Goal: Book appointment/travel/reservation

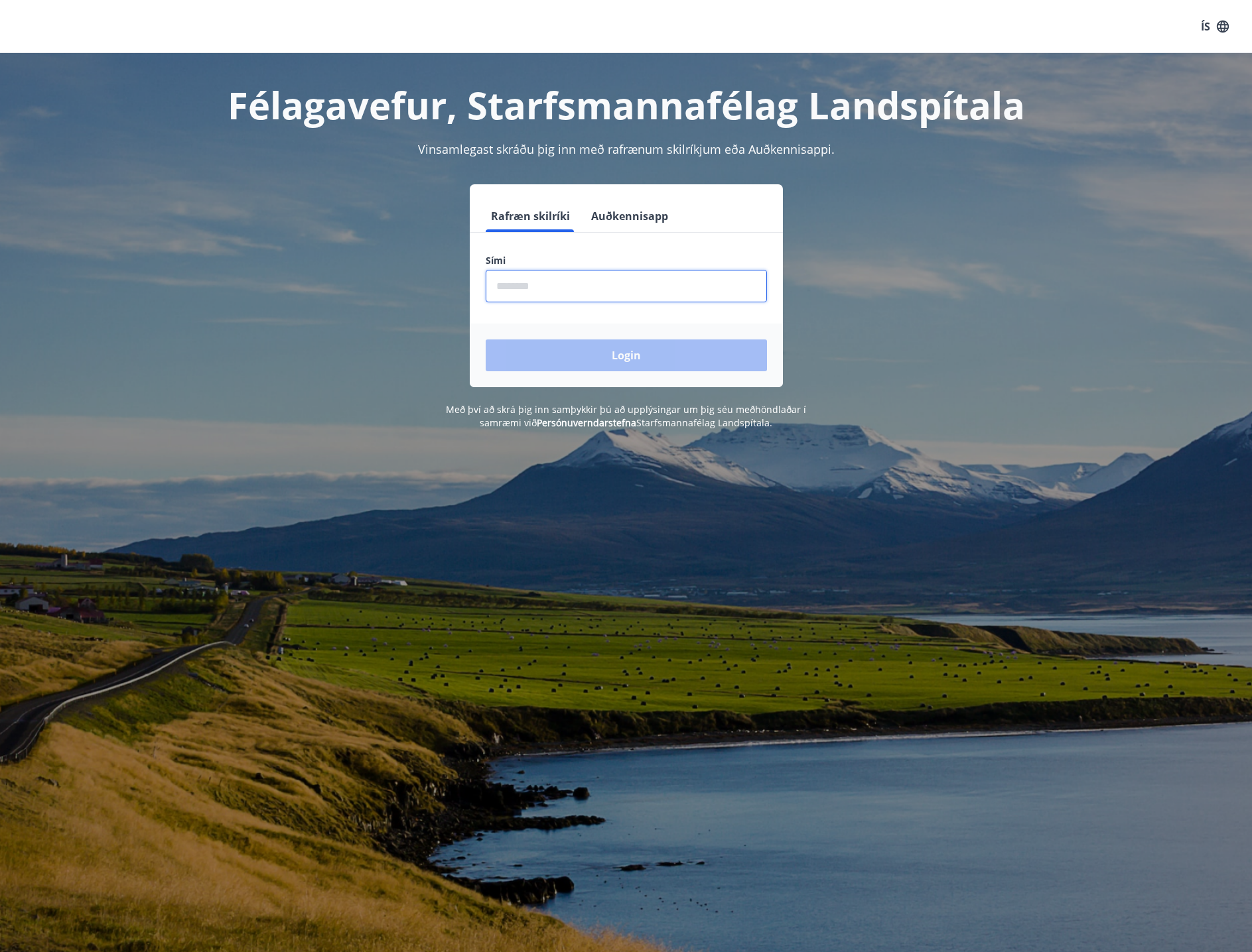
click at [499, 283] on input "phone" at bounding box center [626, 286] width 282 height 32
type input "********"
click at [627, 353] on button "Login" at bounding box center [626, 355] width 282 height 31
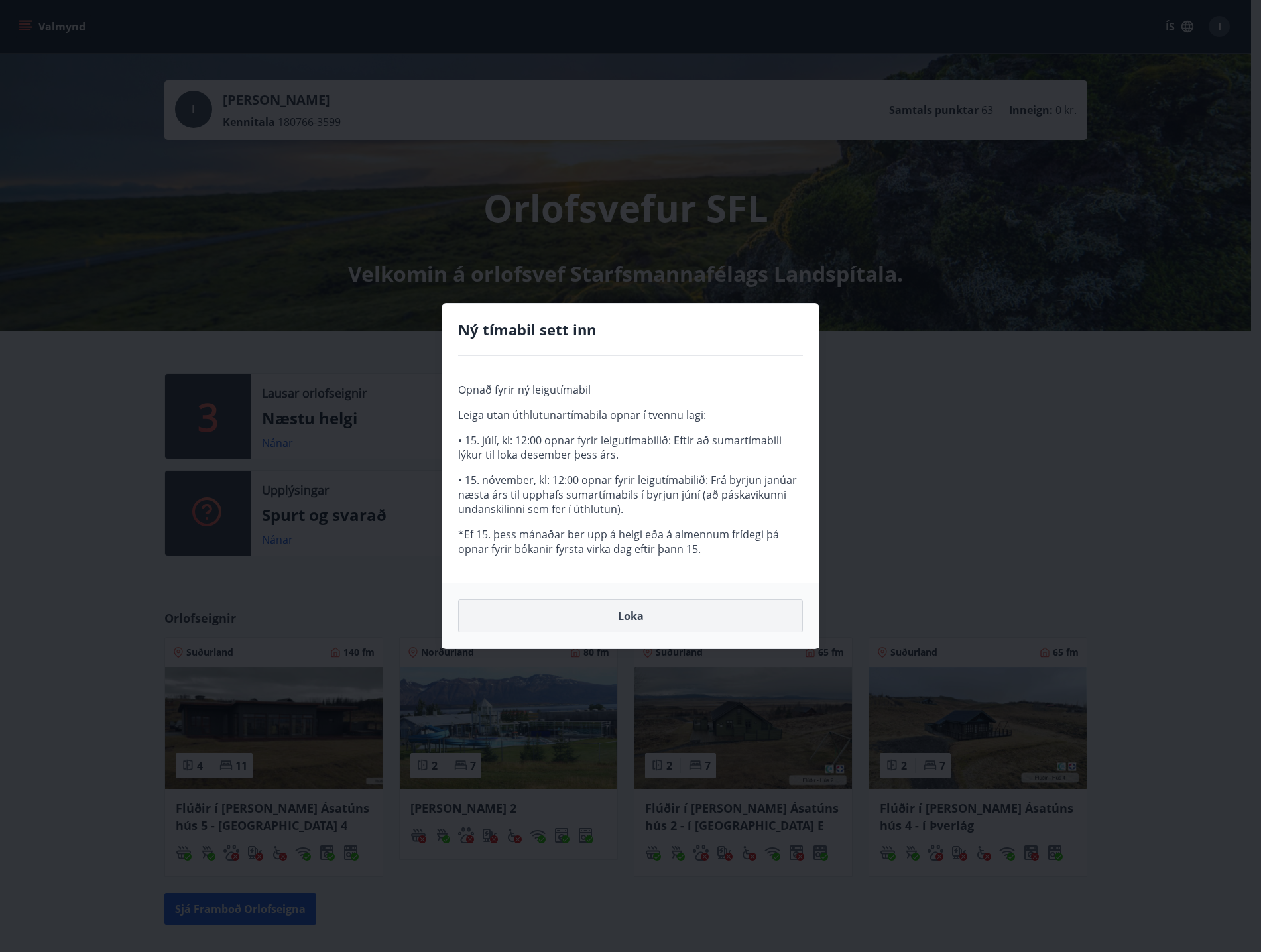
click at [621, 616] on button "Loka" at bounding box center [630, 615] width 345 height 33
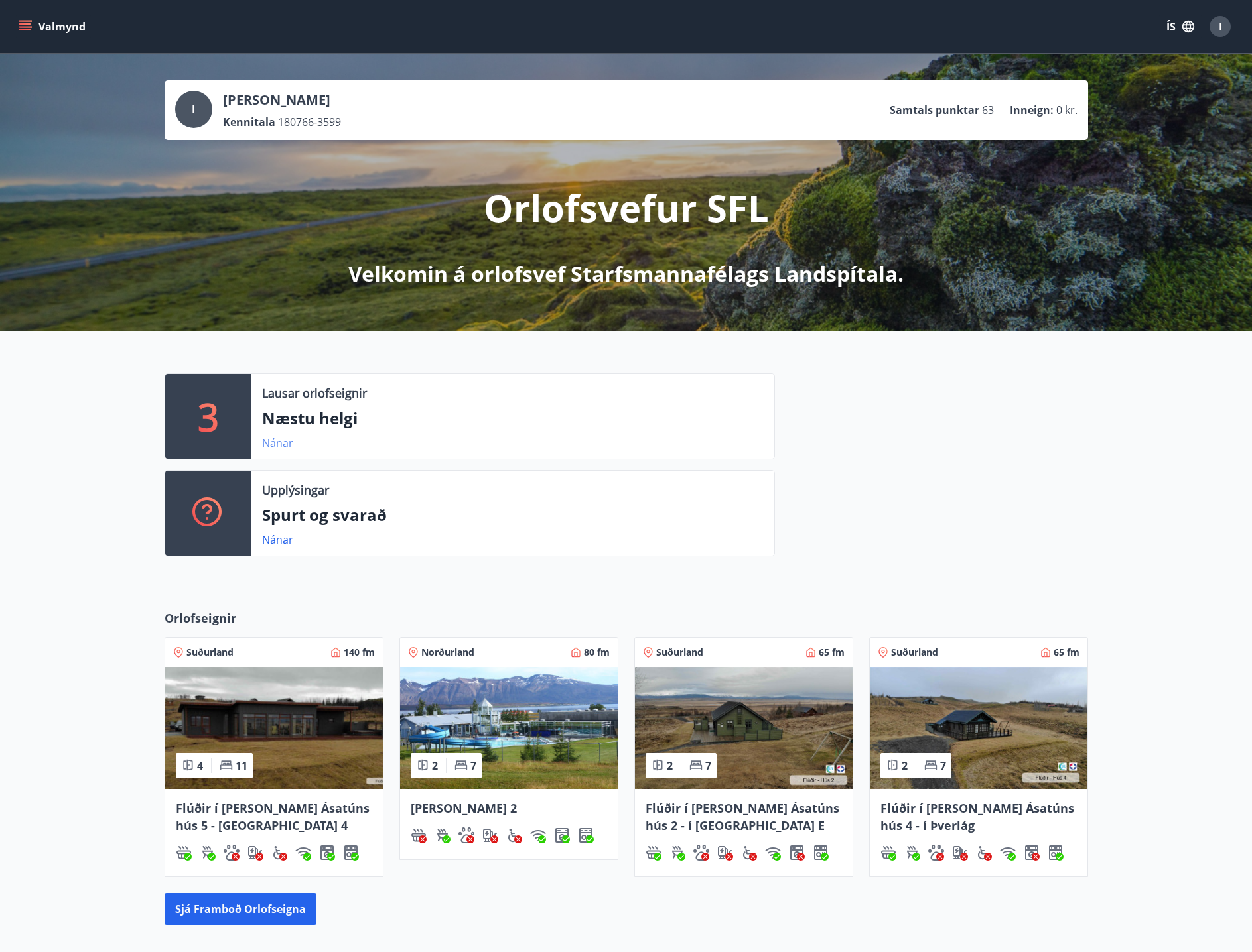
click at [277, 441] on link "Nánar" at bounding box center [277, 442] width 31 height 14
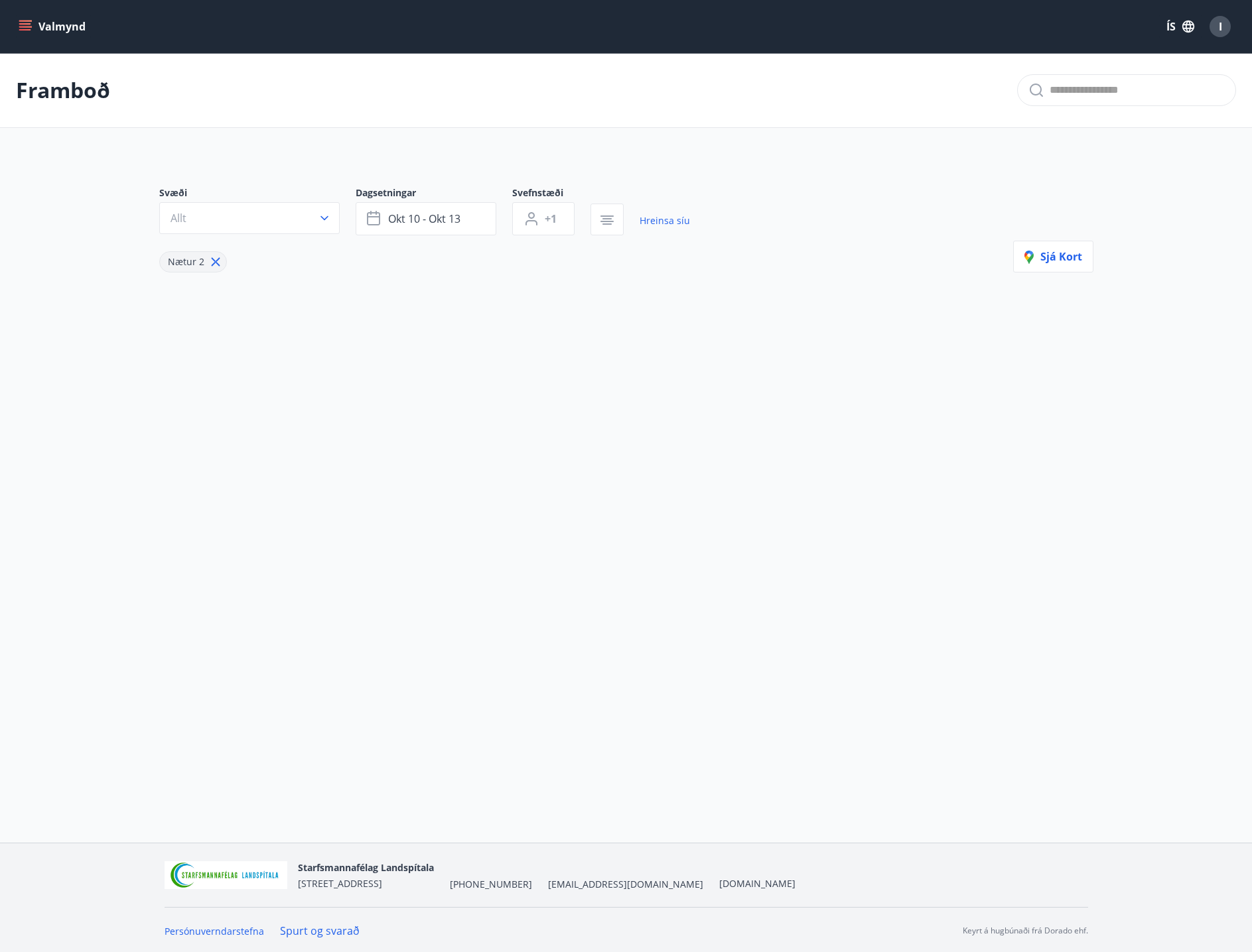
type input "*"
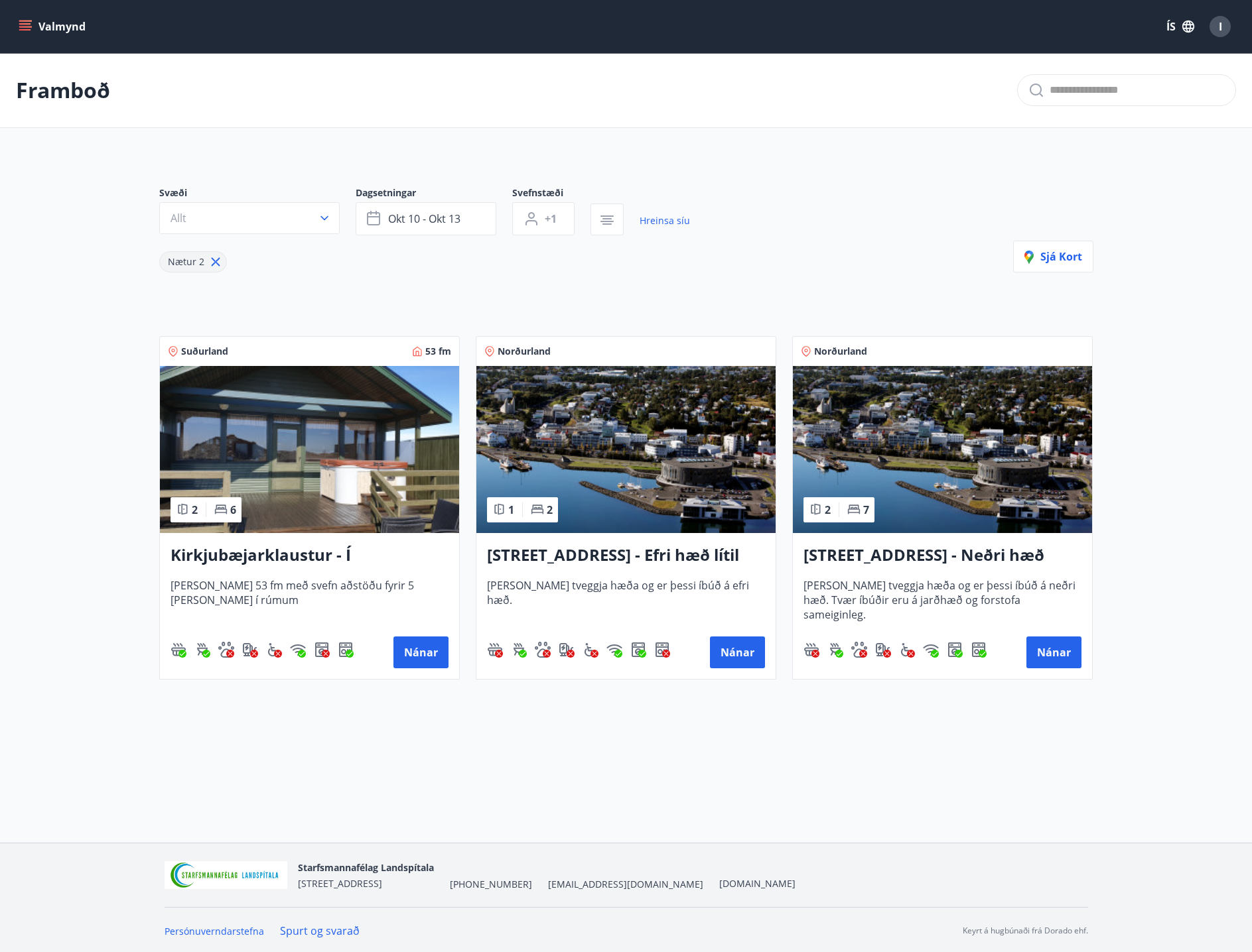
click at [295, 554] on h3 "Kirkjubæjarklaustur - Í [PERSON_NAME] Hæðargarðs" at bounding box center [309, 555] width 278 height 24
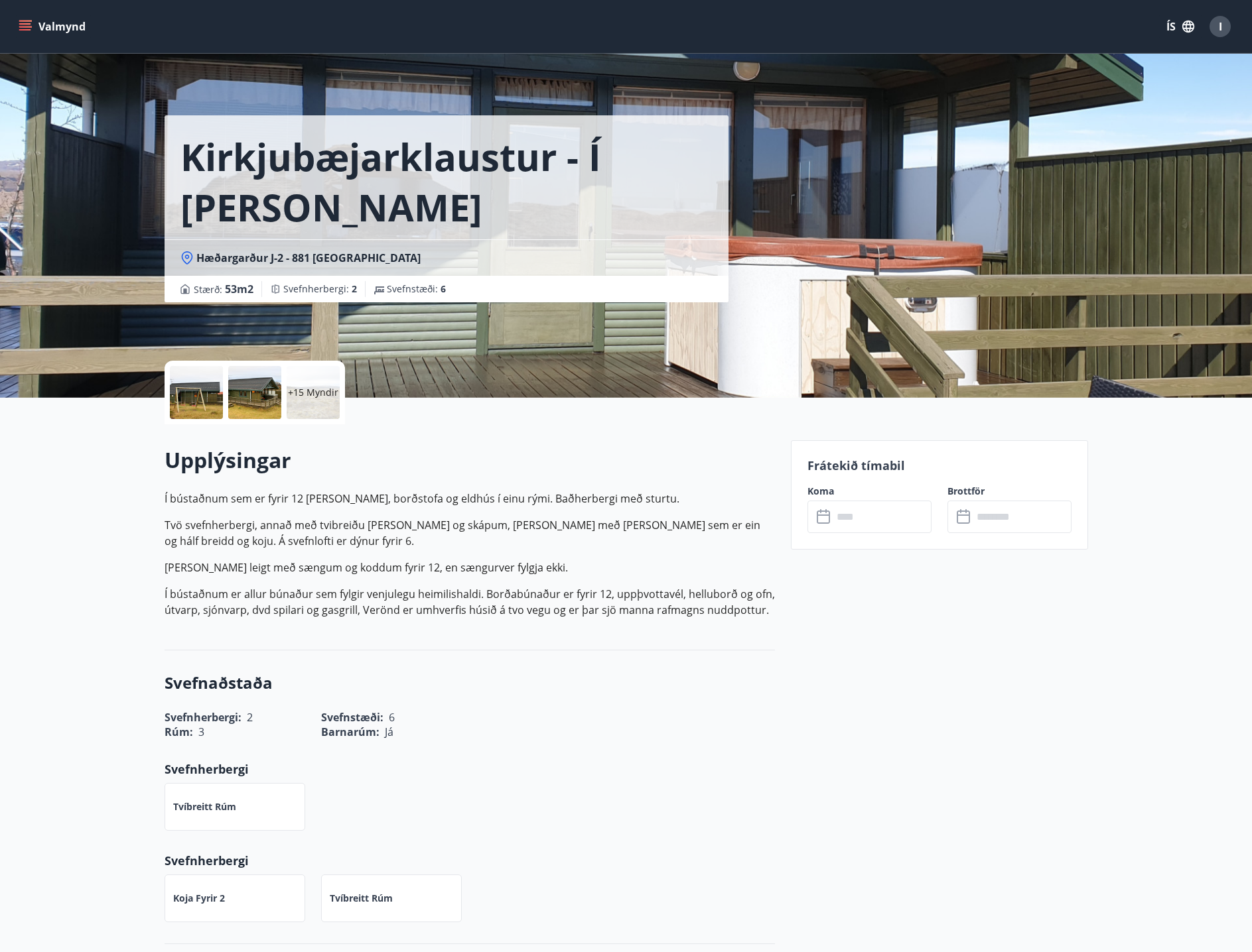
click at [312, 392] on p "+15 Myndir" at bounding box center [313, 393] width 50 height 13
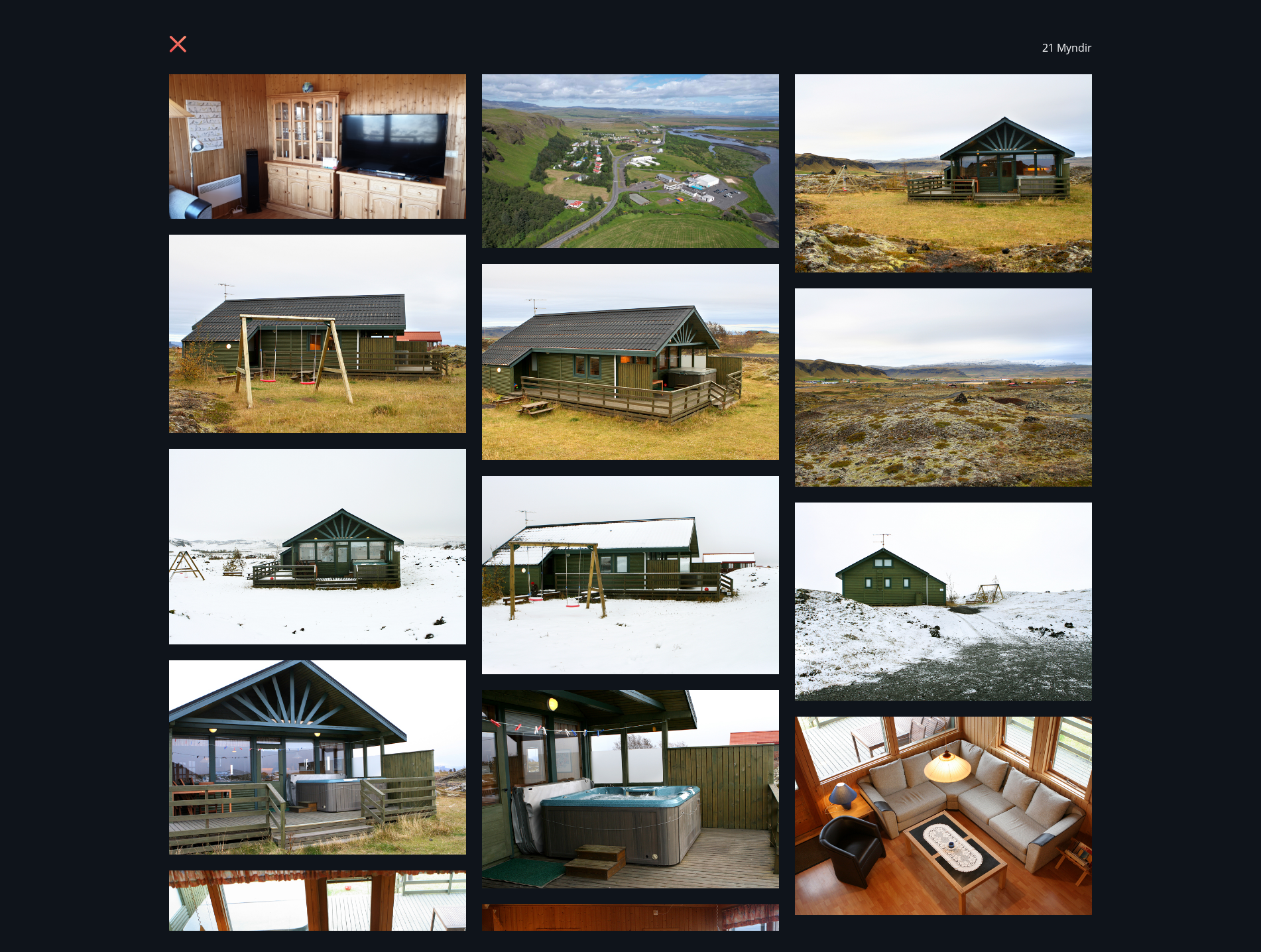
click at [1156, 450] on div "21 Myndir" at bounding box center [630, 476] width 1261 height 952
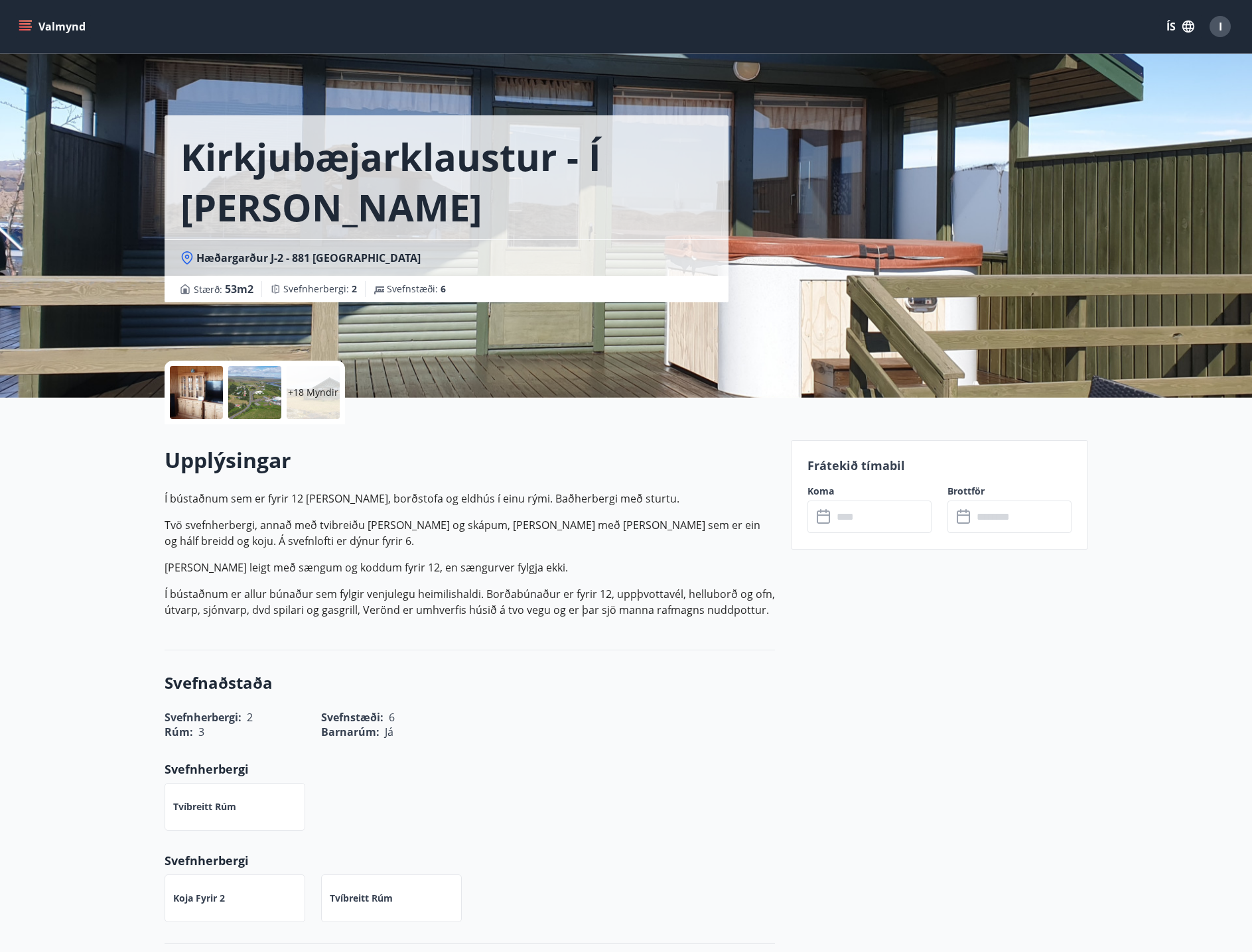
click at [305, 402] on div "+18 Myndir" at bounding box center [313, 393] width 53 height 53
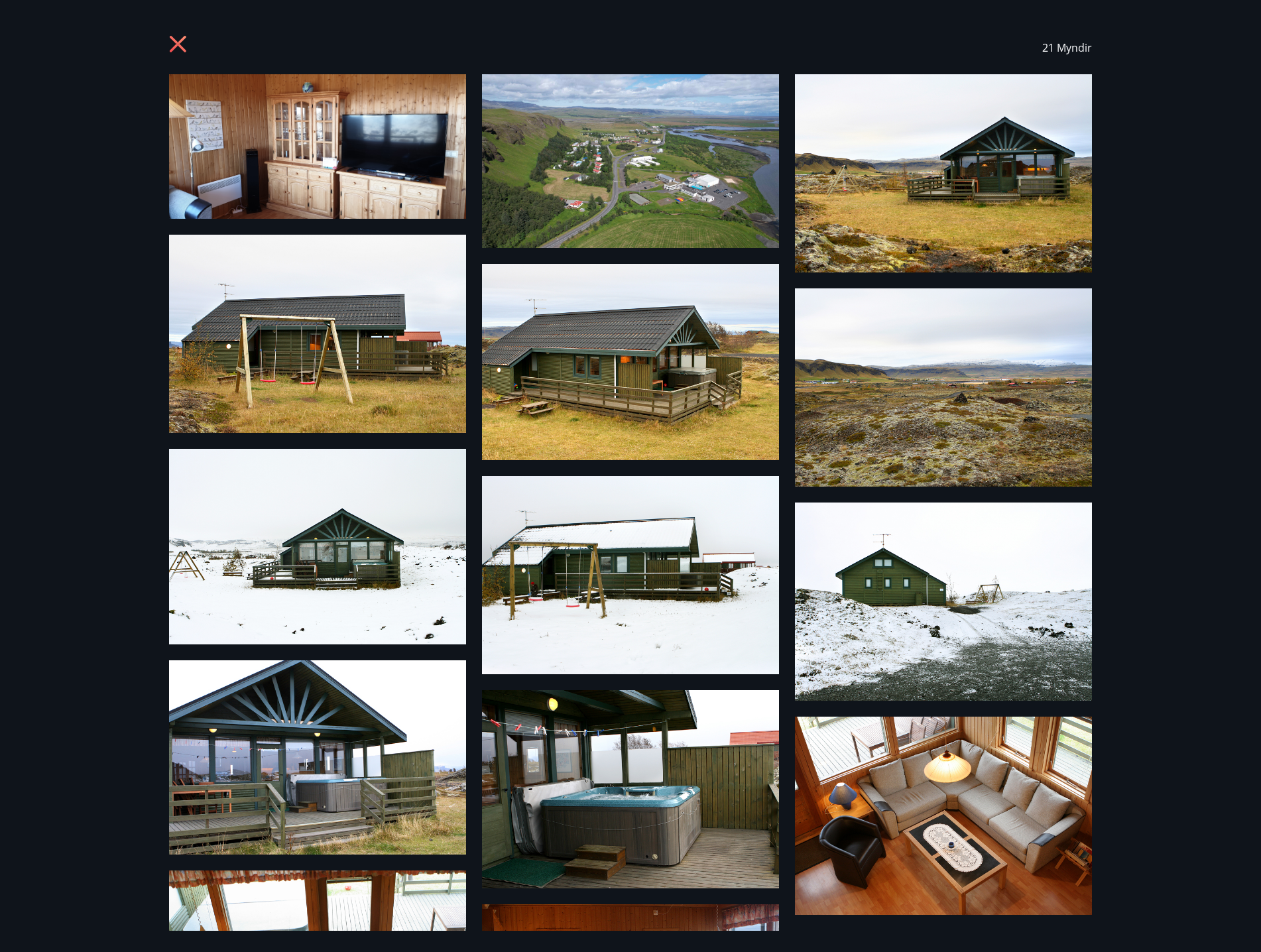
click at [935, 428] on img at bounding box center [943, 387] width 297 height 198
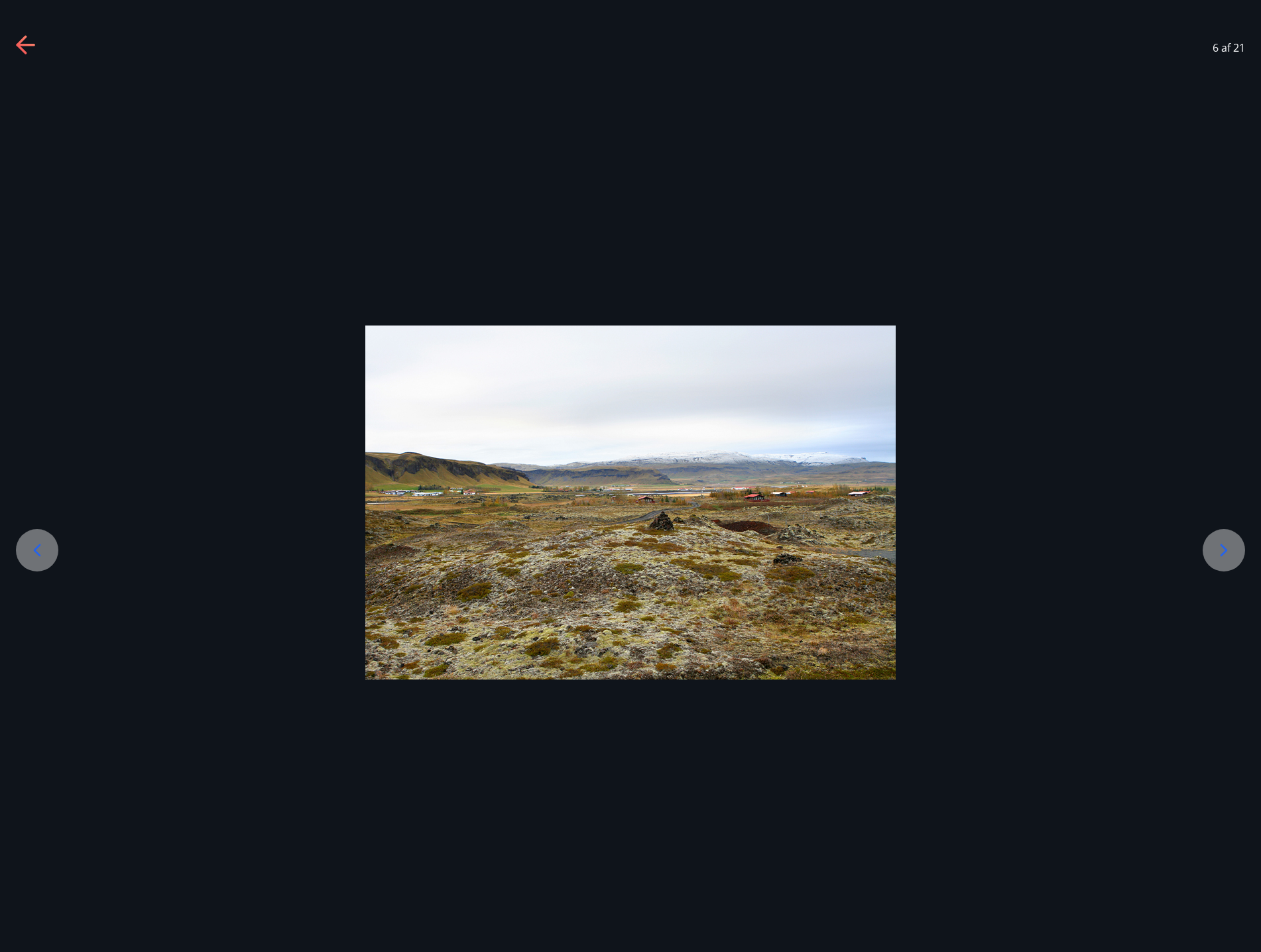
click at [1225, 545] on icon at bounding box center [1224, 551] width 21 height 21
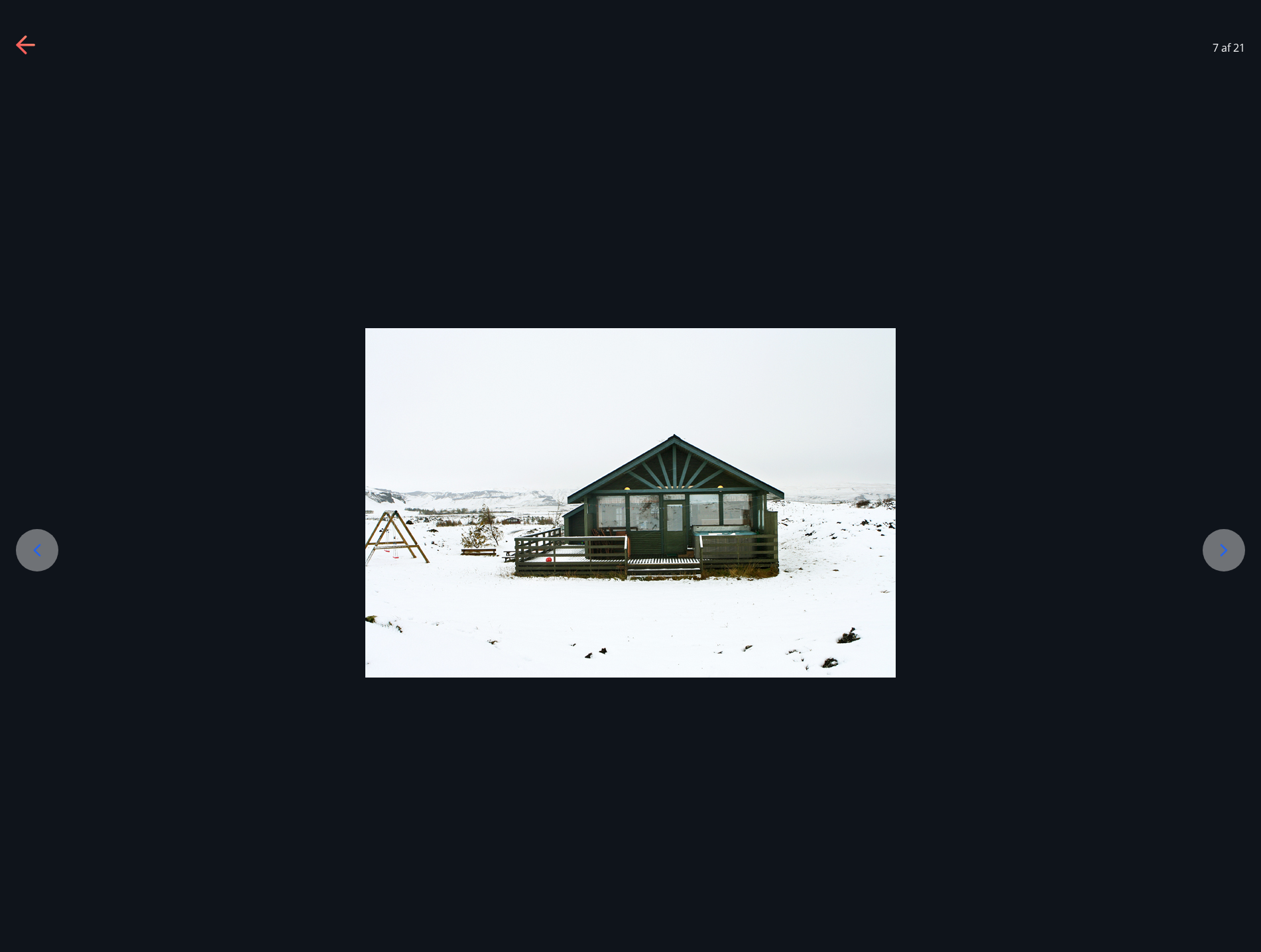
click at [1225, 545] on icon at bounding box center [1224, 551] width 21 height 21
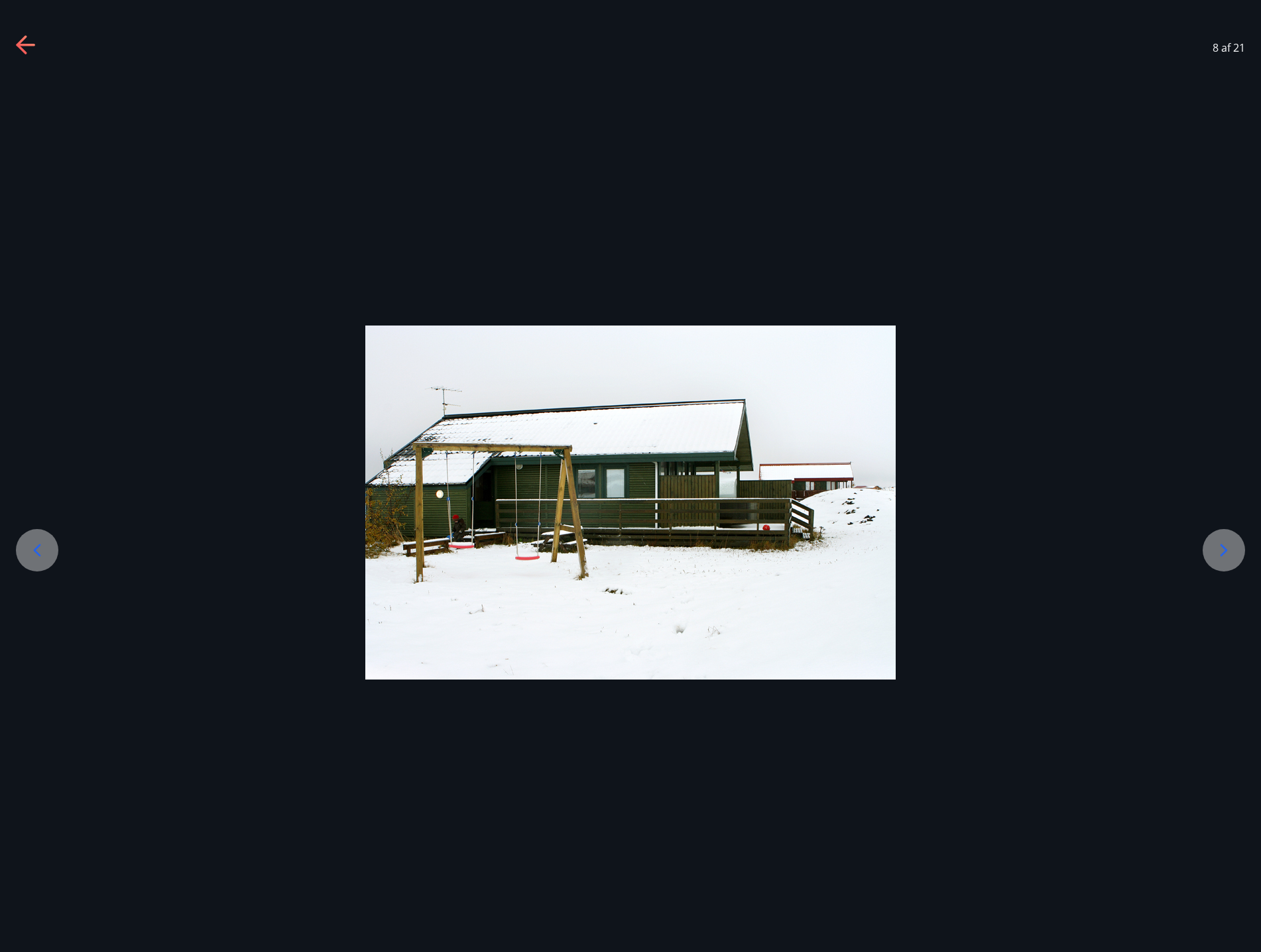
click at [1225, 545] on icon at bounding box center [1224, 551] width 21 height 21
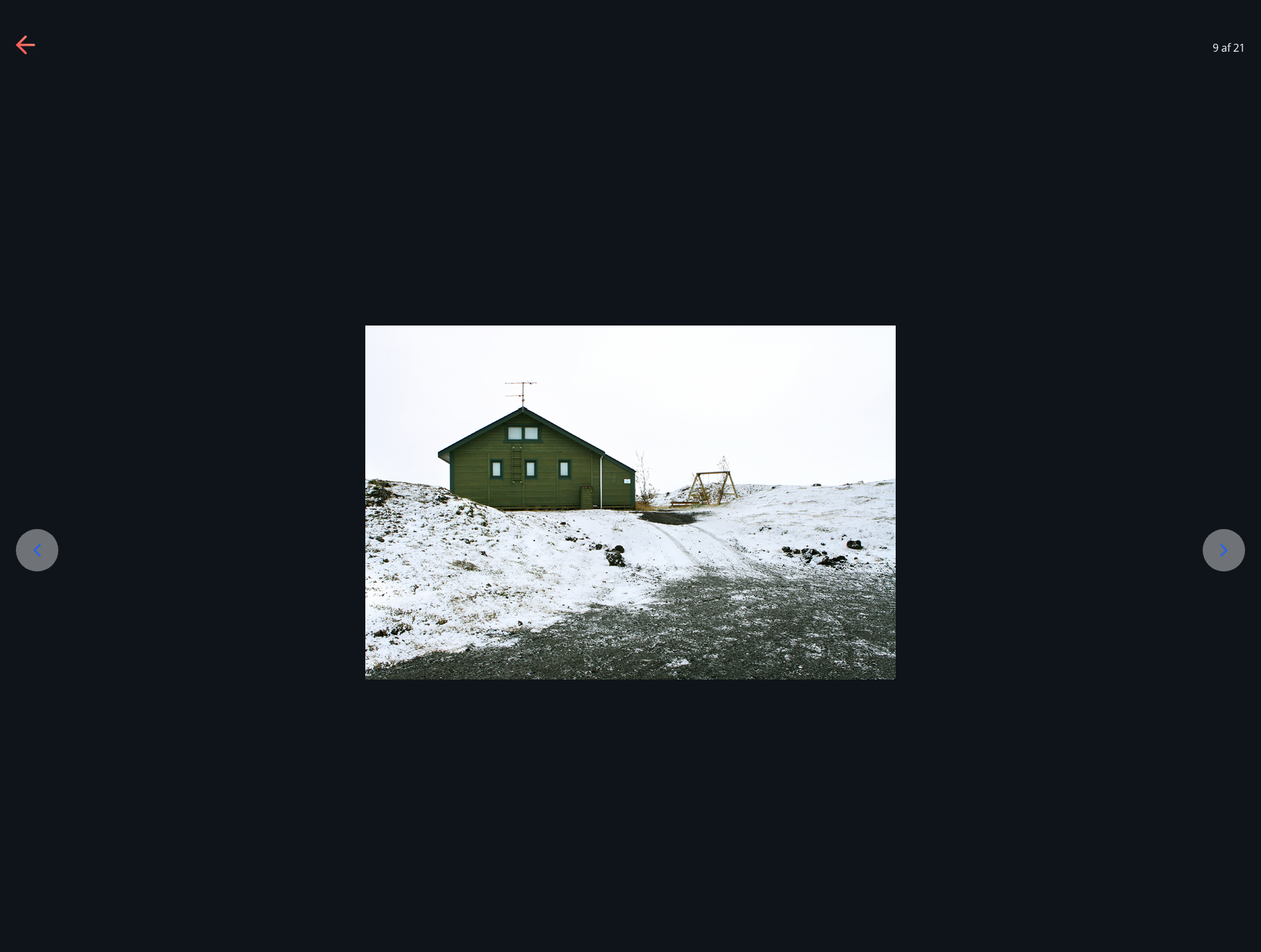
click at [1225, 545] on icon at bounding box center [1224, 551] width 21 height 21
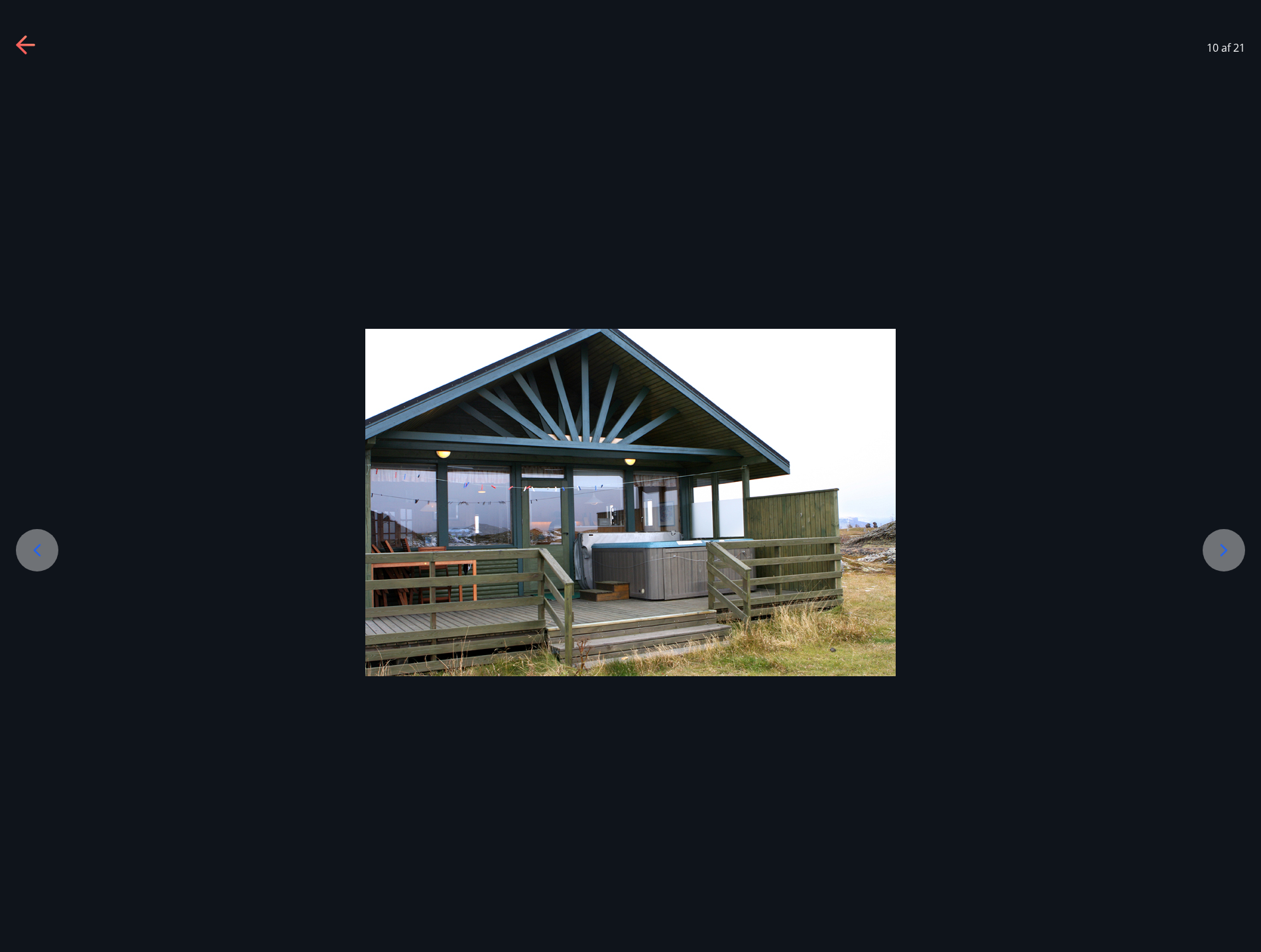
click at [1225, 545] on icon at bounding box center [1224, 551] width 21 height 21
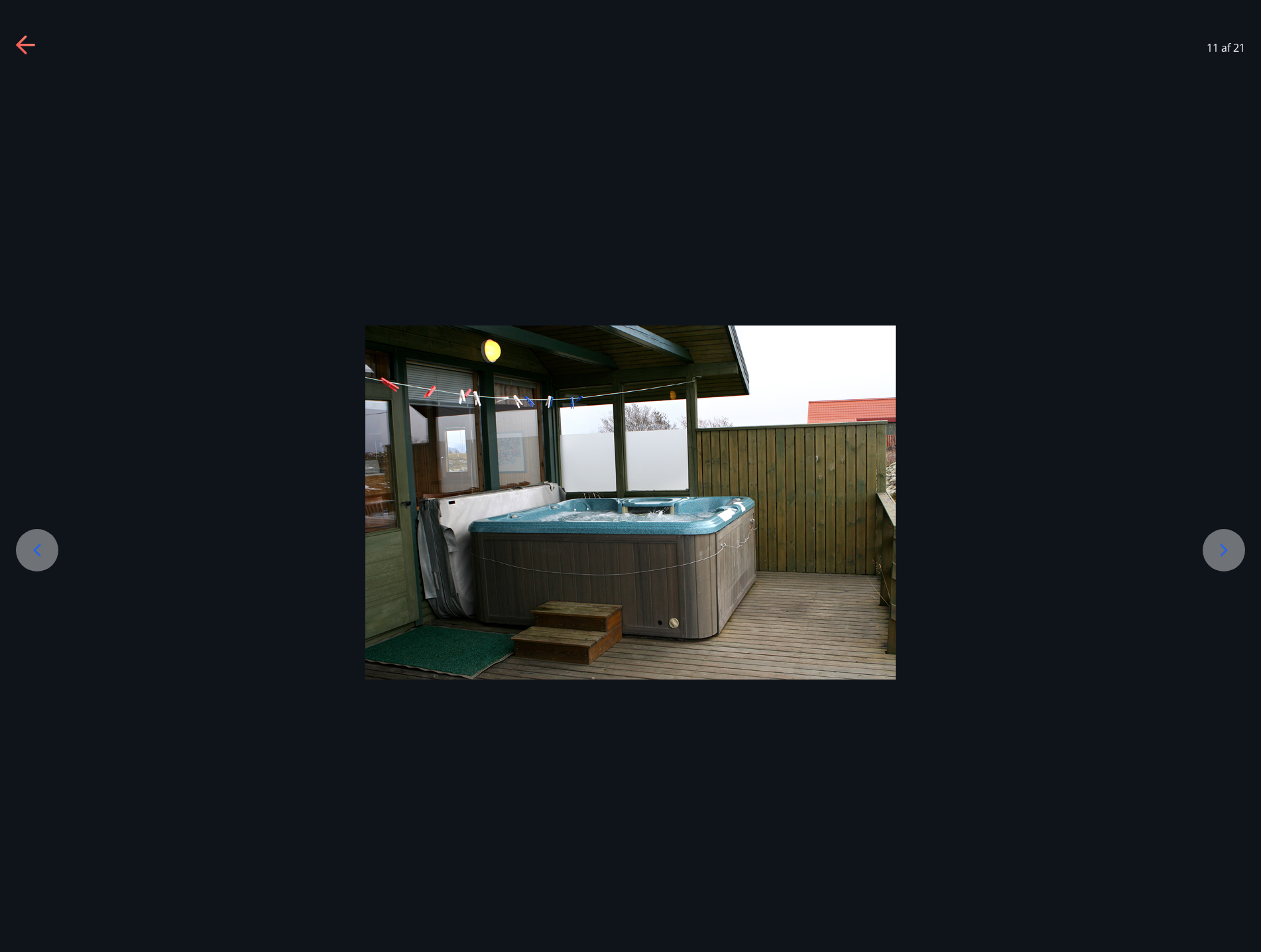
click at [1225, 545] on icon at bounding box center [1224, 551] width 21 height 21
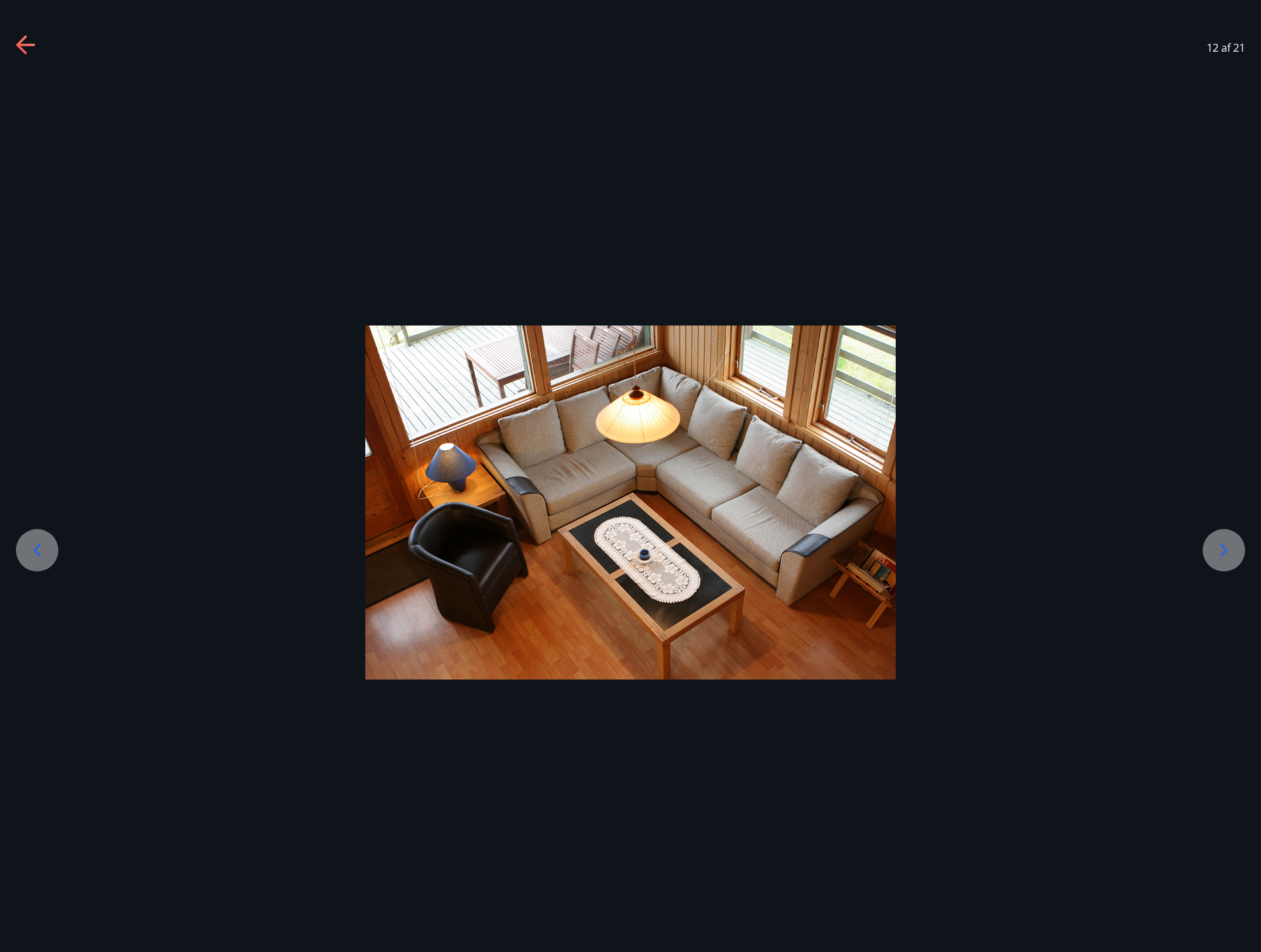
click at [1225, 545] on icon at bounding box center [1224, 551] width 21 height 21
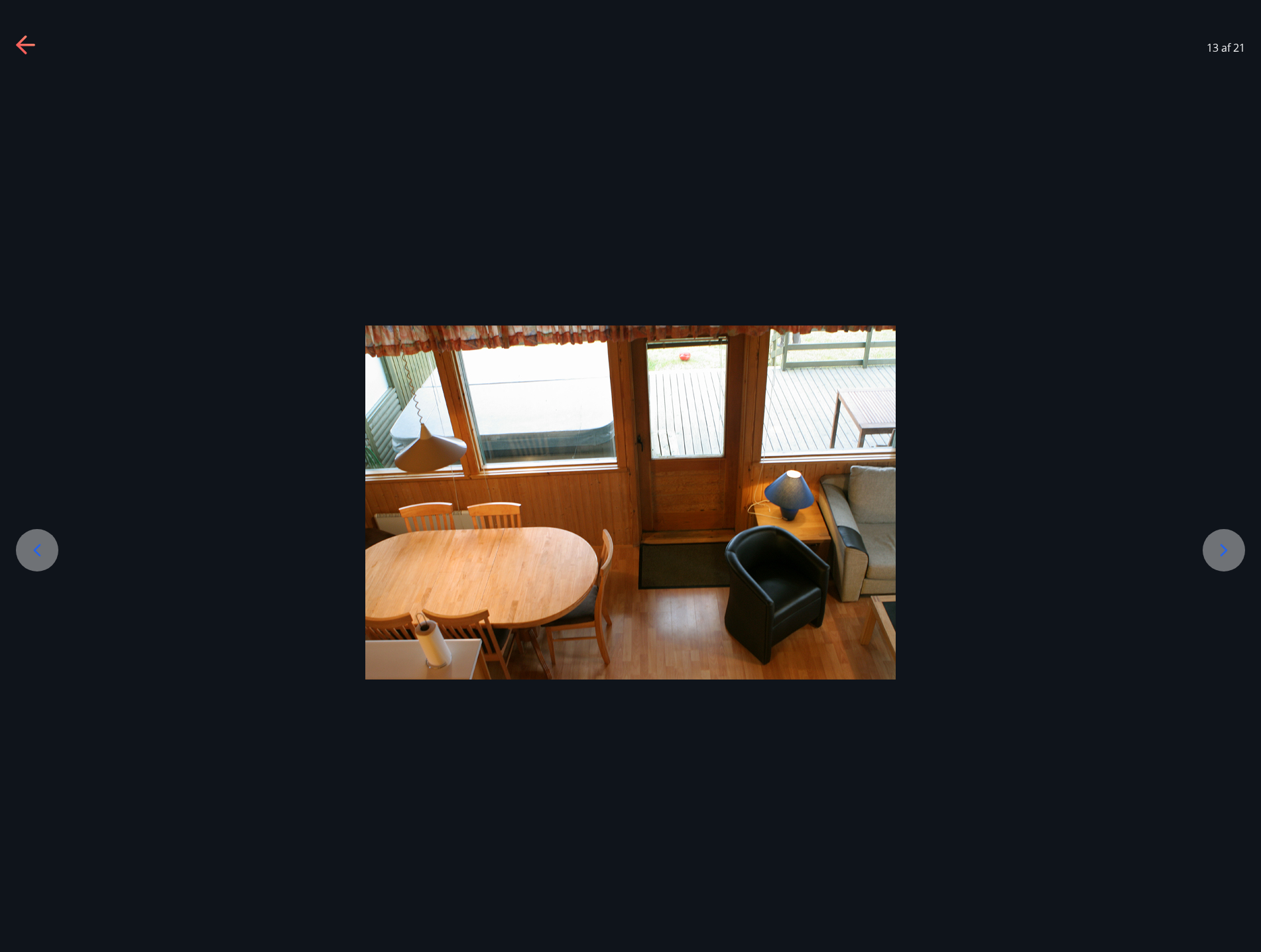
click at [1225, 545] on icon at bounding box center [1224, 551] width 21 height 21
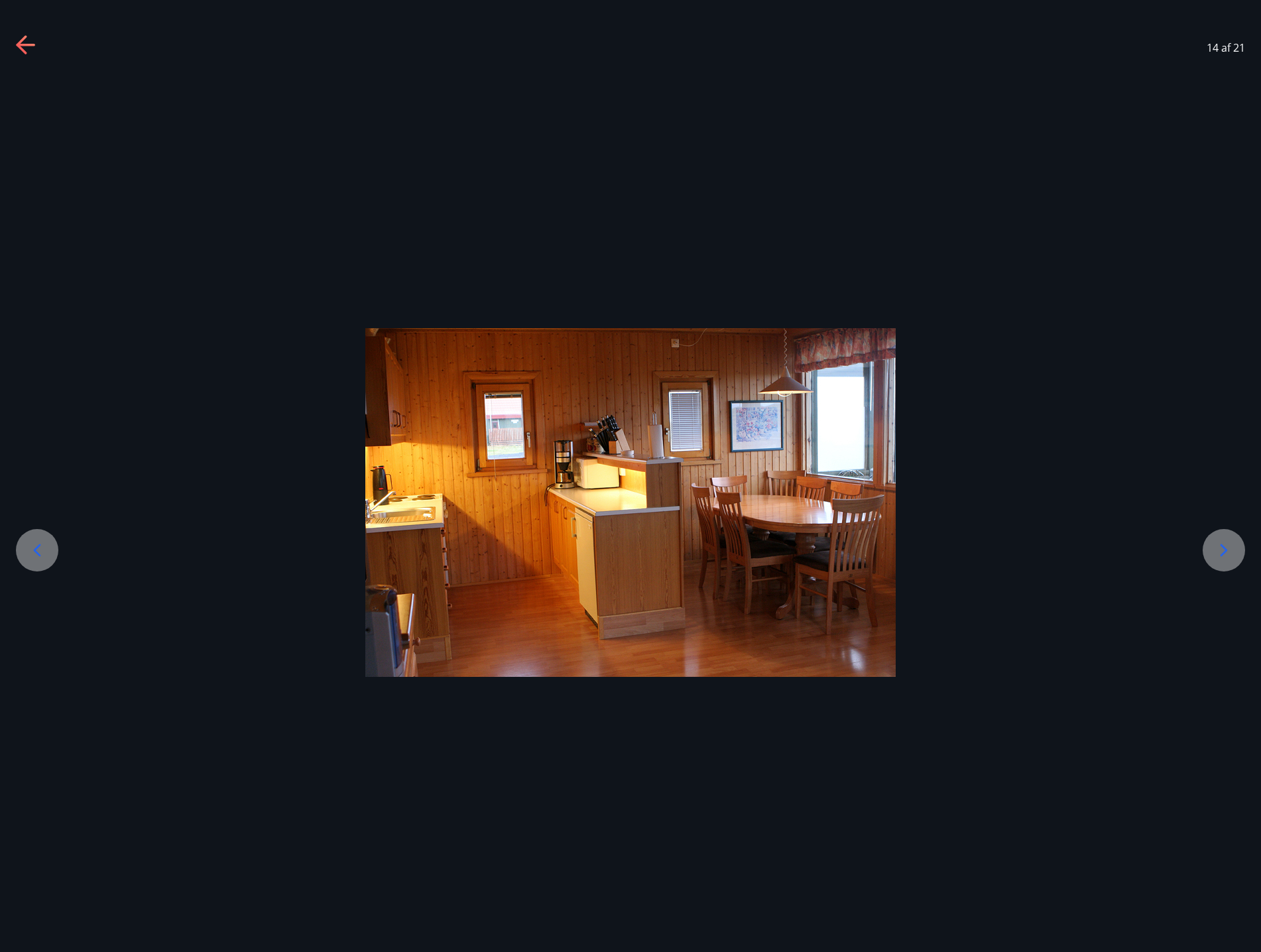
click at [1225, 545] on icon at bounding box center [1224, 551] width 21 height 21
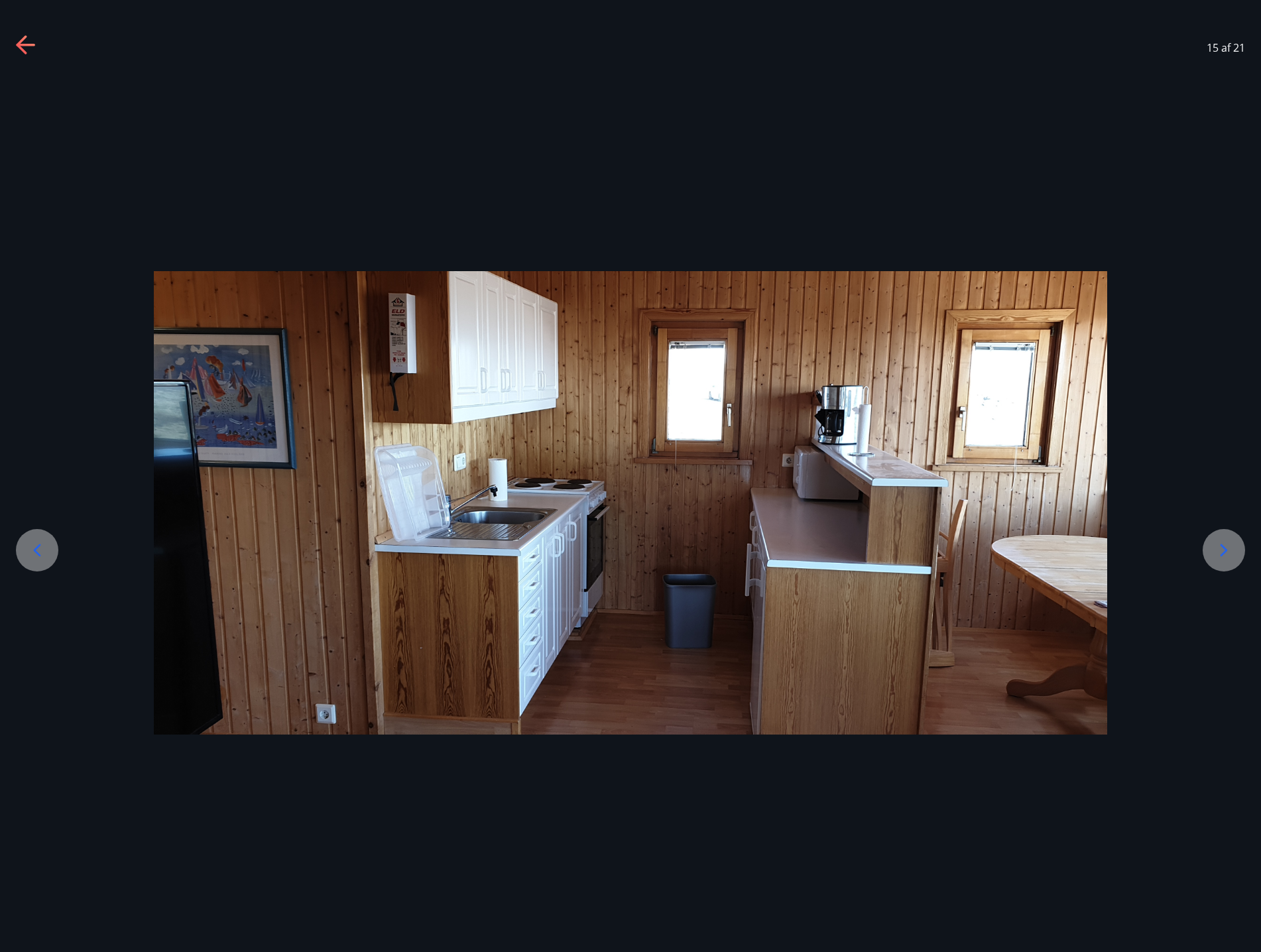
click at [1225, 545] on icon at bounding box center [1224, 551] width 21 height 21
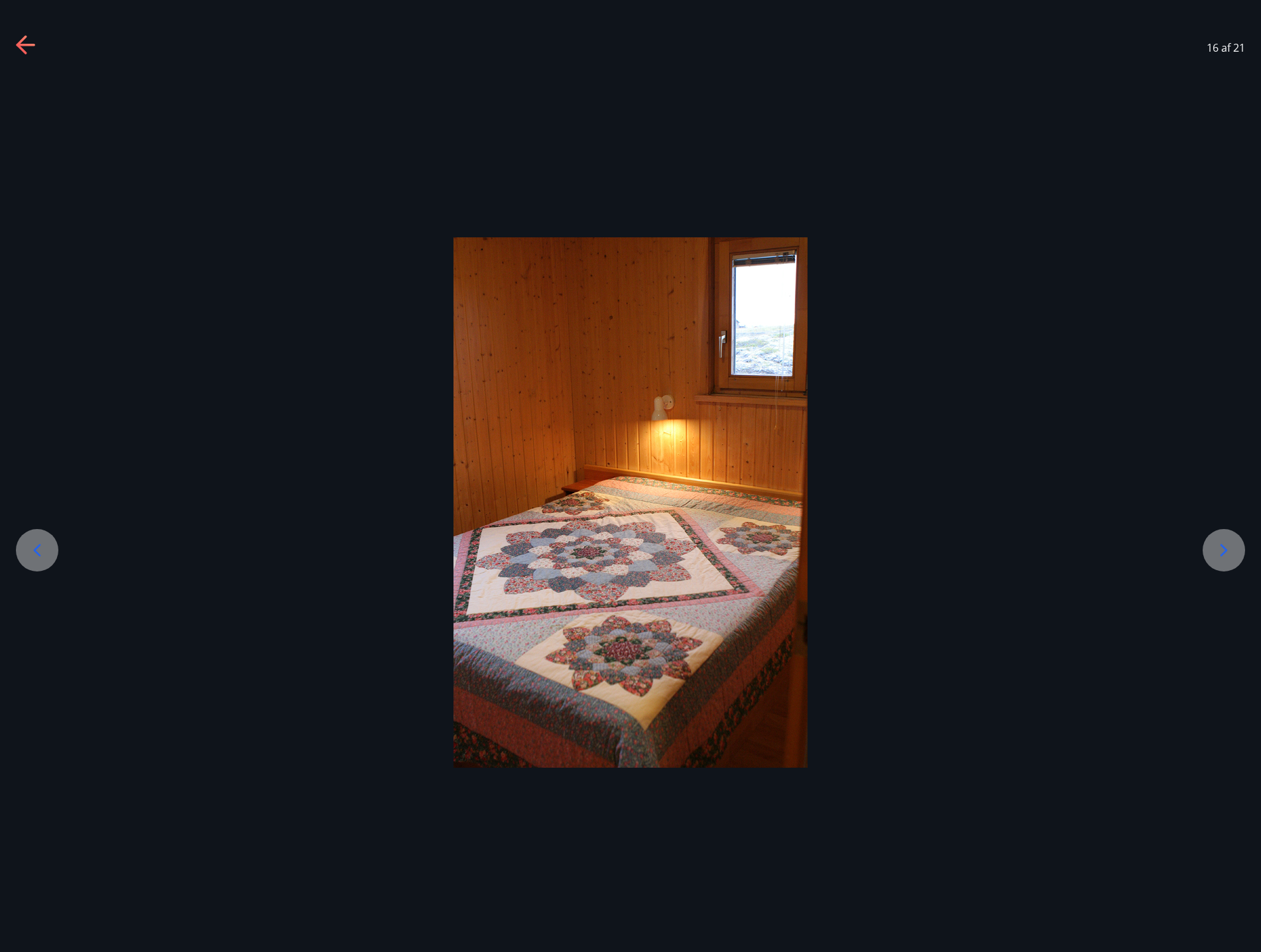
click at [1225, 545] on icon at bounding box center [1224, 551] width 21 height 21
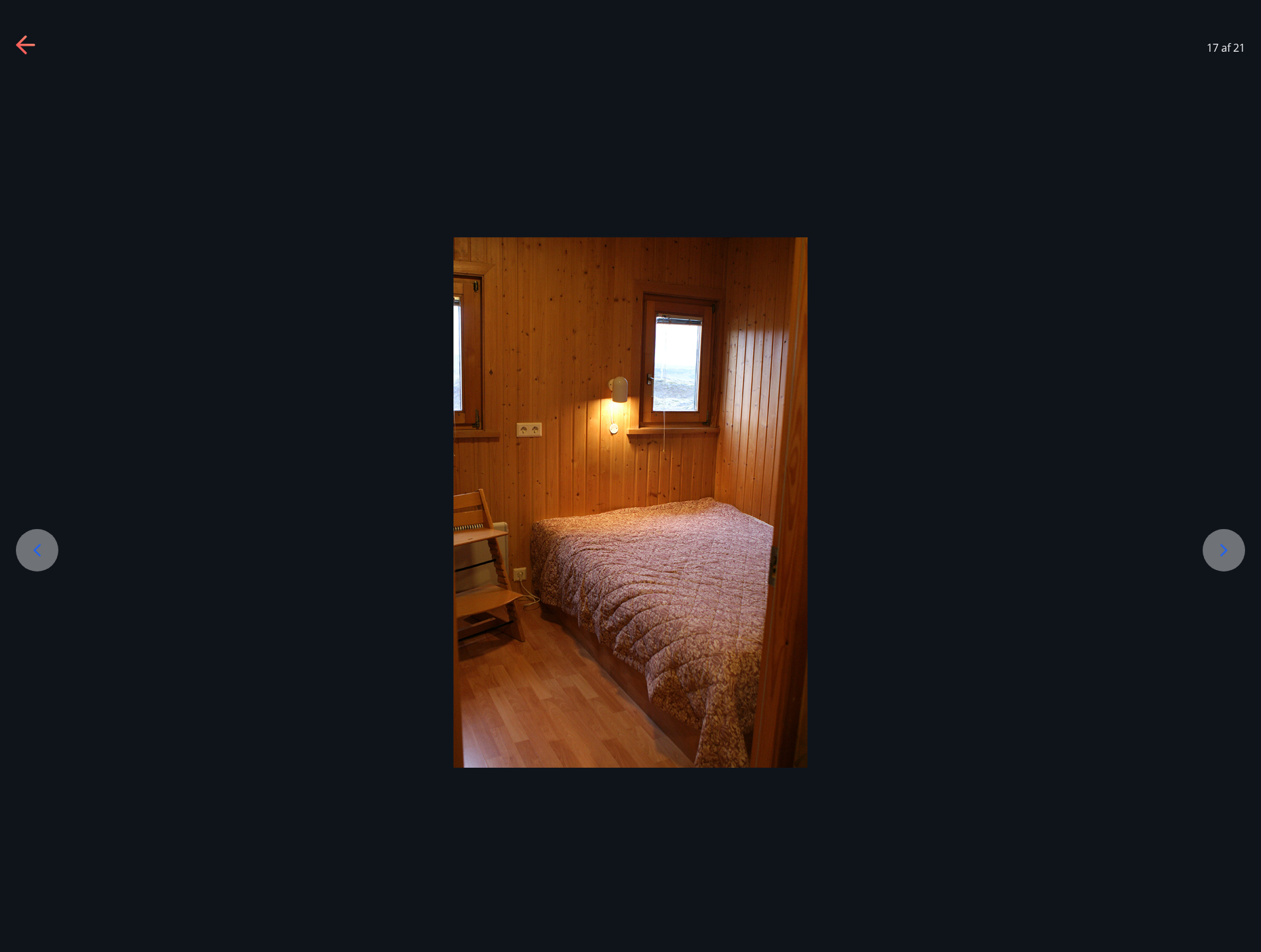
click at [1225, 545] on icon at bounding box center [1224, 551] width 21 height 21
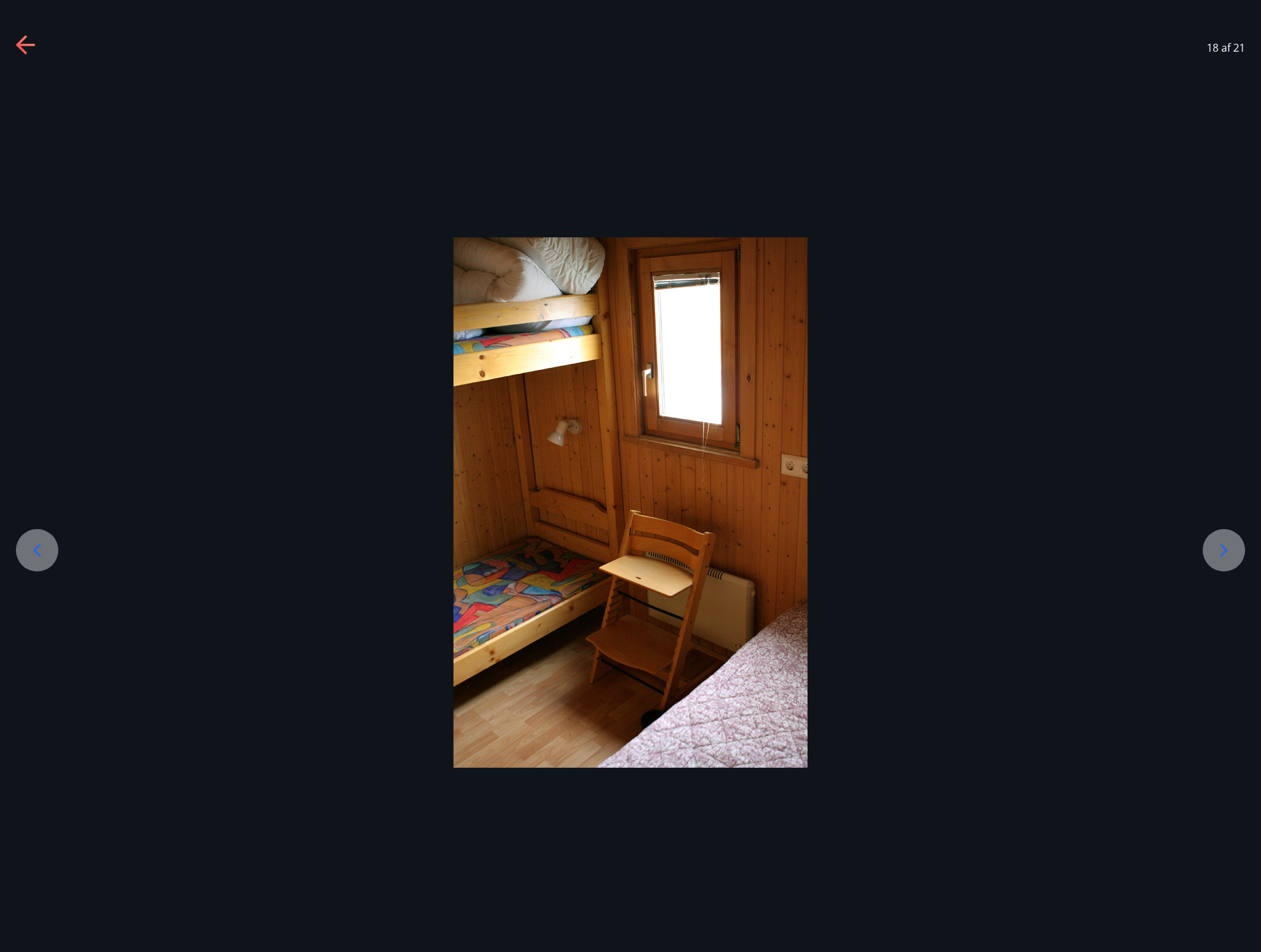
click at [1225, 545] on icon at bounding box center [1224, 551] width 21 height 21
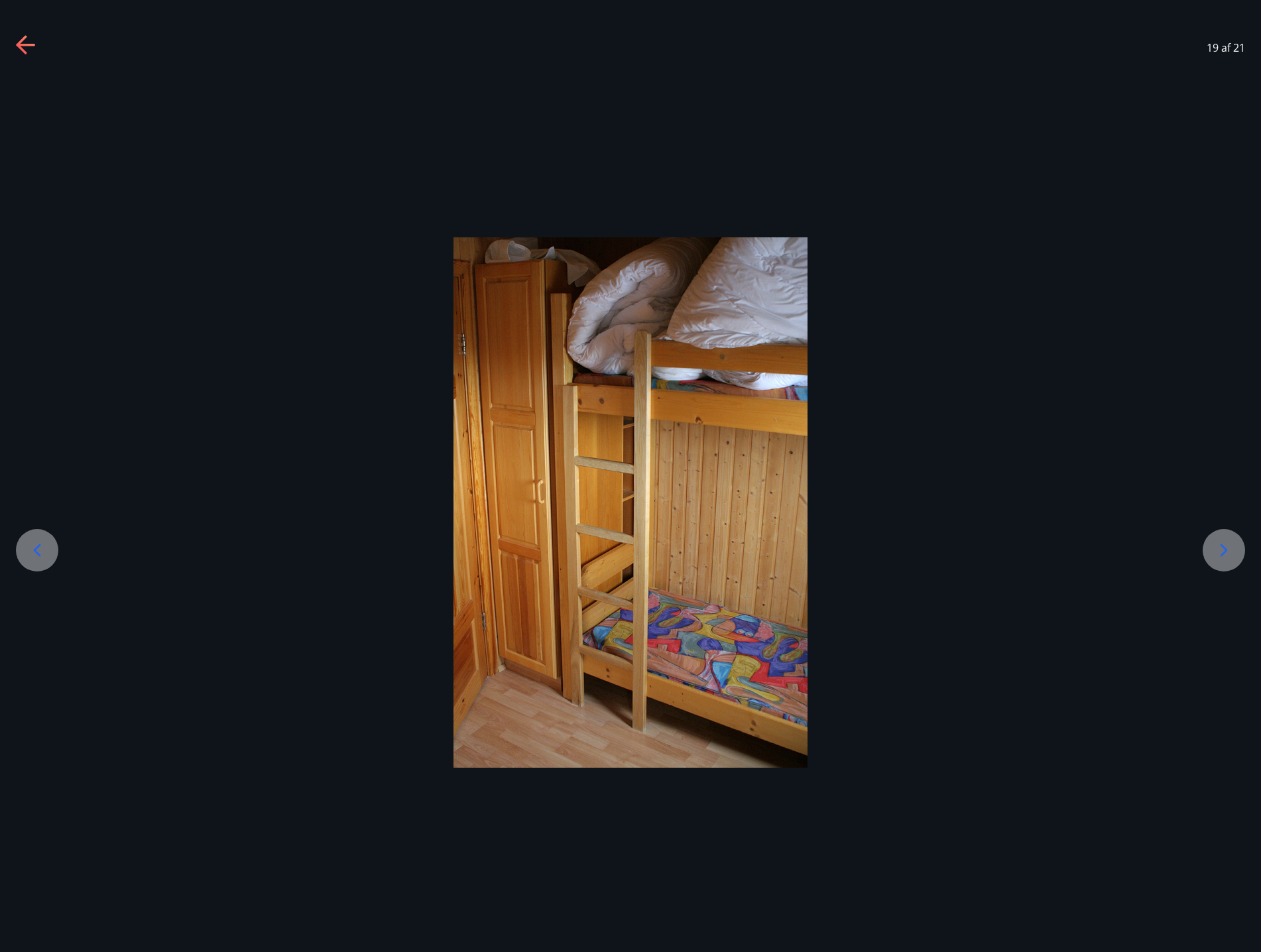
click at [1225, 545] on icon at bounding box center [1224, 551] width 21 height 21
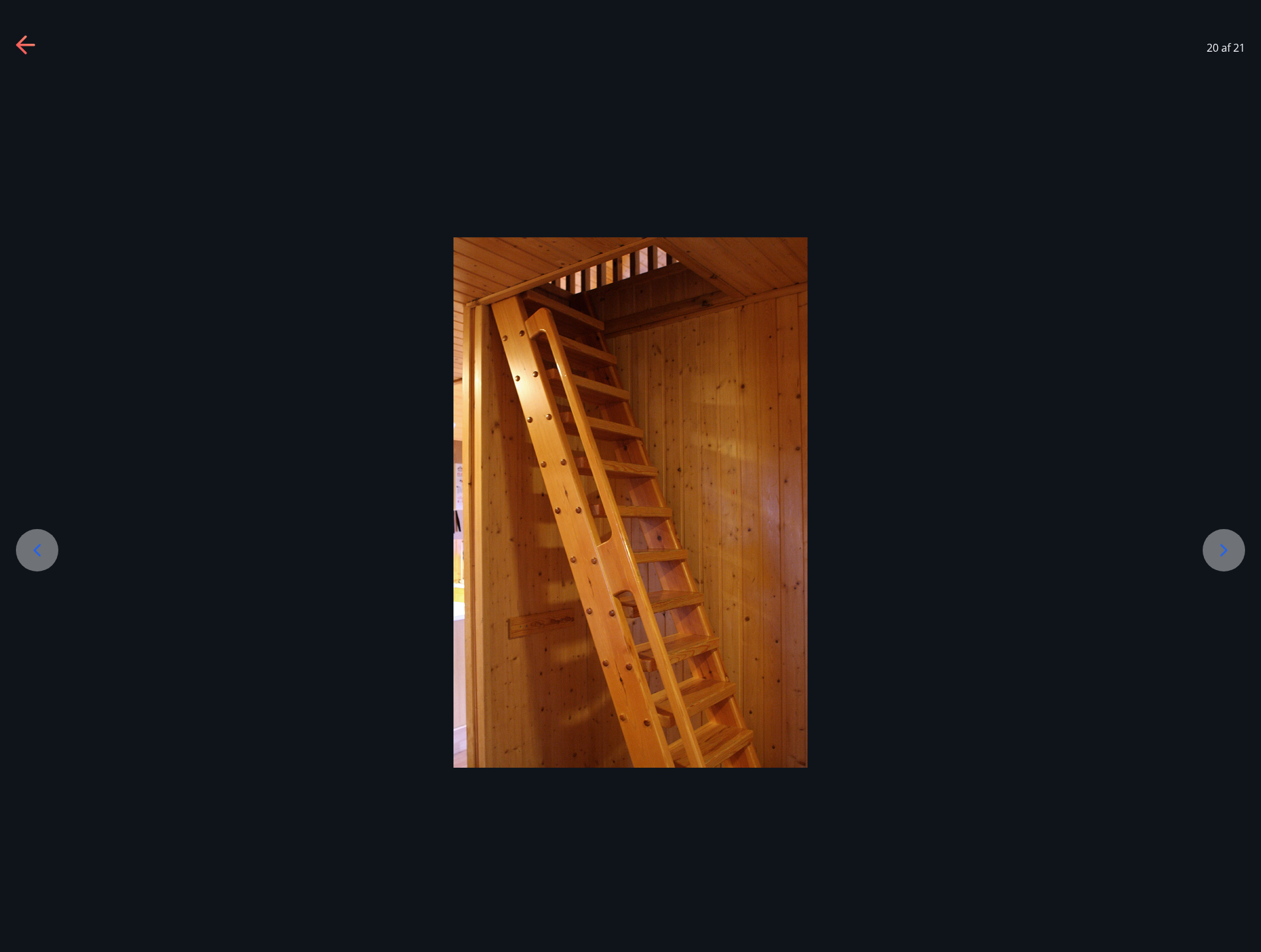
click at [1225, 545] on icon at bounding box center [1224, 551] width 21 height 21
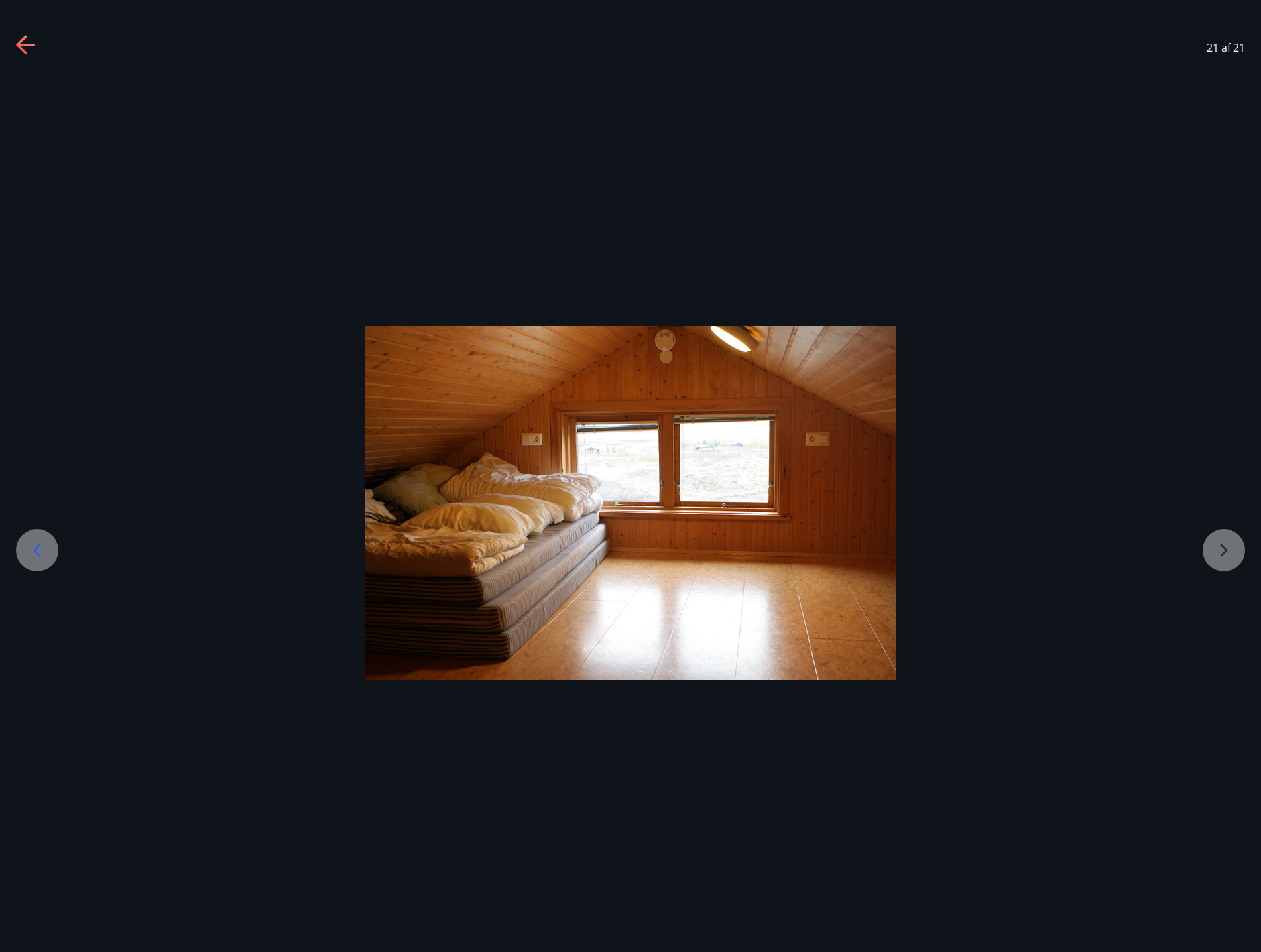
click at [1225, 545] on div at bounding box center [630, 502] width 1261 height 354
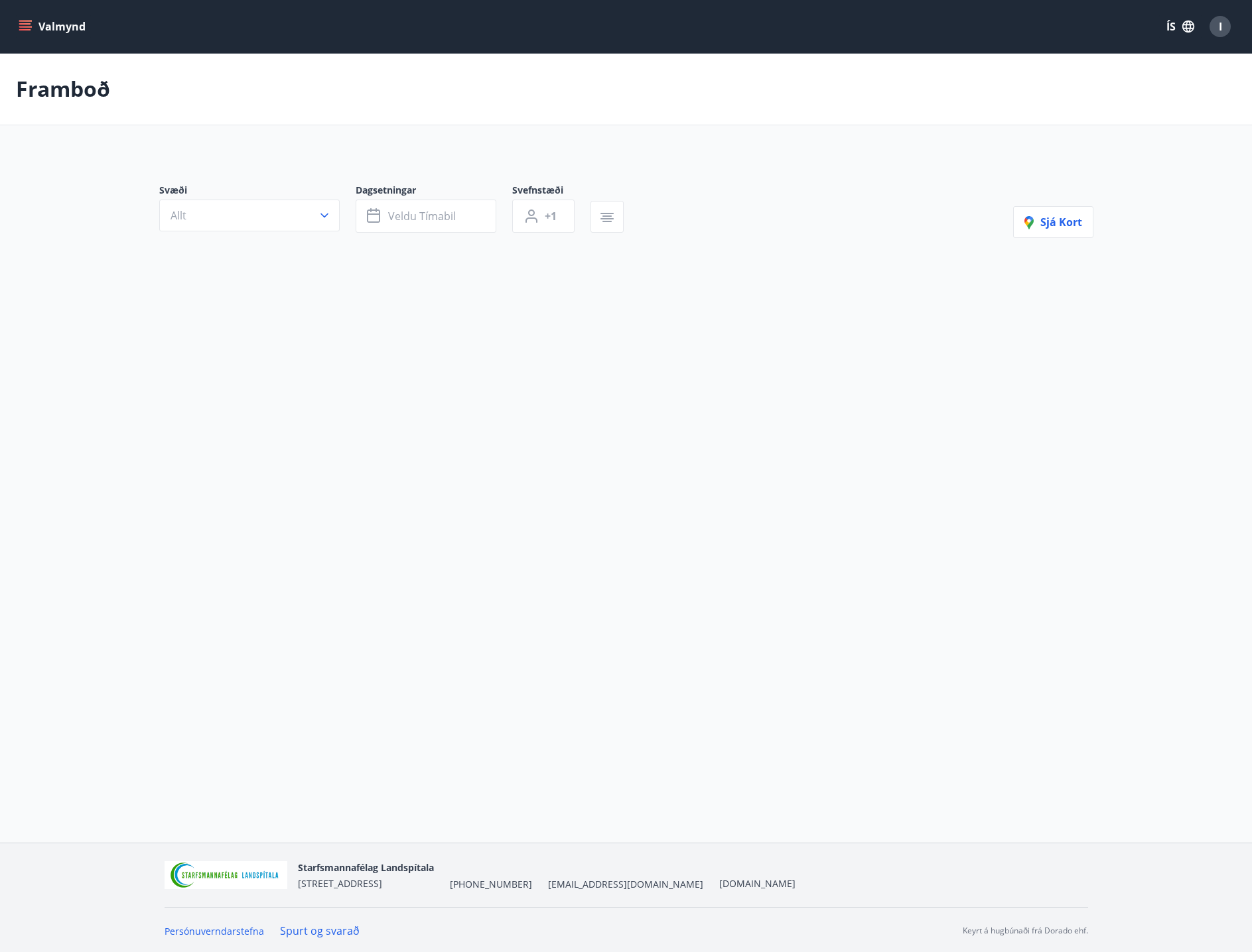
type input "*"
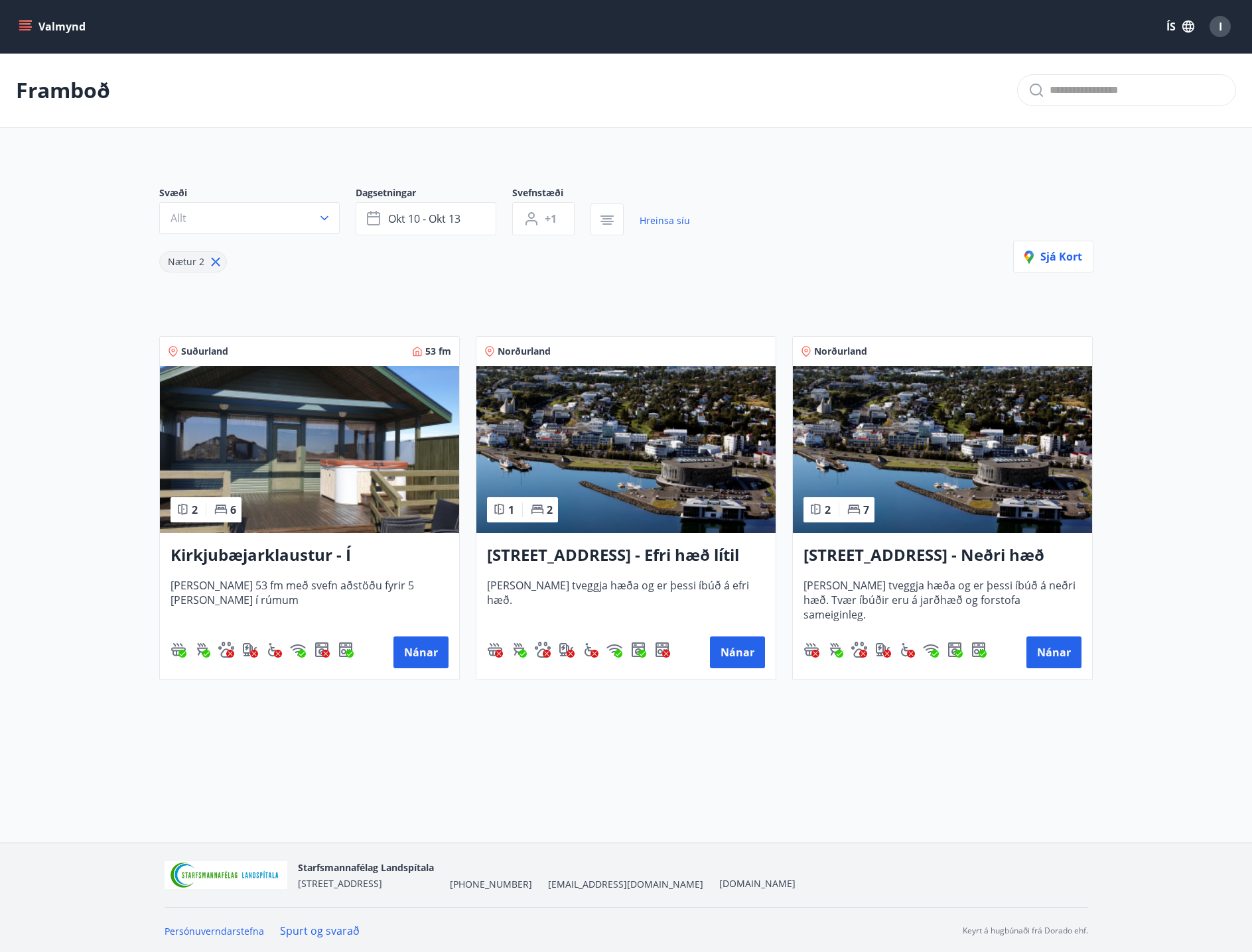
scroll to position [2, 0]
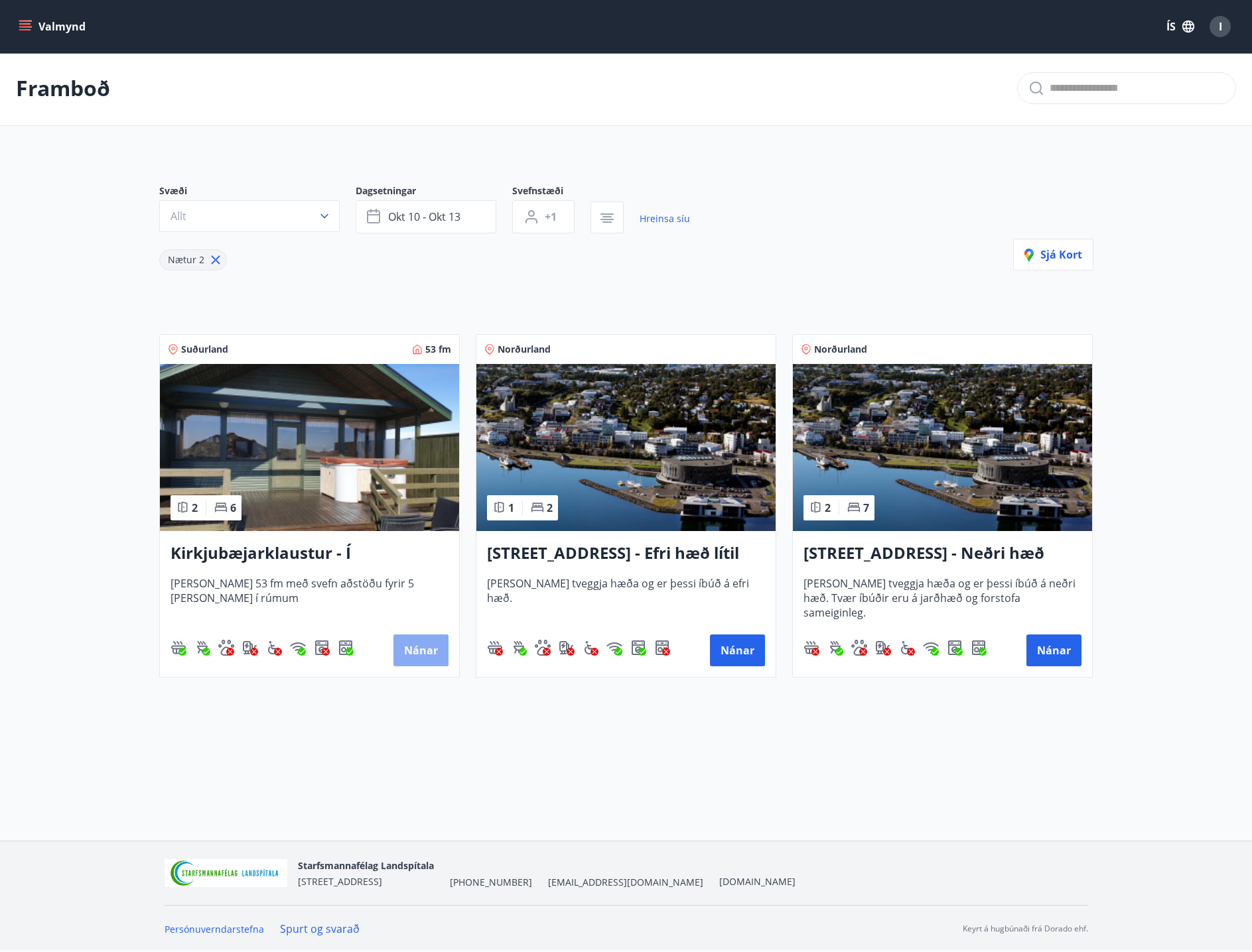
click at [410, 651] on button "Nánar" at bounding box center [421, 650] width 55 height 31
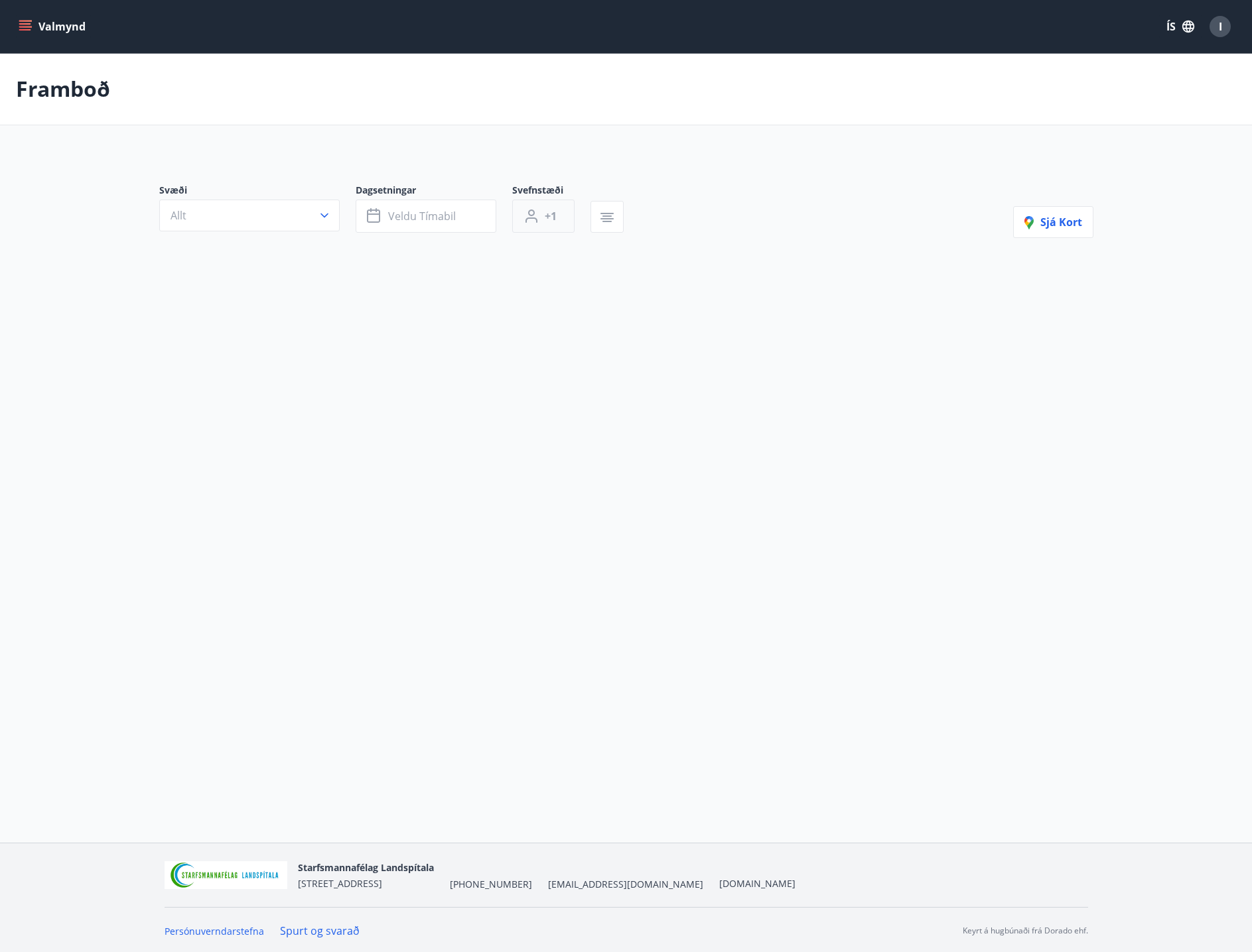
type input "*"
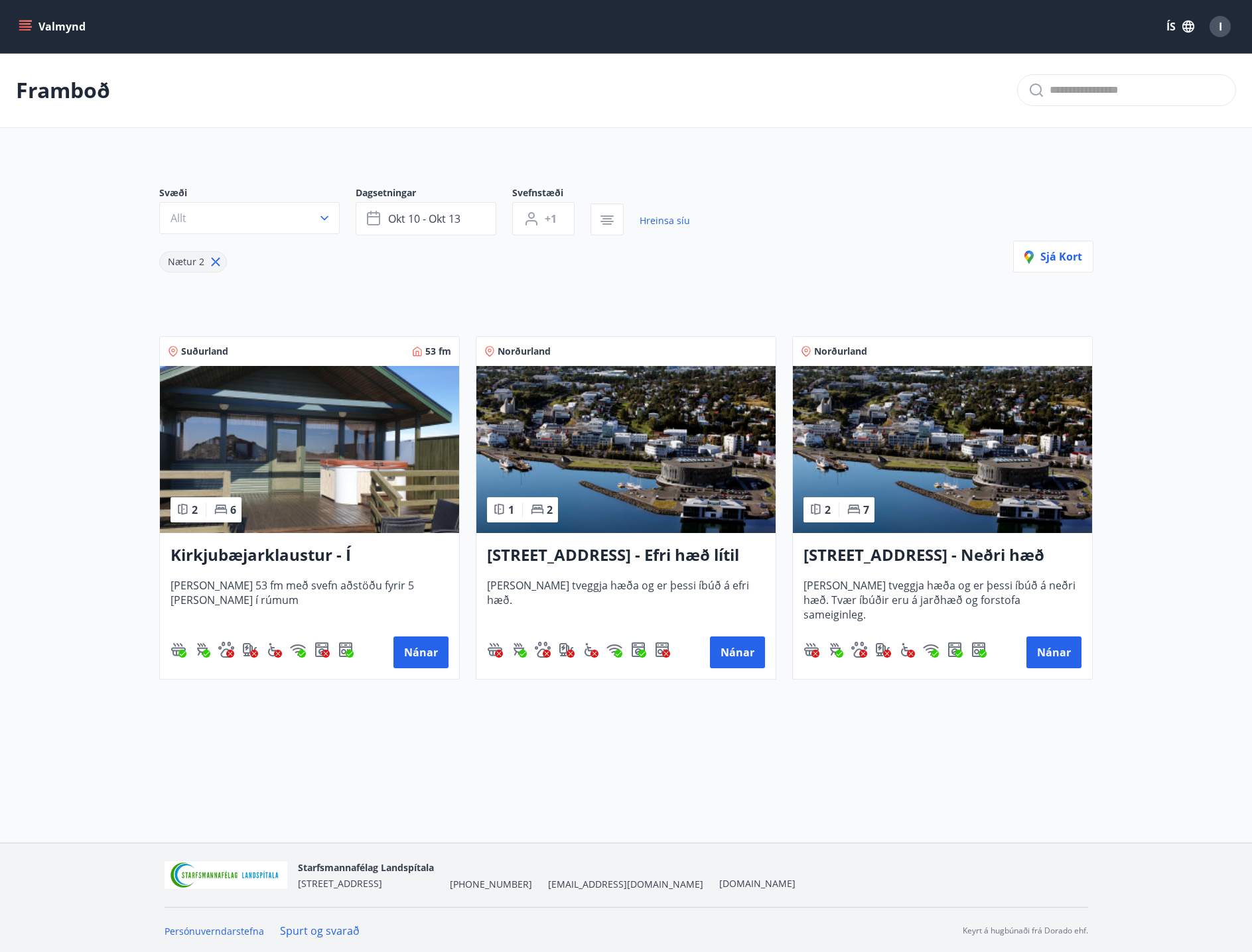
click at [935, 554] on h3 "[STREET_ADDRESS] - Neðri hæð íbúð 3" at bounding box center [942, 555] width 278 height 24
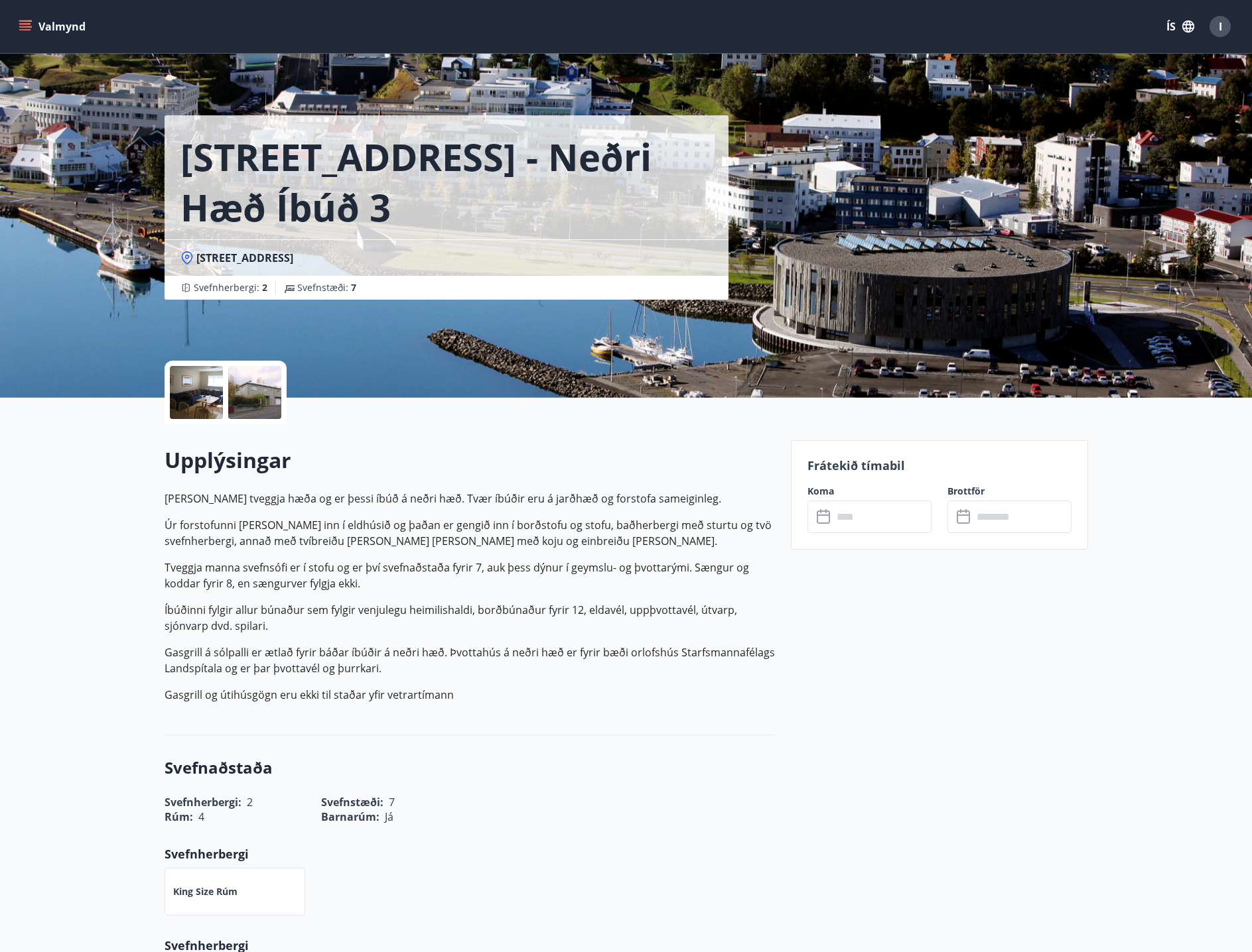
click at [248, 397] on div at bounding box center [255, 393] width 53 height 53
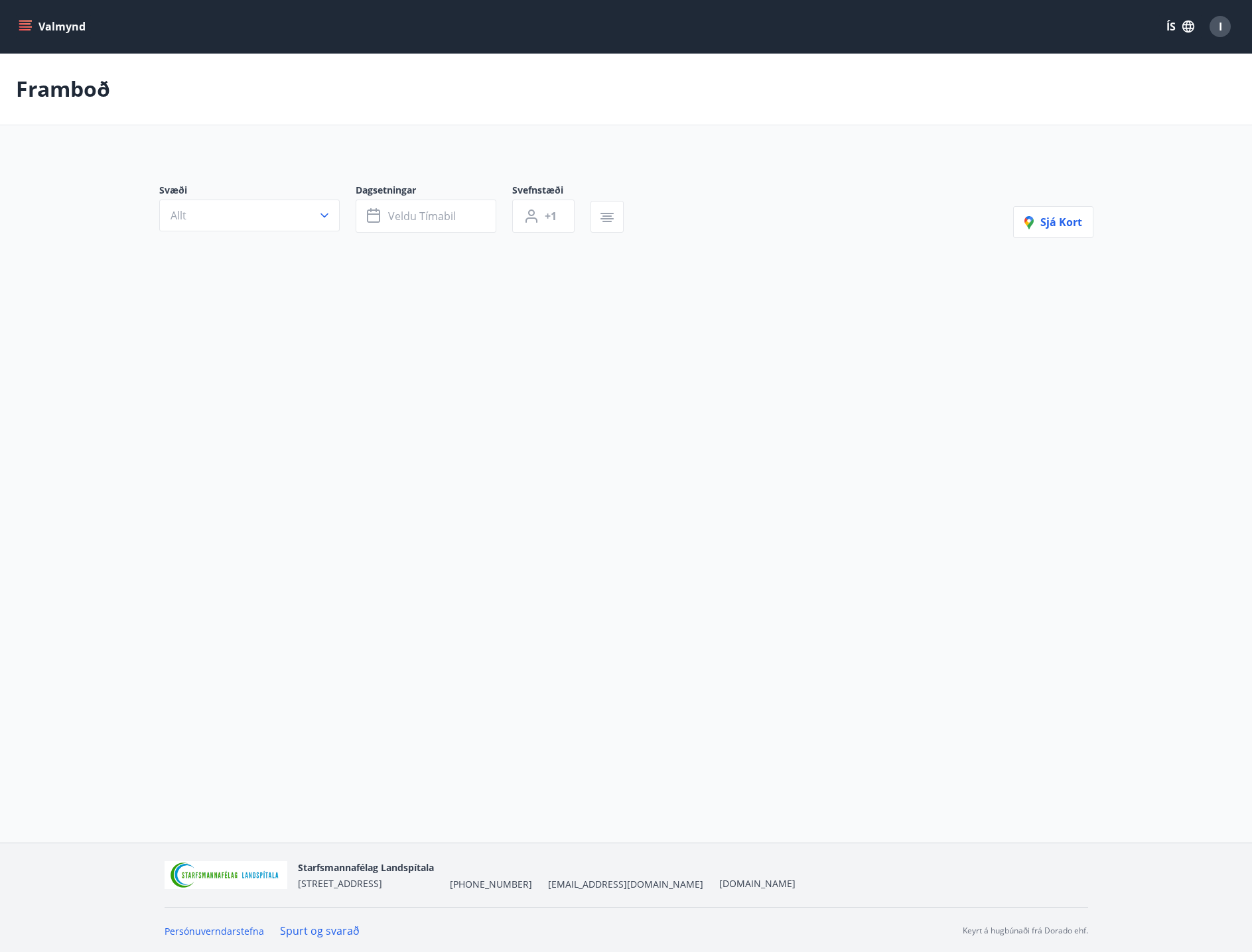
type input "*"
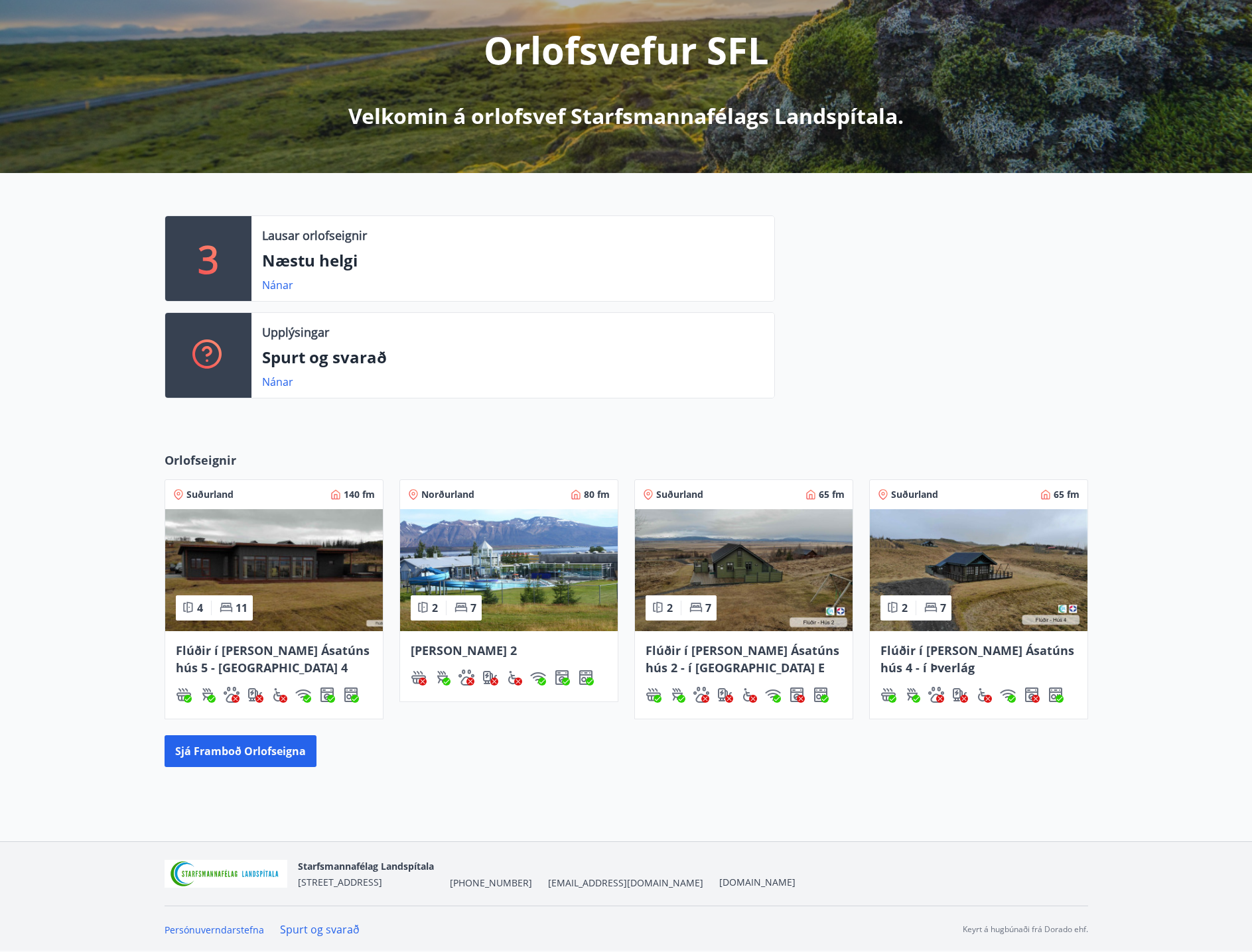
scroll to position [159, 0]
click at [283, 574] on img at bounding box center [274, 570] width 218 height 122
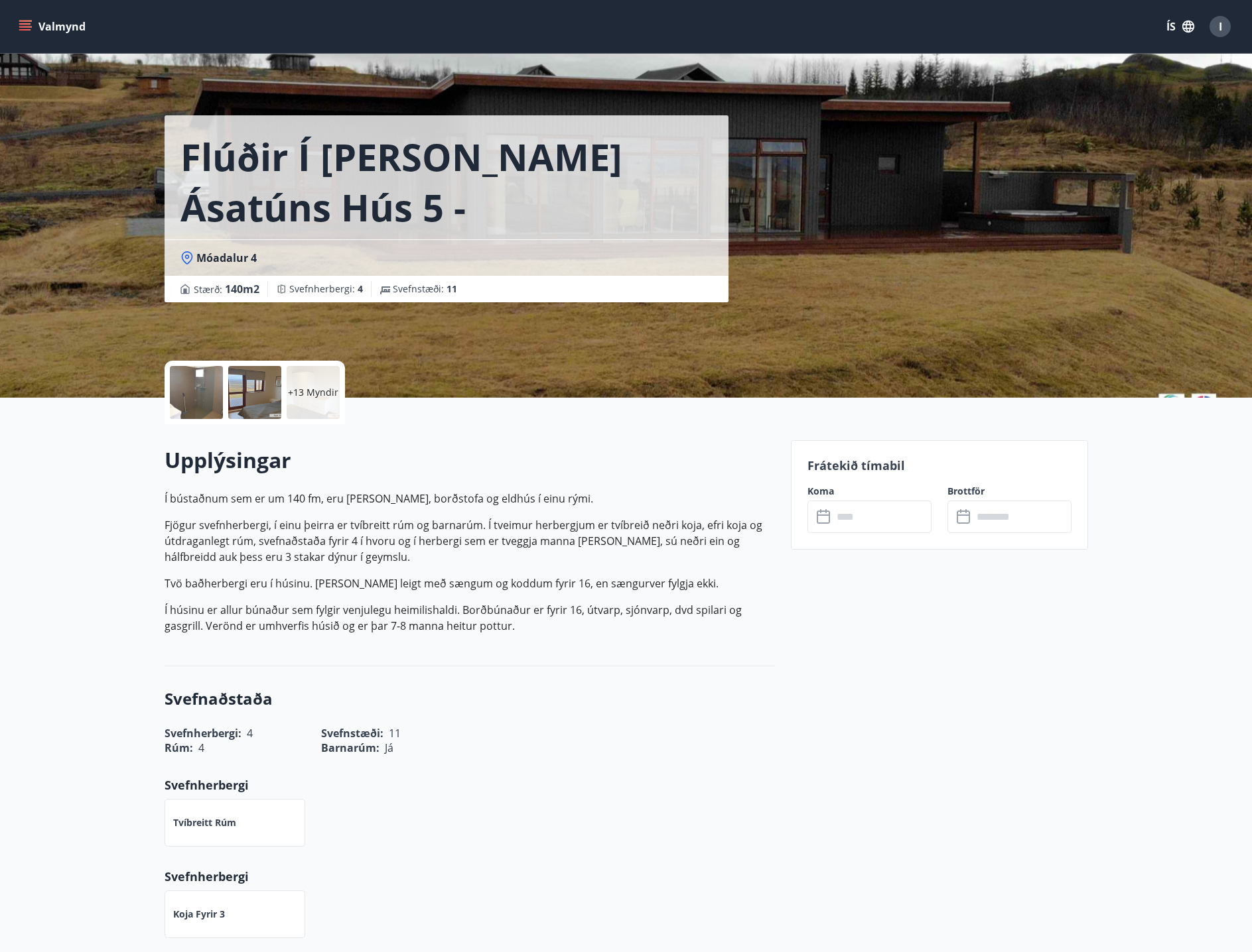
click at [48, 27] on button "Valmynd" at bounding box center [53, 26] width 75 height 24
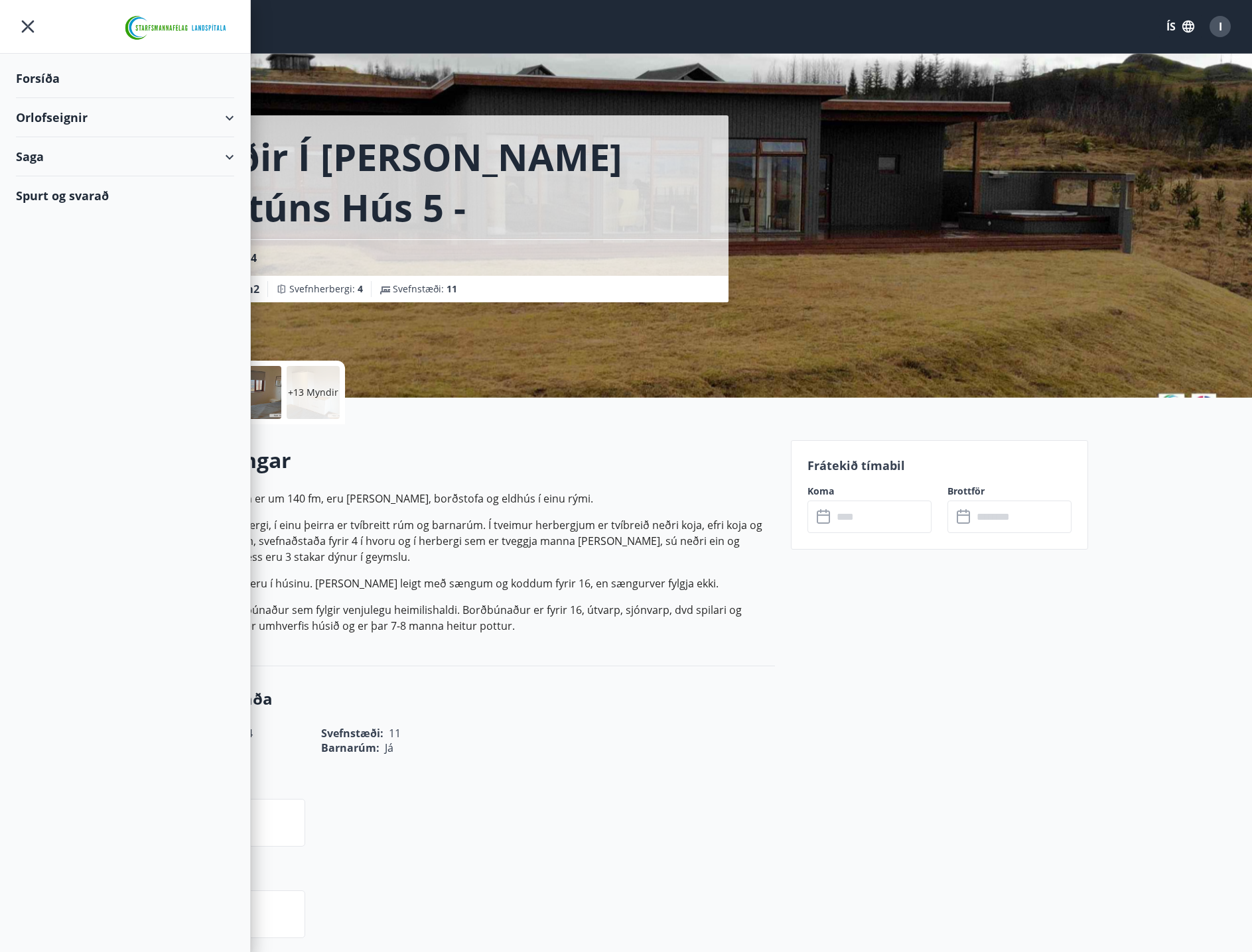
click at [65, 114] on div "Orlofseignir" at bounding box center [125, 117] width 218 height 39
click at [66, 181] on div "Bókunardagatal" at bounding box center [125, 179] width 197 height 28
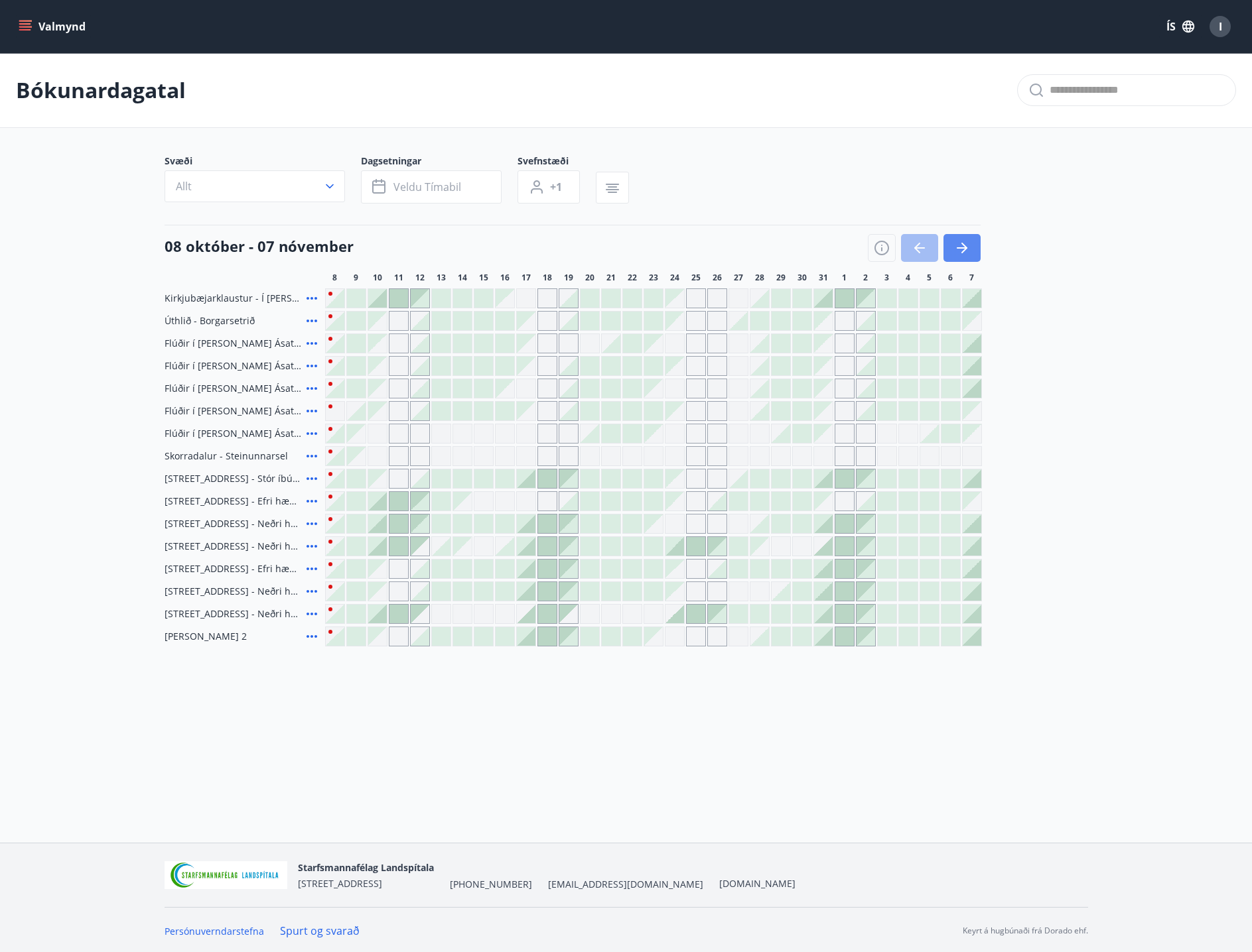
click at [961, 248] on icon "button" at bounding box center [961, 247] width 10 height 1
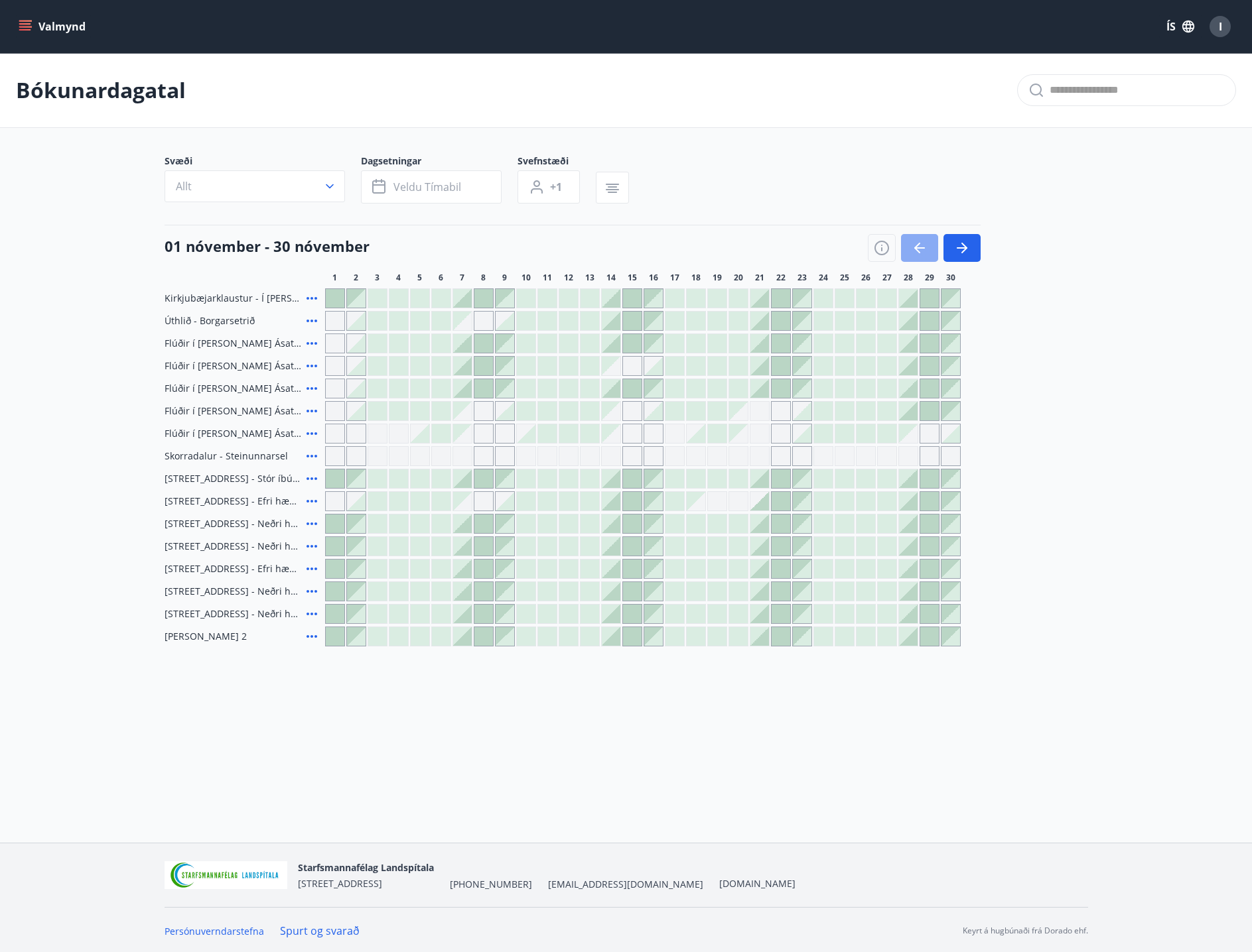
click at [917, 246] on icon "button" at bounding box center [919, 247] width 16 height 16
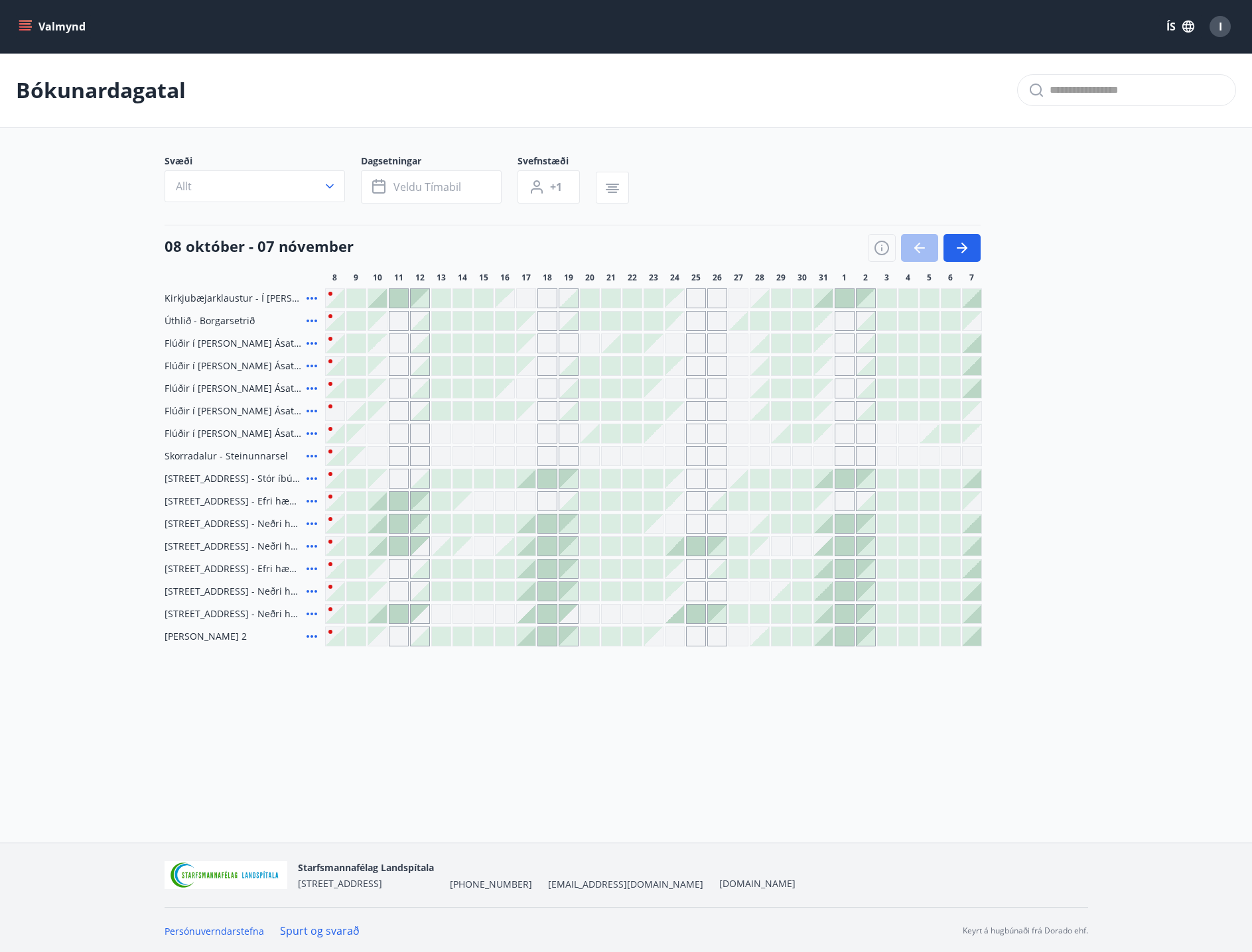
click at [312, 433] on icon at bounding box center [311, 434] width 16 height 16
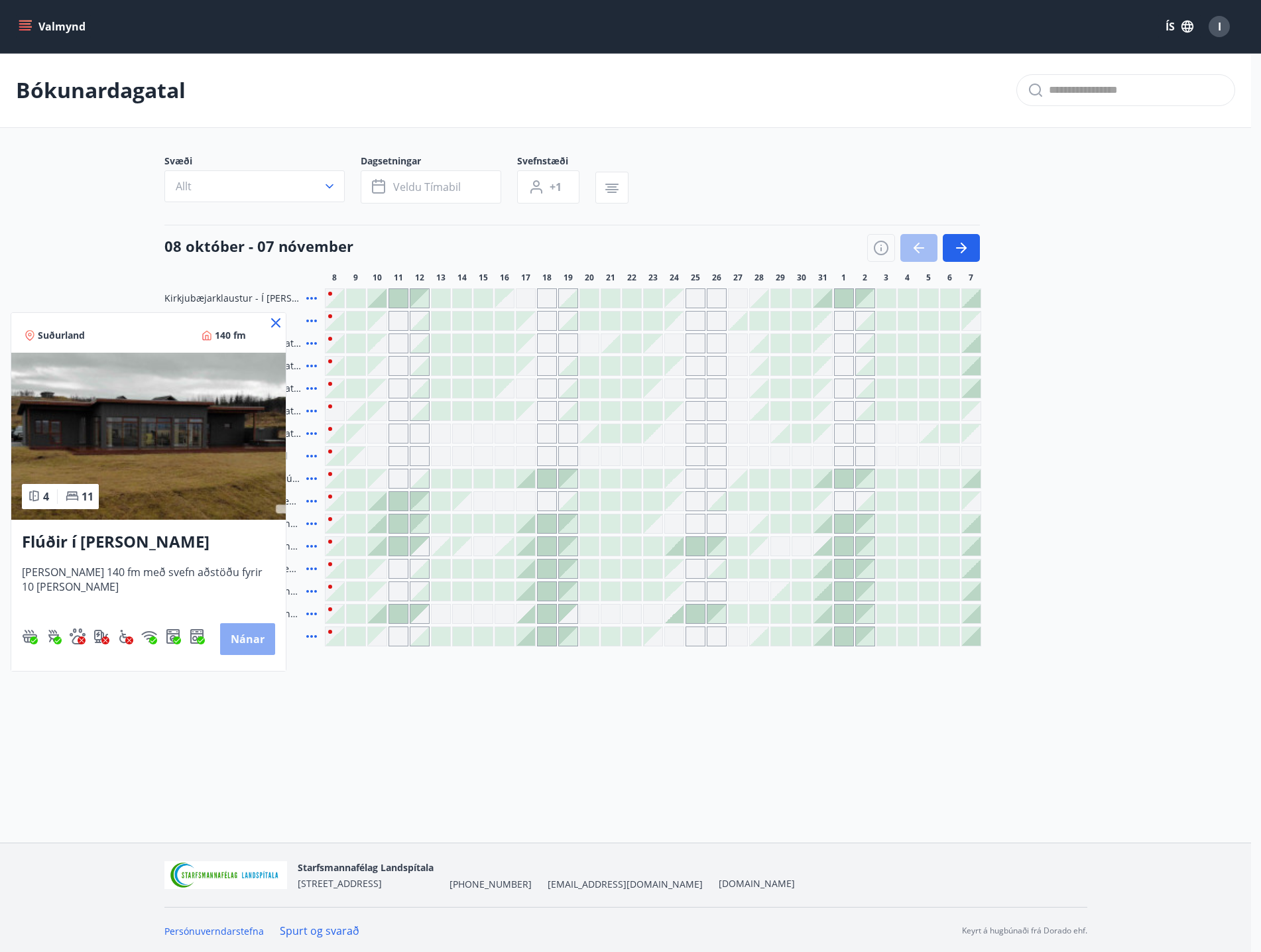
click at [248, 638] on button "Nánar" at bounding box center [247, 638] width 55 height 31
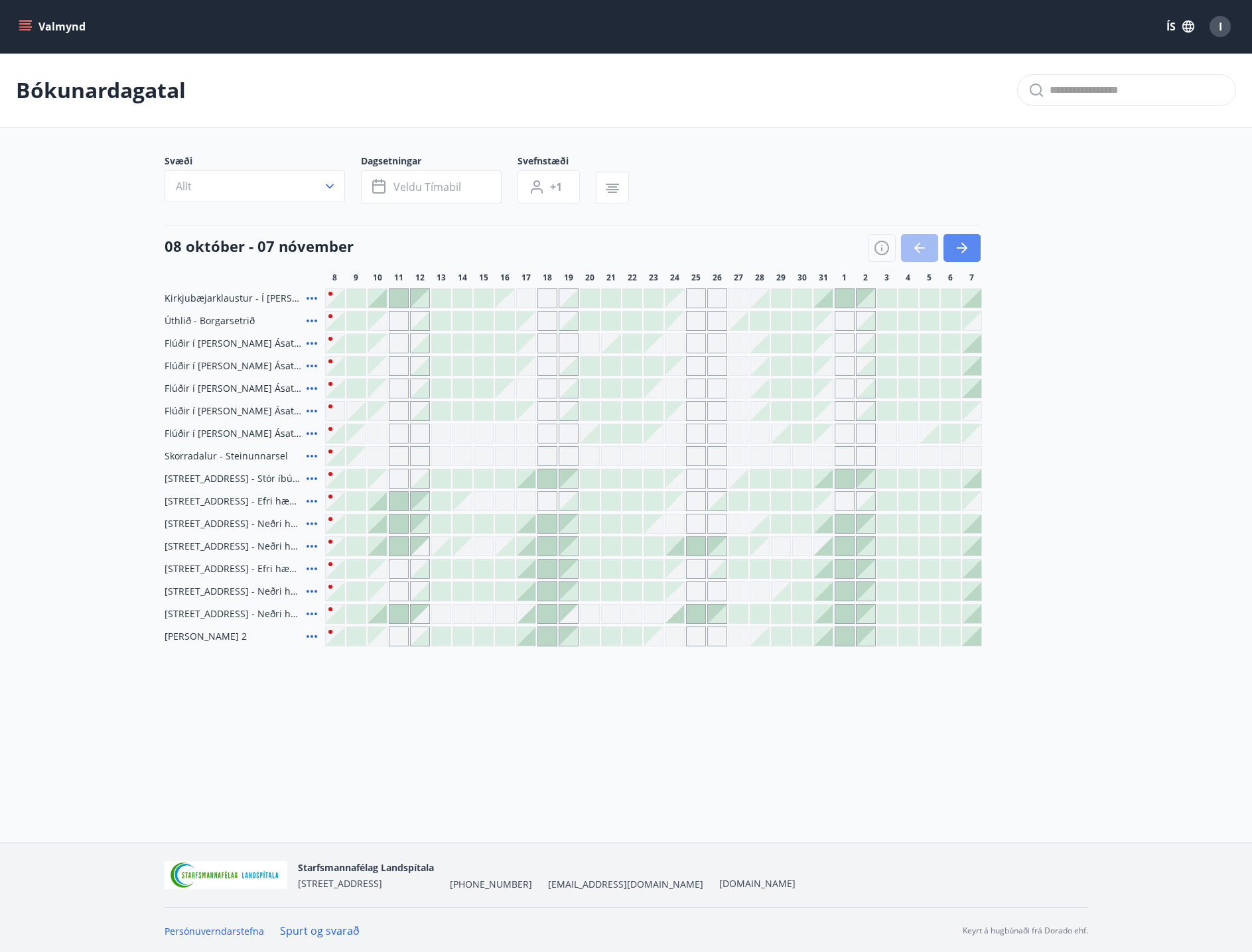
click at [957, 248] on icon "button" at bounding box center [961, 247] width 10 height 1
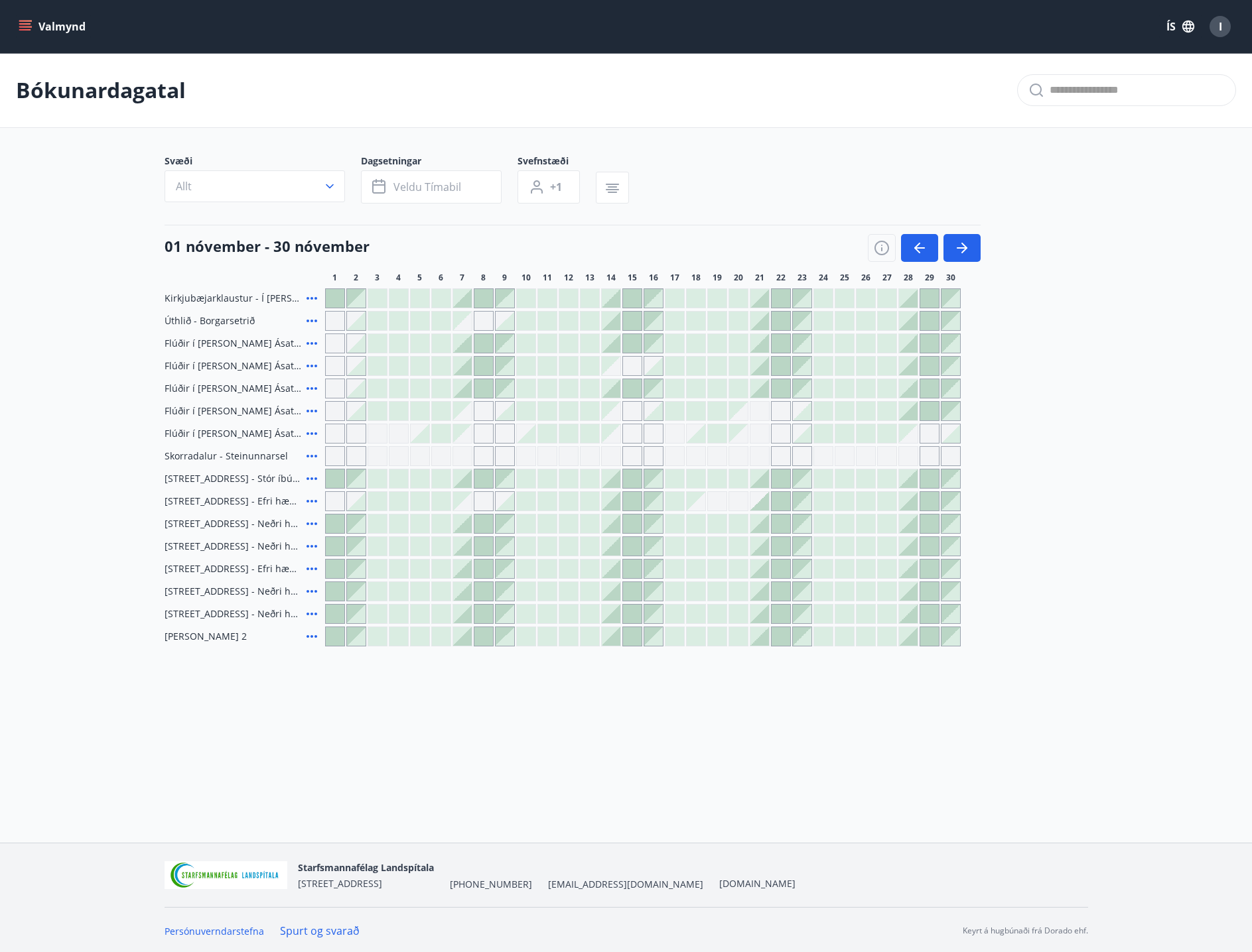
click at [399, 389] on div at bounding box center [399, 389] width 19 height 19
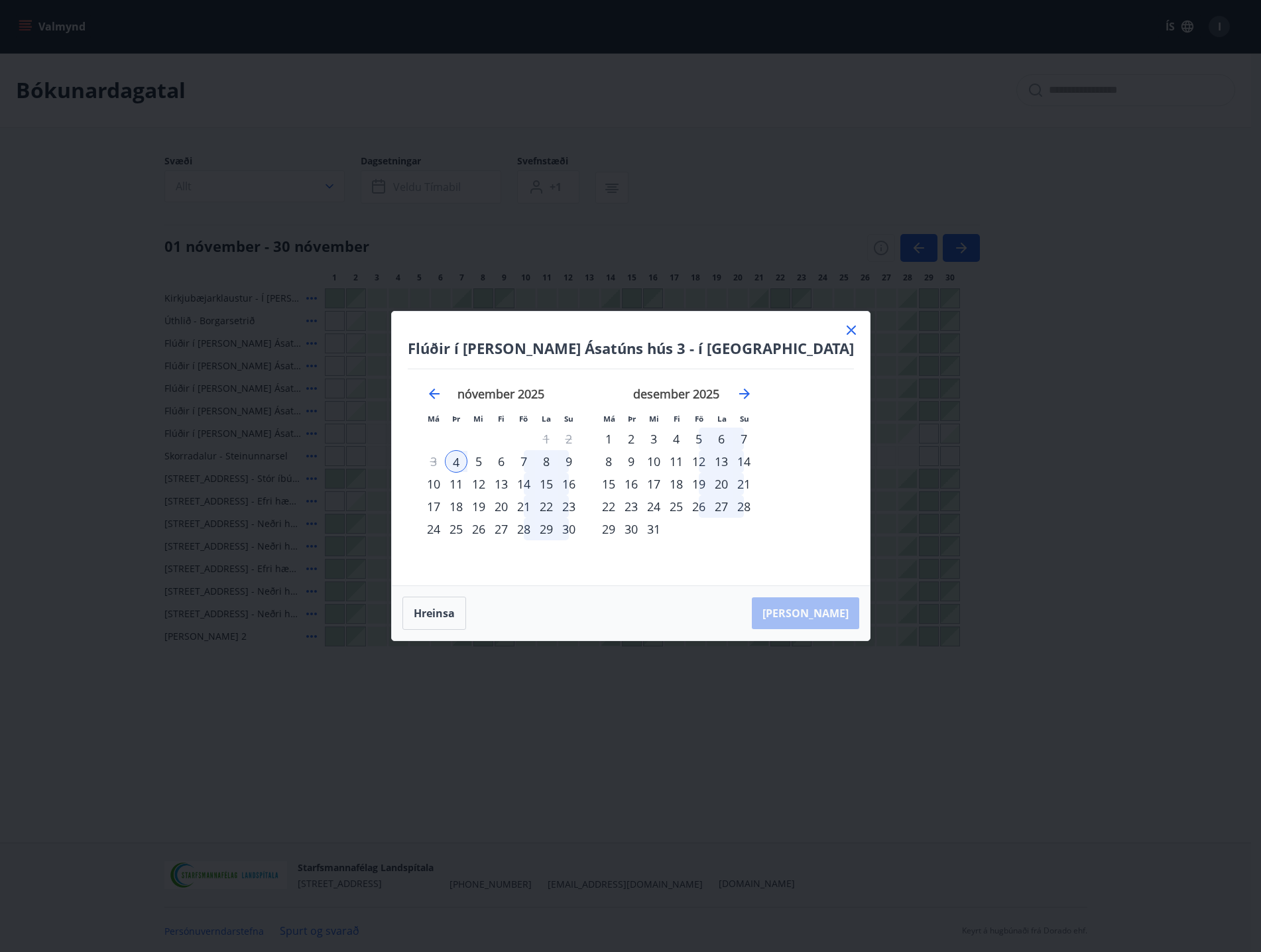
click at [846, 329] on icon at bounding box center [851, 330] width 10 height 10
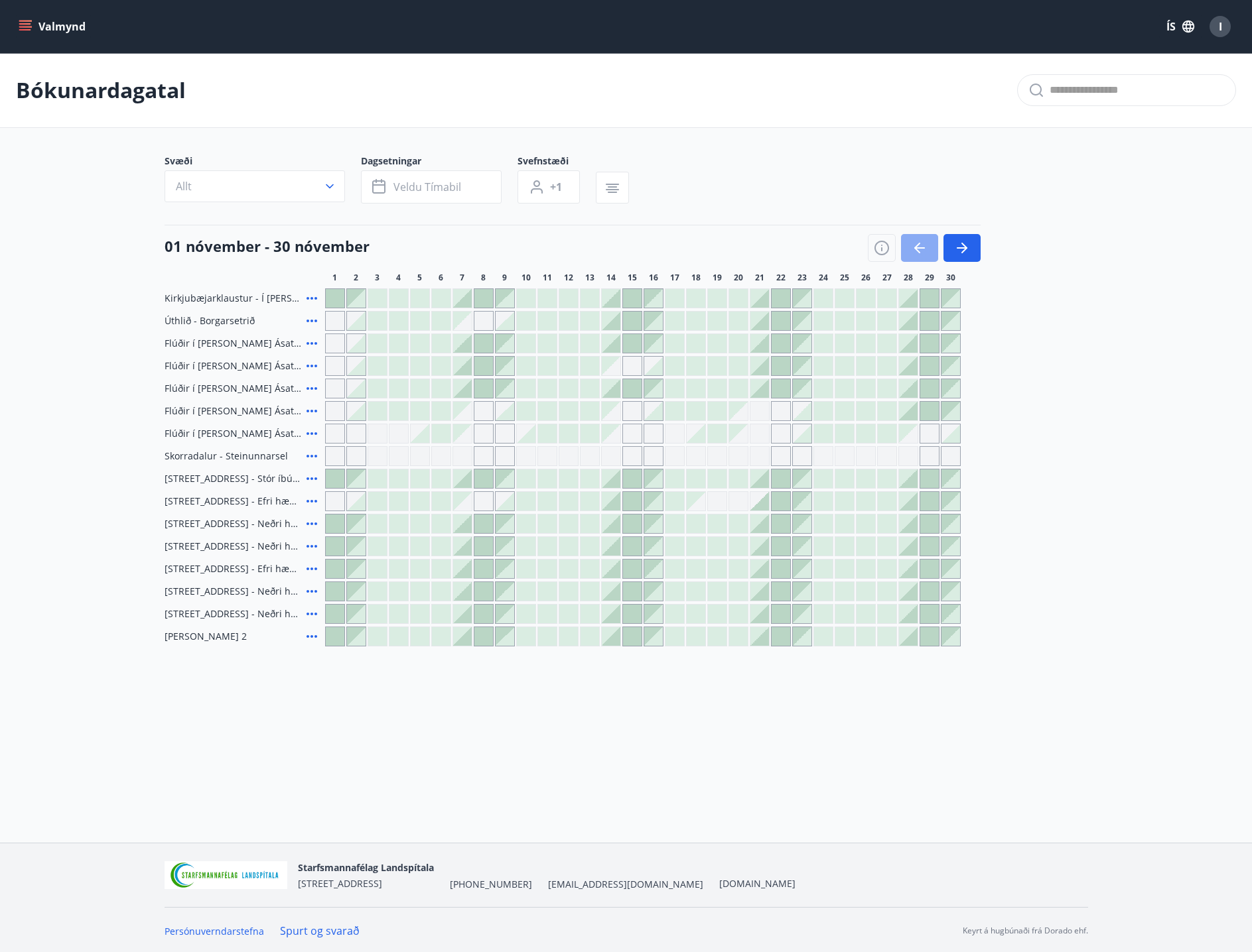
click at [922, 246] on icon "button" at bounding box center [919, 247] width 16 height 16
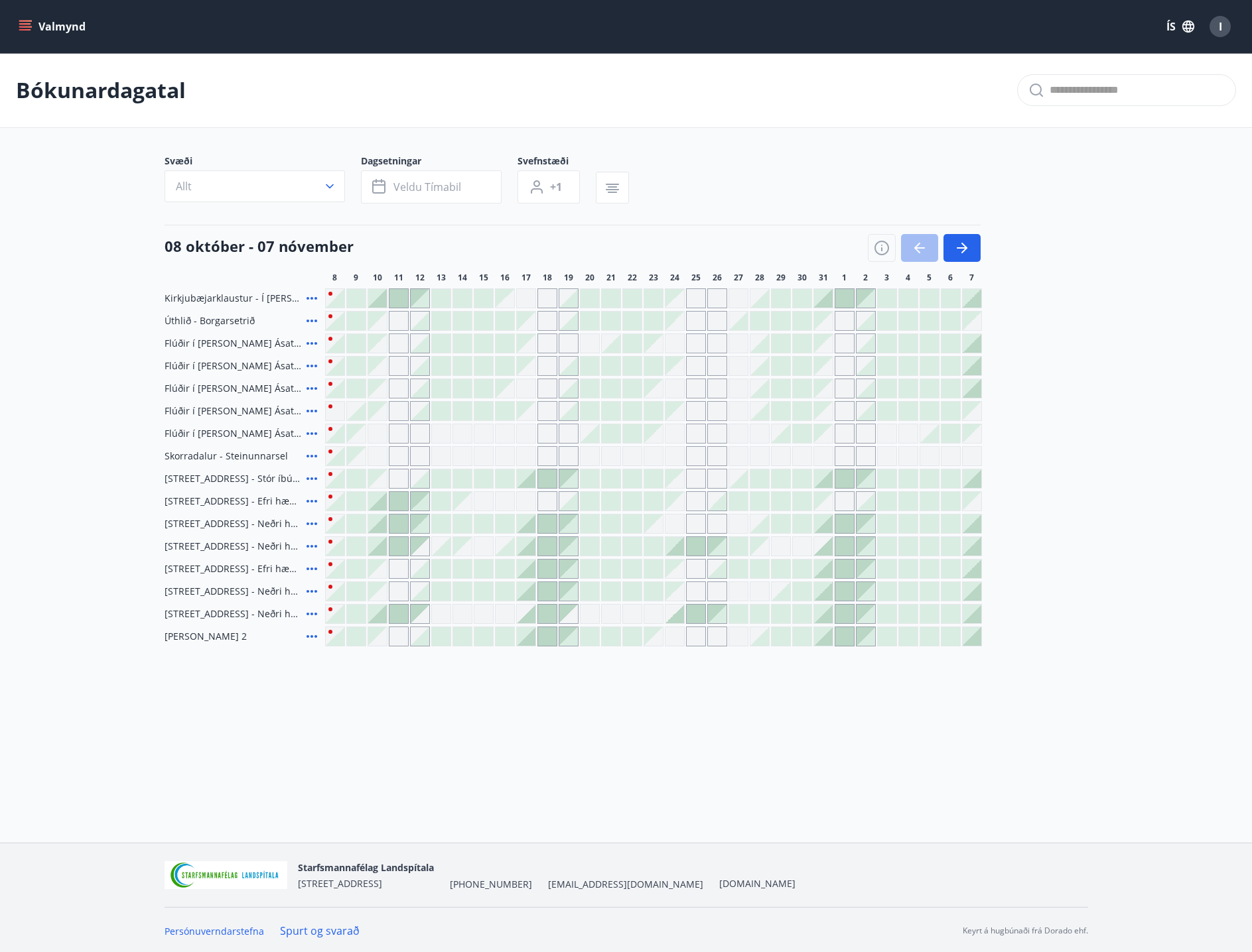
click at [379, 435] on div "Gráir dagar eru ekki bókanlegir" at bounding box center [377, 434] width 20 height 20
click at [967, 246] on icon "button" at bounding box center [962, 247] width 16 height 16
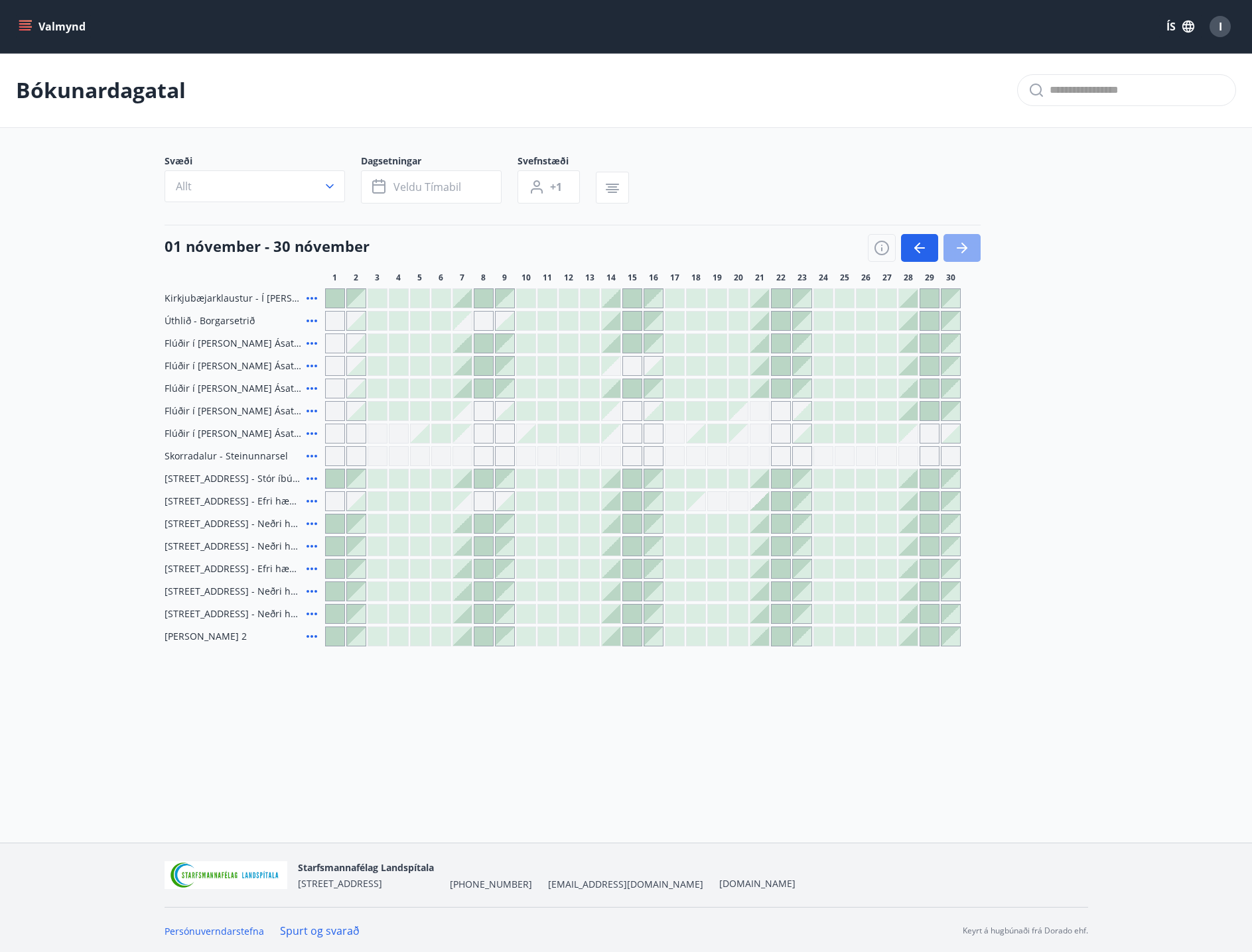
click at [966, 246] on icon "button" at bounding box center [962, 247] width 16 height 16
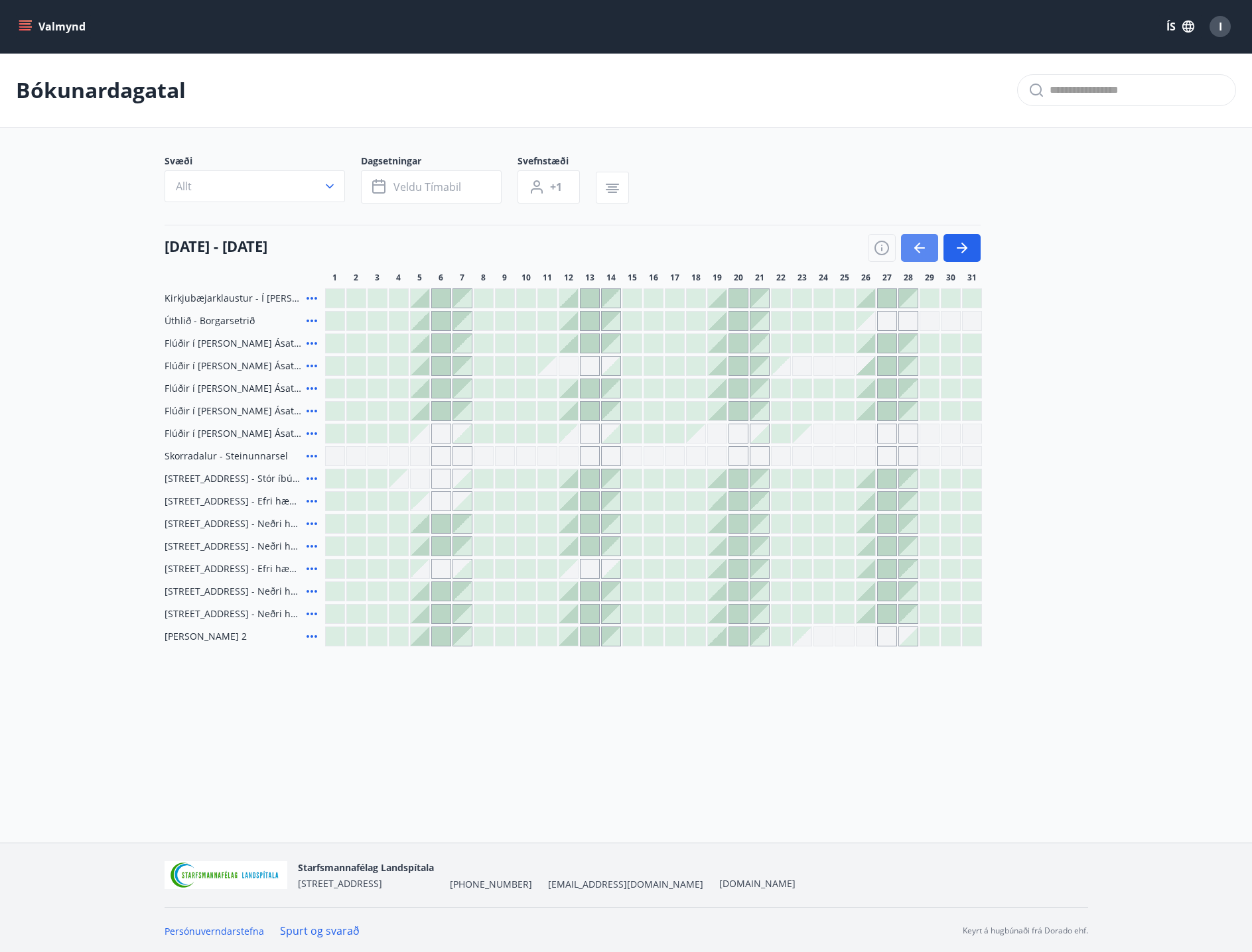
click at [919, 246] on icon "button" at bounding box center [919, 247] width 16 height 16
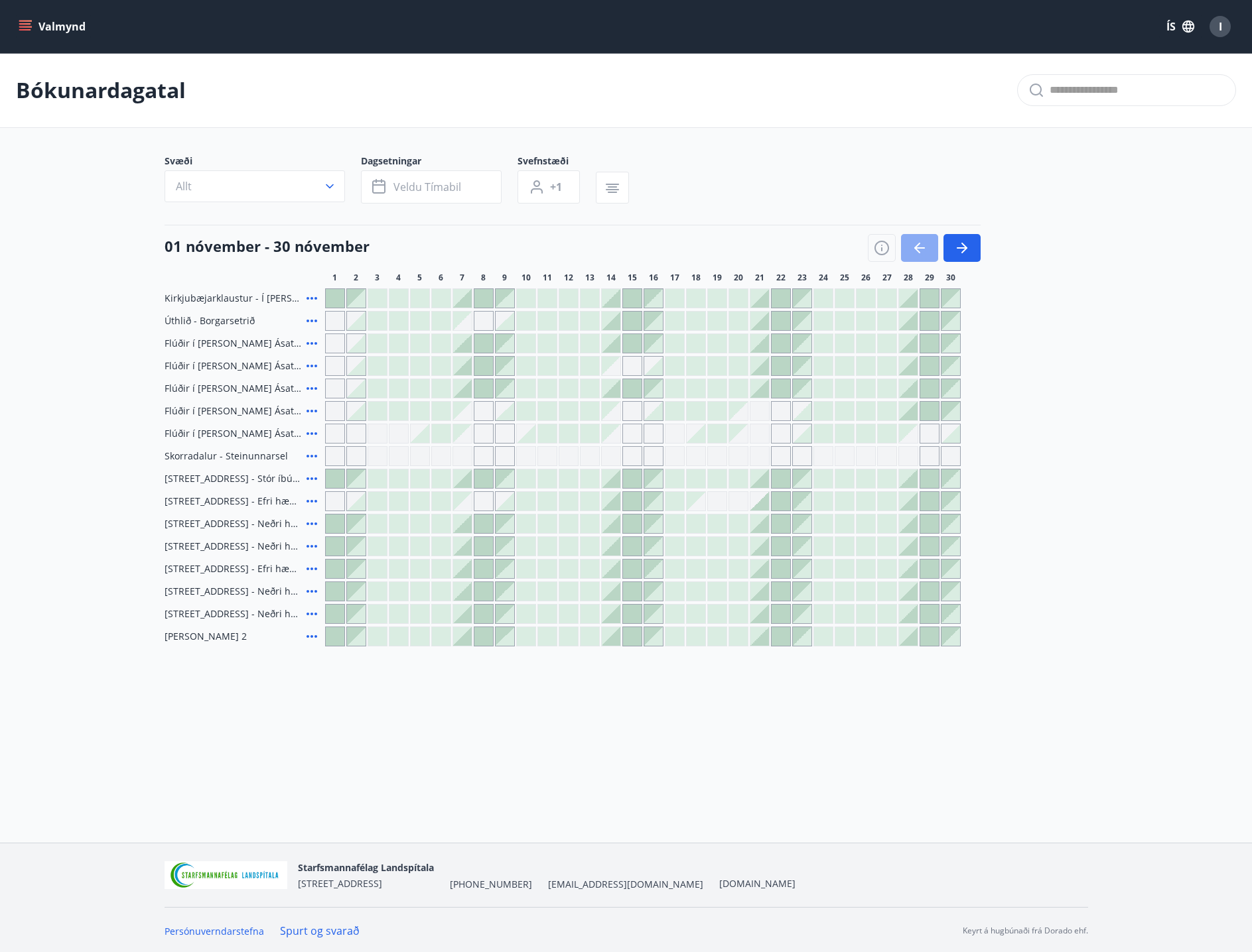
click at [919, 246] on icon "button" at bounding box center [919, 247] width 16 height 16
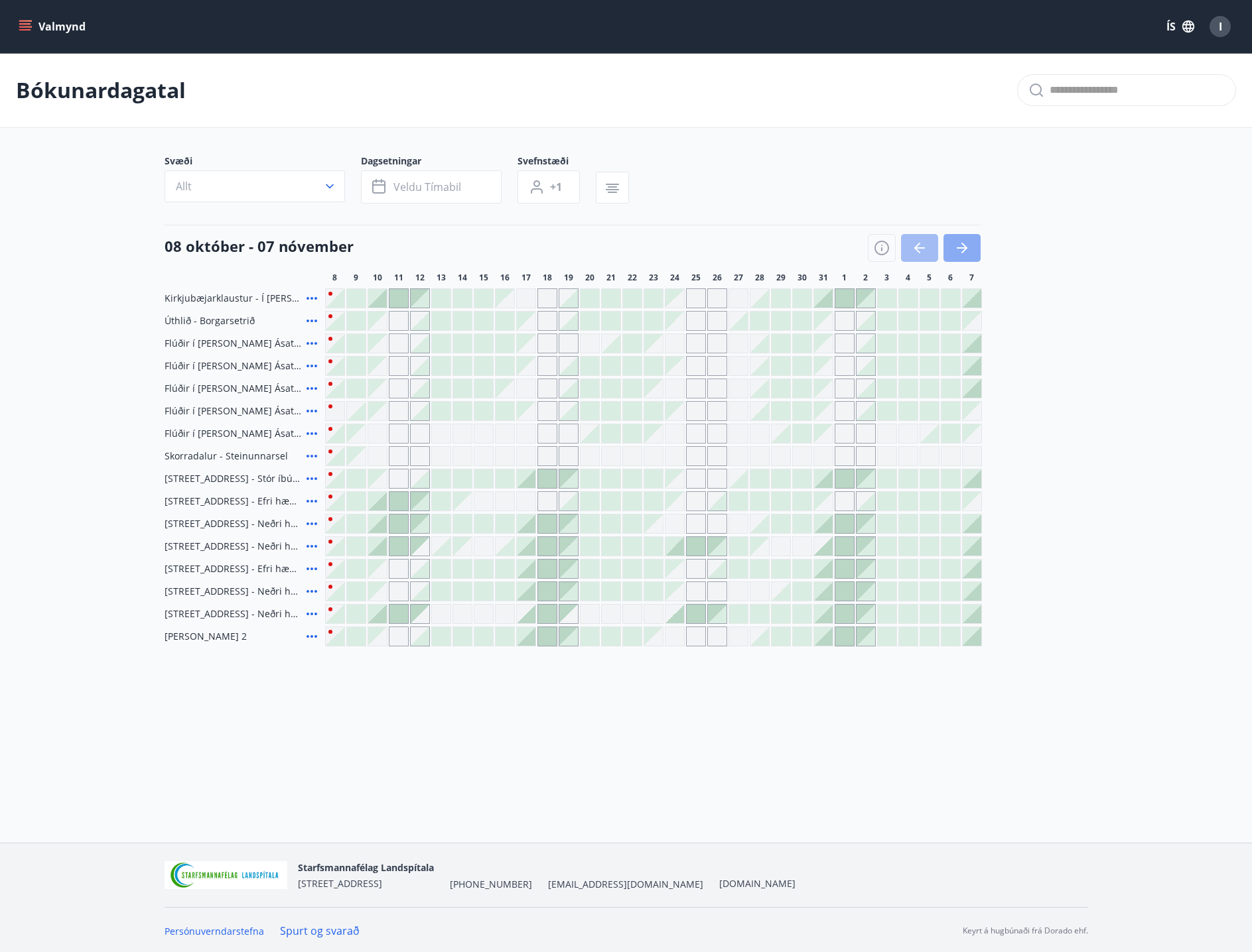
click at [957, 251] on icon "button" at bounding box center [962, 247] width 16 height 16
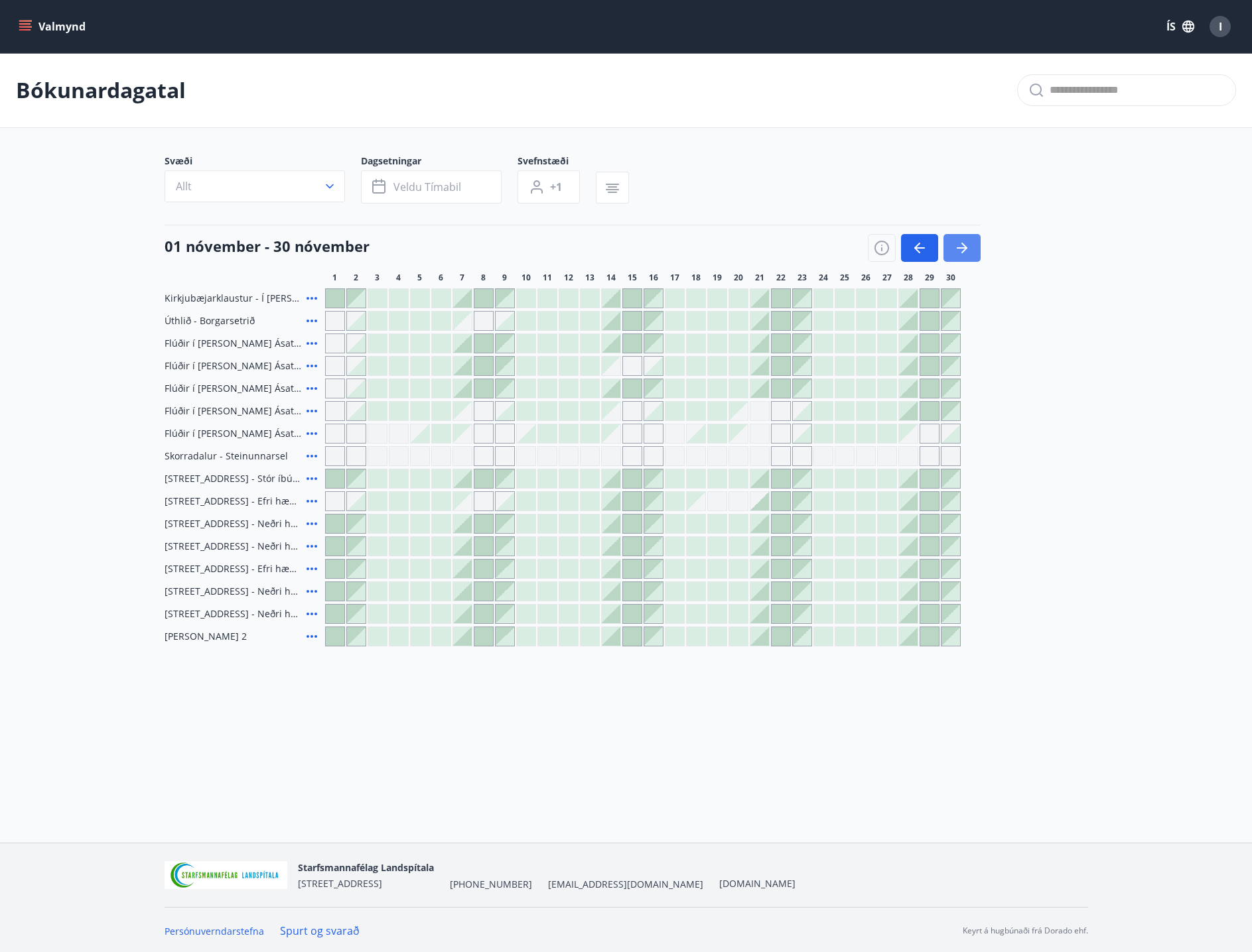
click at [956, 246] on icon "button" at bounding box center [962, 247] width 16 height 16
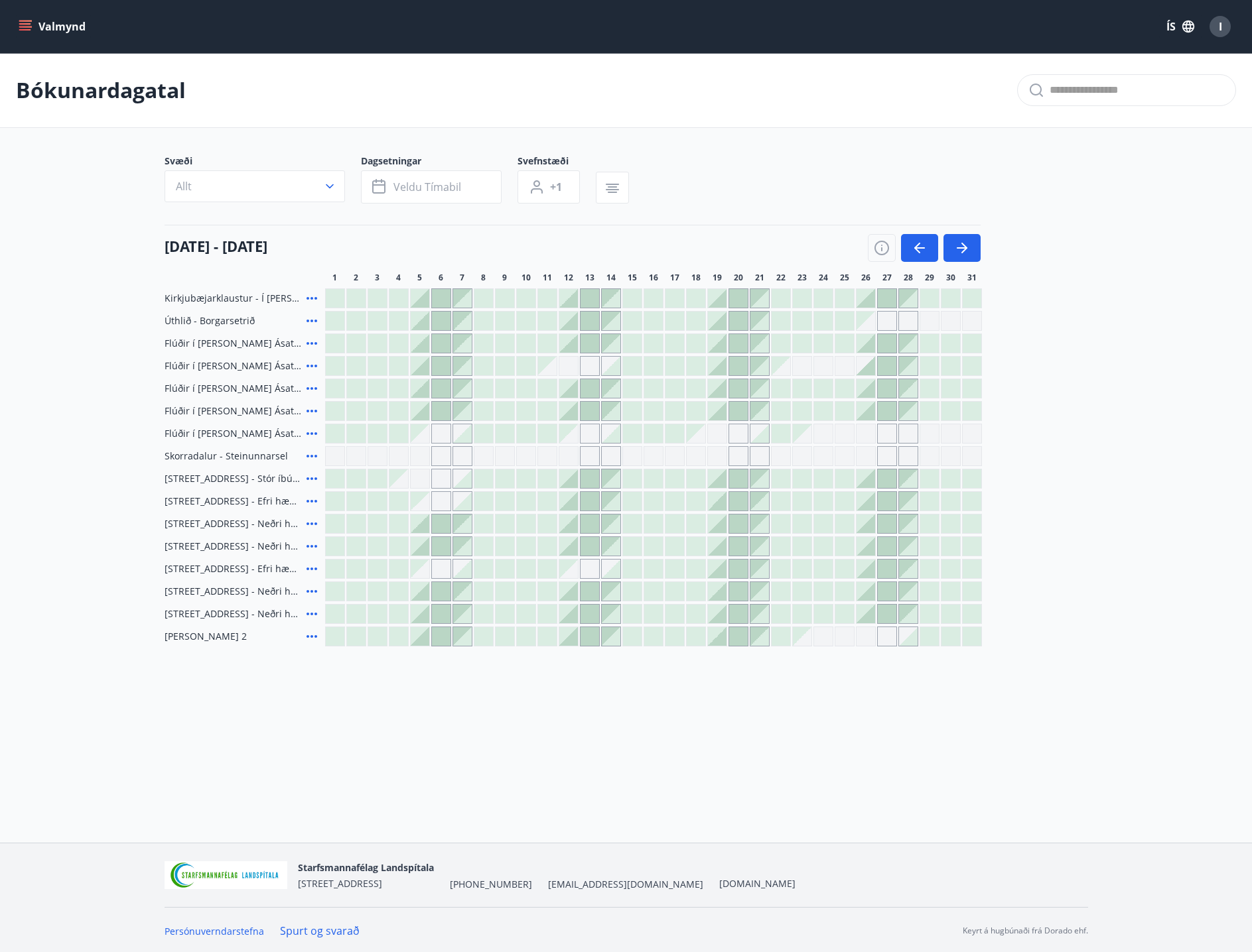
click at [614, 434] on div at bounding box center [611, 434] width 19 height 19
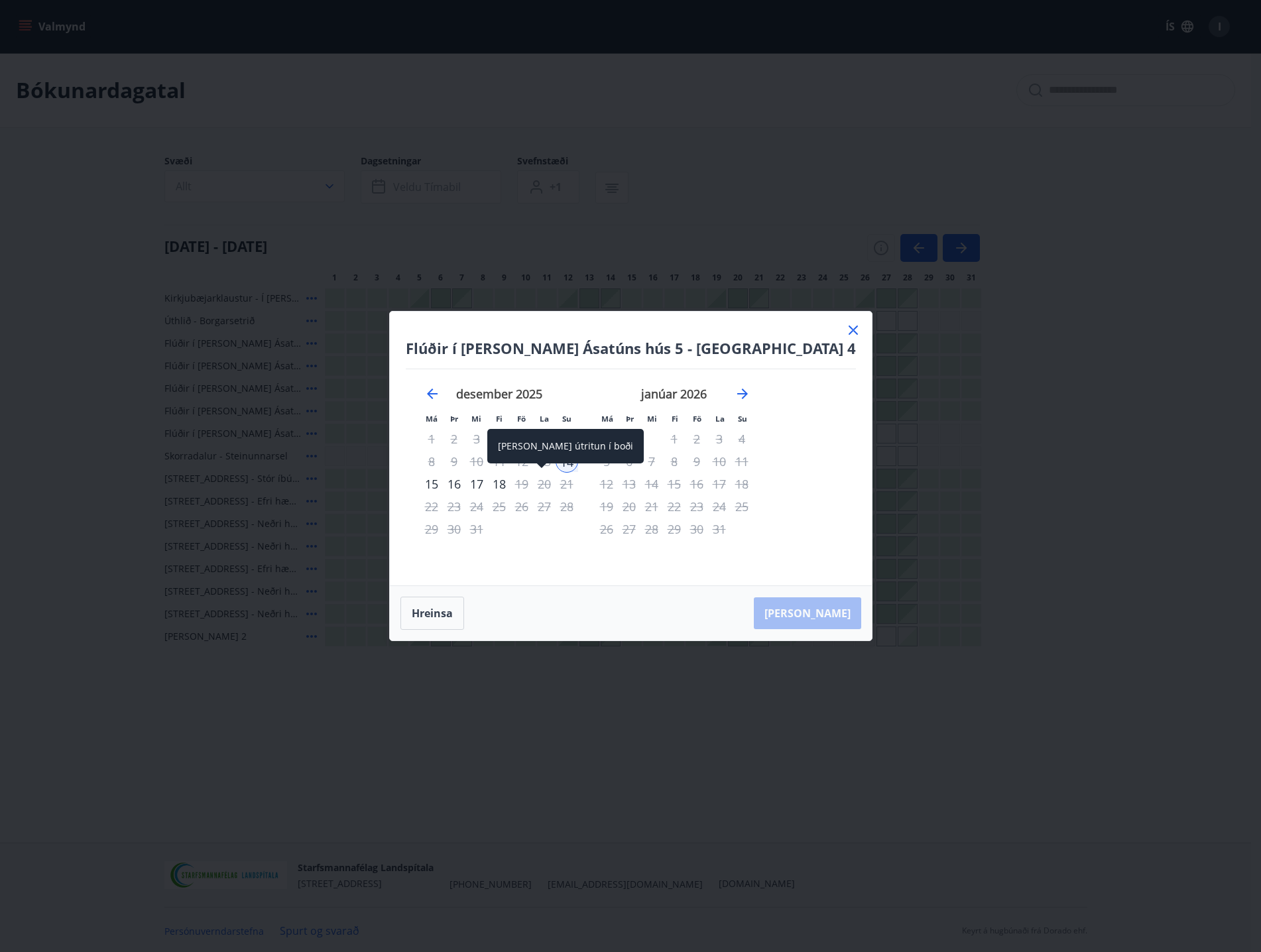
click at [511, 484] on div "18" at bounding box center [499, 484] width 23 height 23
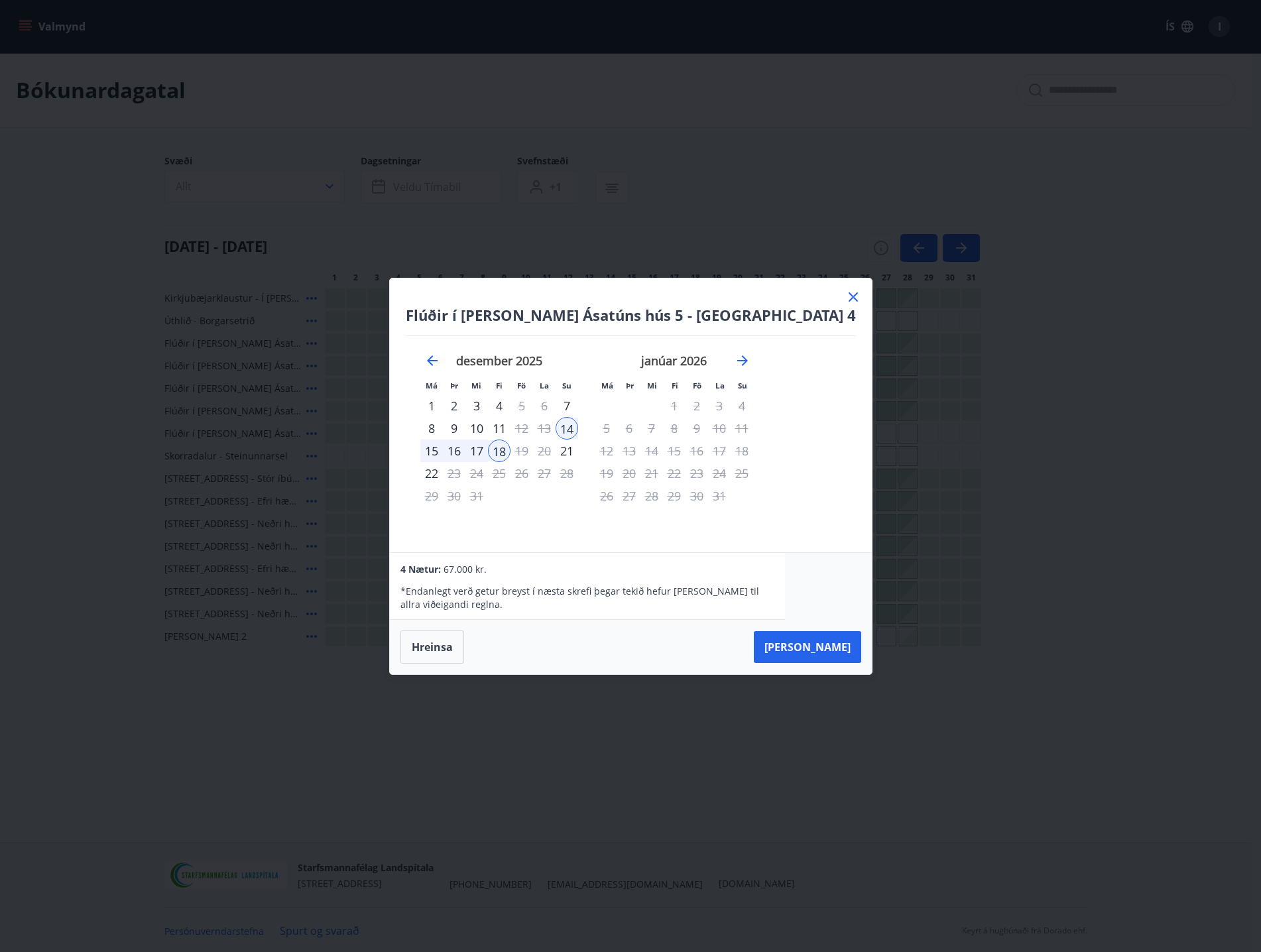
click at [848, 296] on icon at bounding box center [853, 297] width 10 height 10
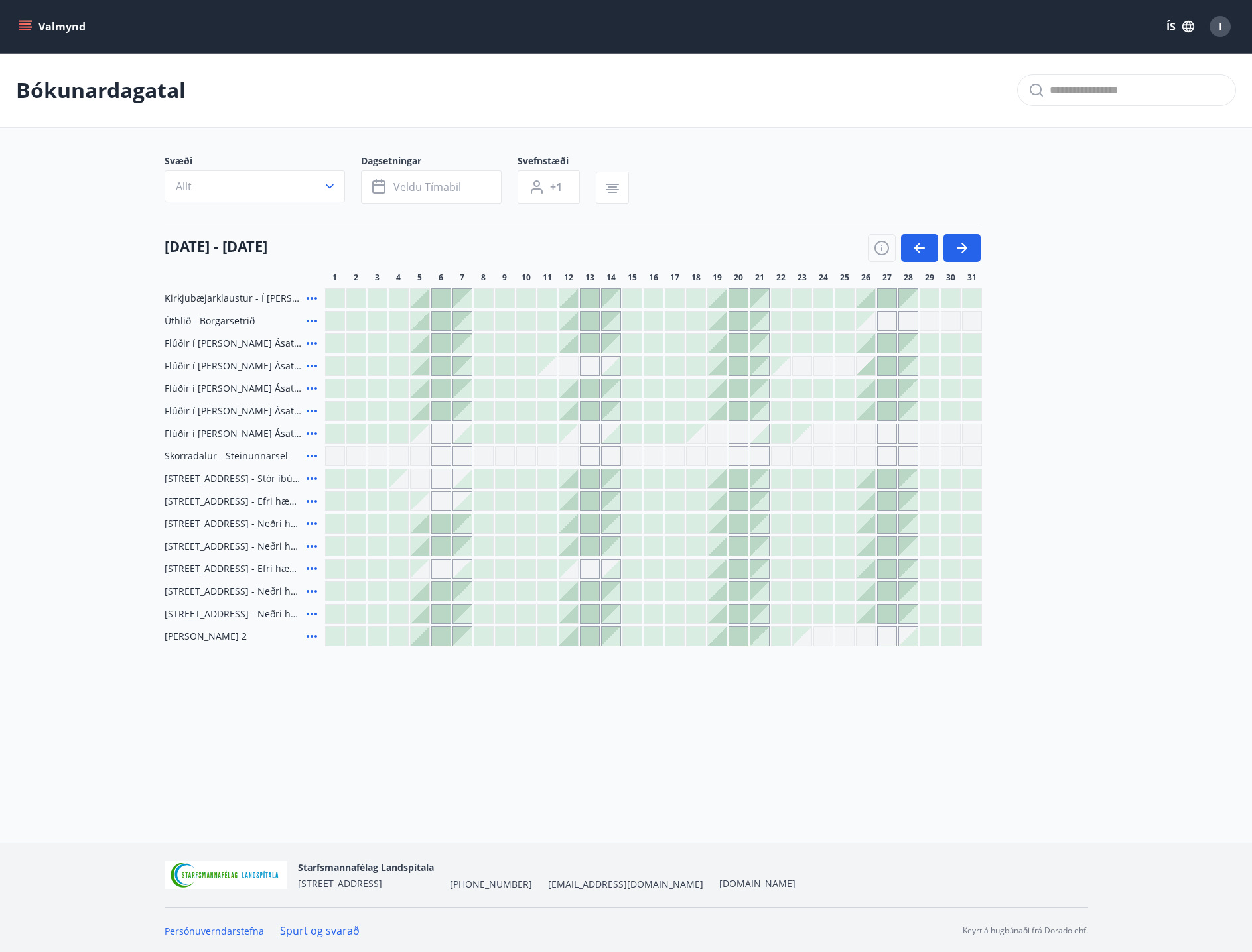
click at [566, 323] on div at bounding box center [569, 321] width 19 height 19
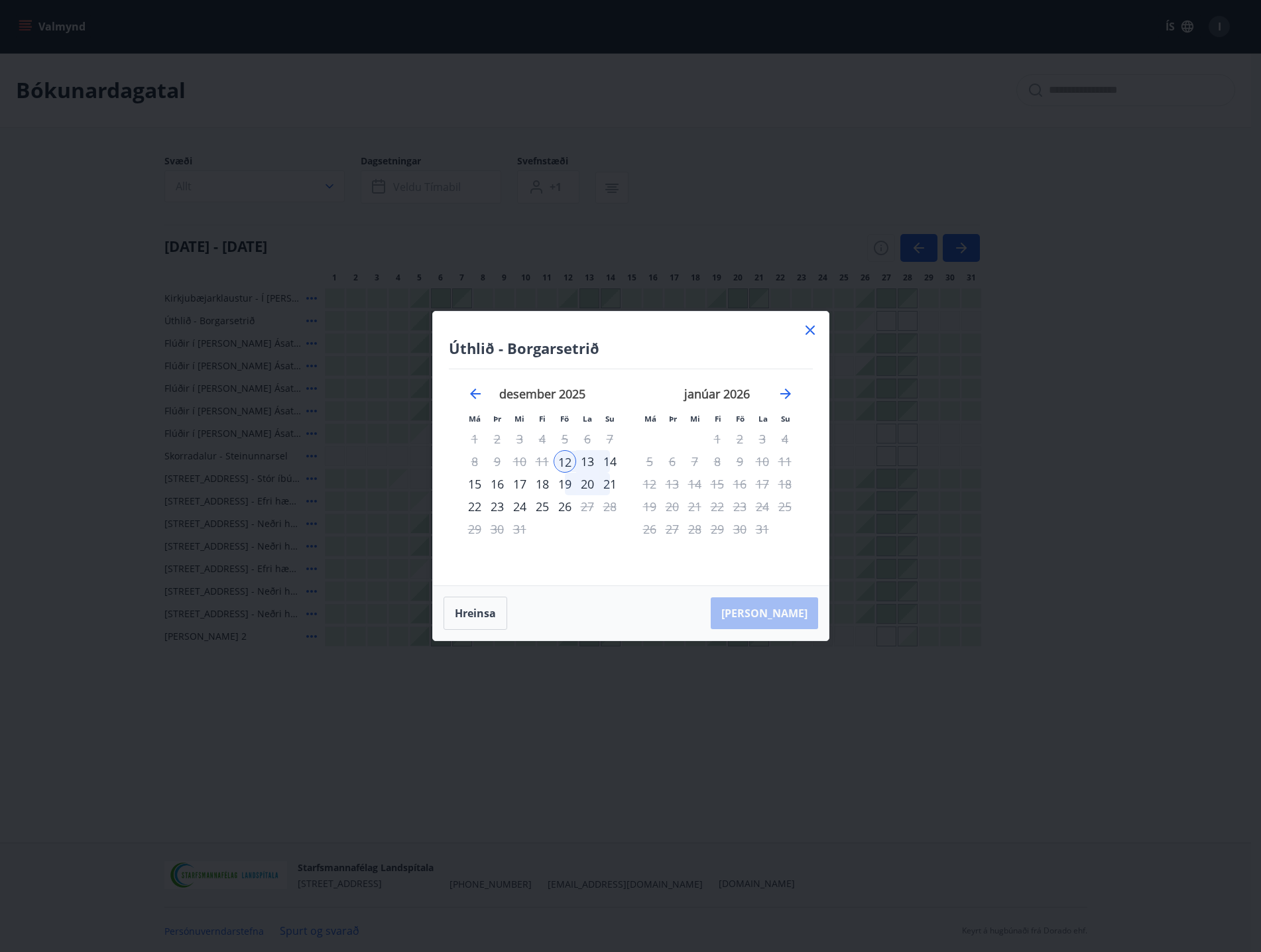
click at [612, 459] on div "14" at bounding box center [611, 461] width 23 height 23
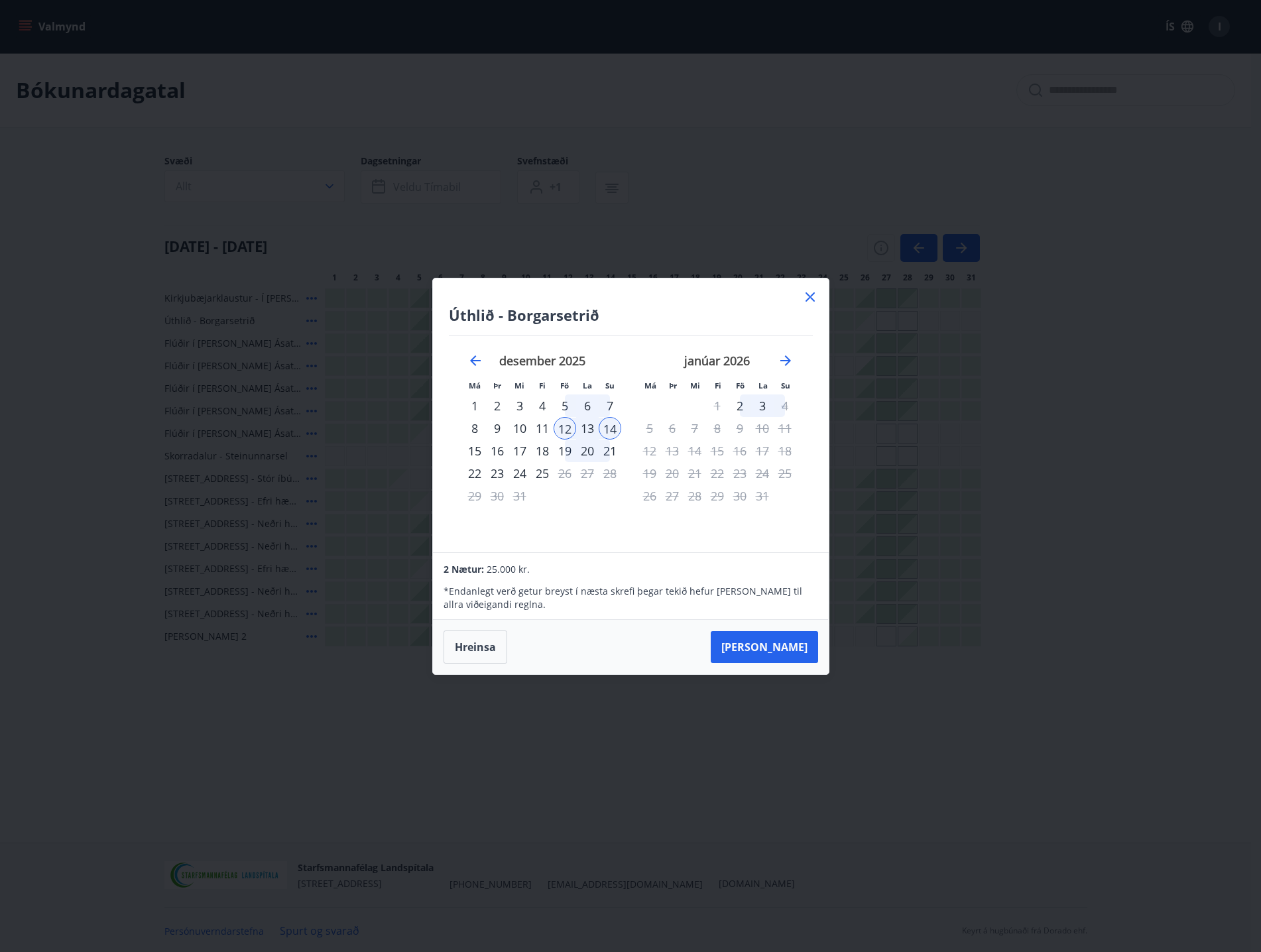
click at [612, 459] on div "21" at bounding box center [611, 451] width 23 height 23
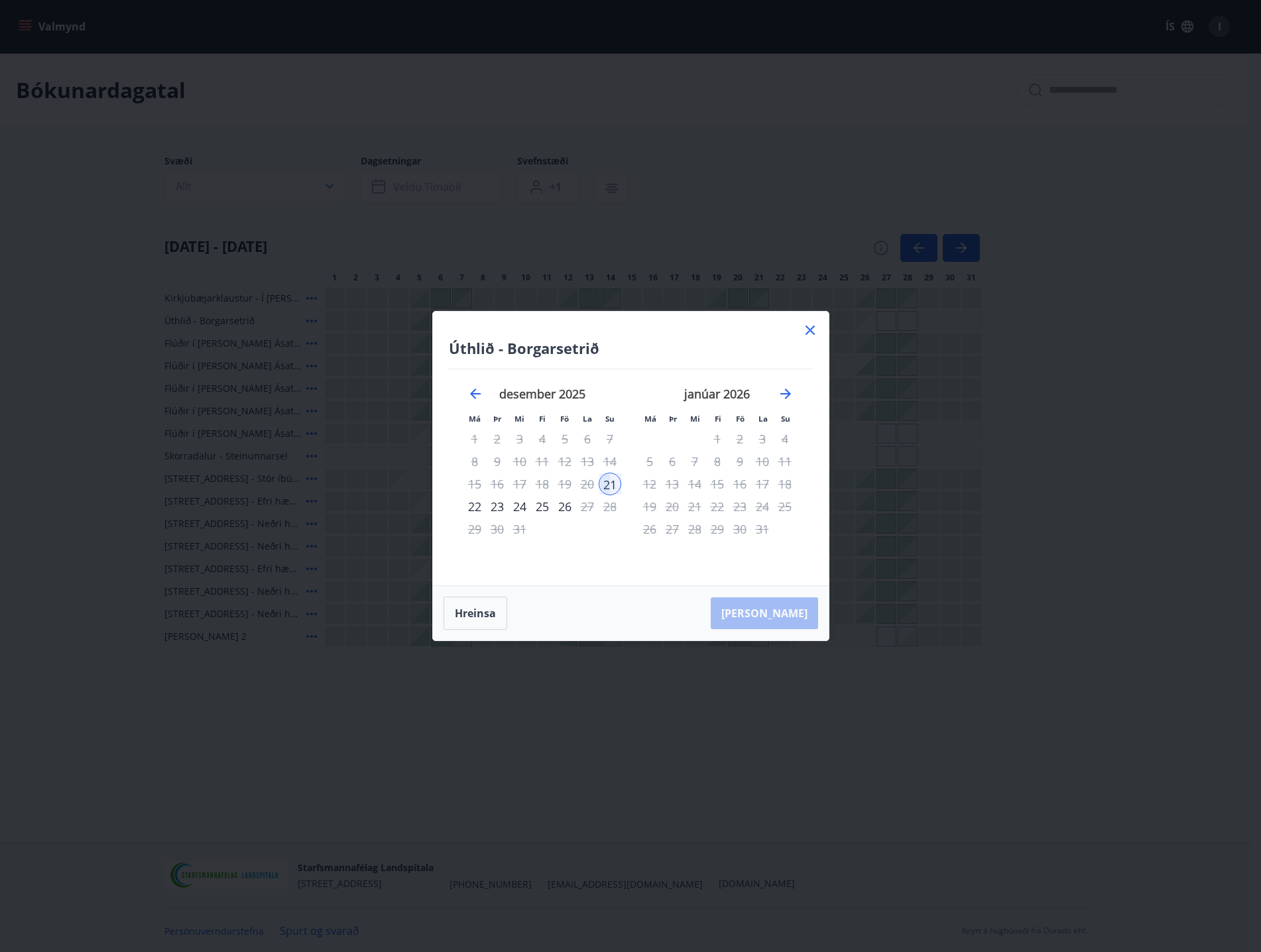
drag, startPoint x: 811, startPoint y: 328, endPoint x: 380, endPoint y: 319, distance: 431.1
click at [809, 328] on icon at bounding box center [810, 330] width 16 height 16
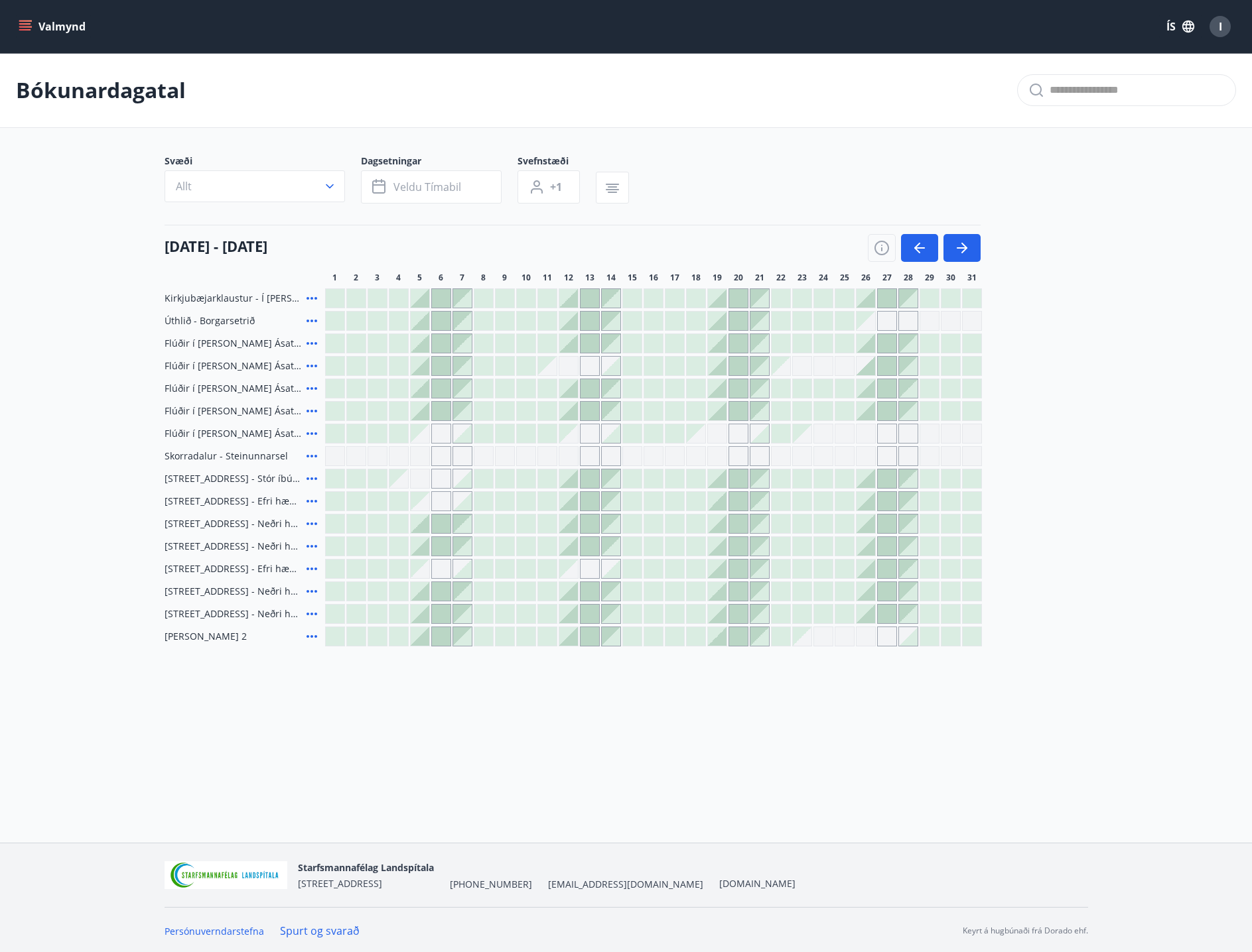
click at [309, 319] on icon at bounding box center [311, 321] width 16 height 16
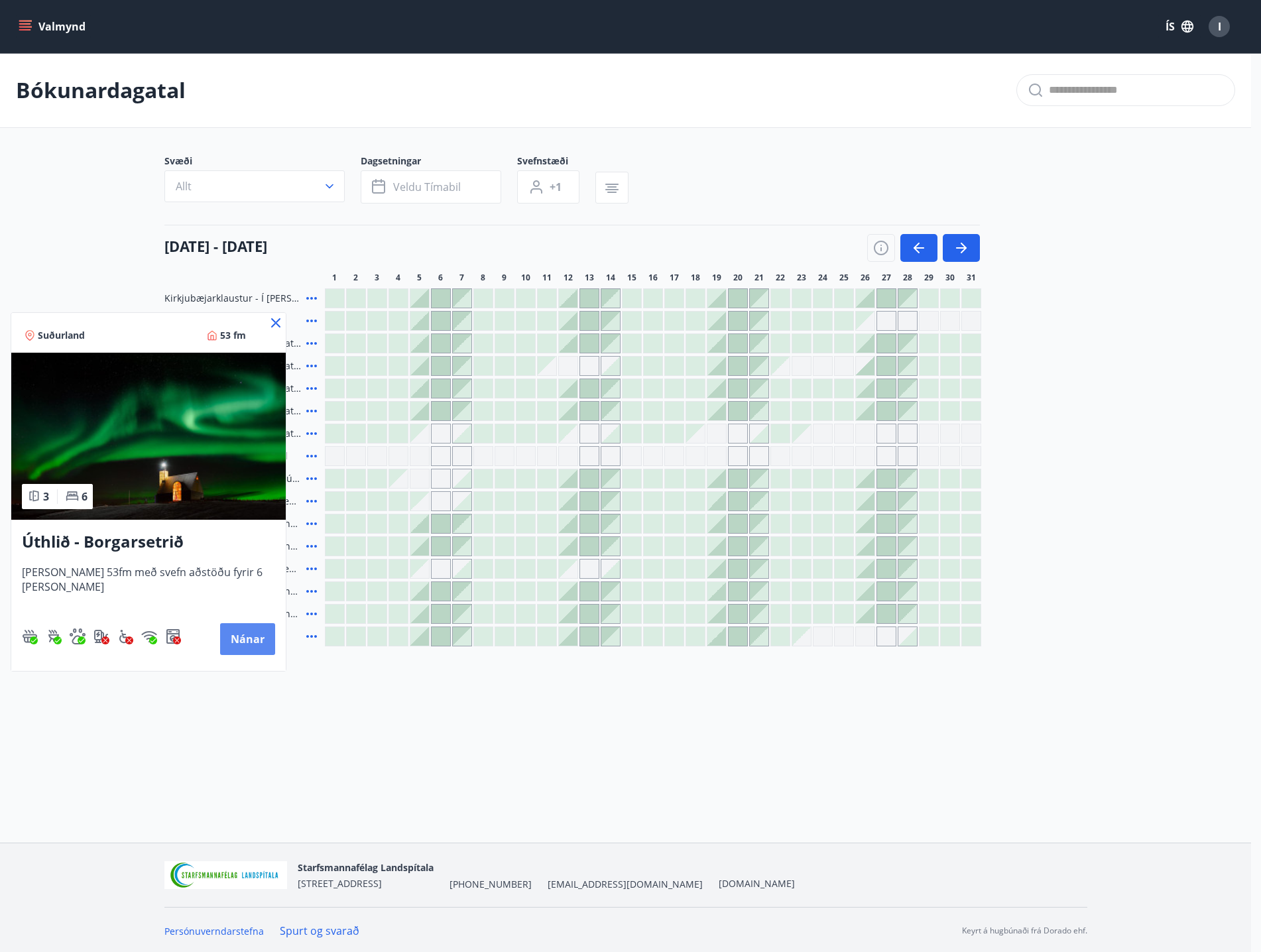
click at [228, 635] on button "Nánar" at bounding box center [247, 638] width 55 height 31
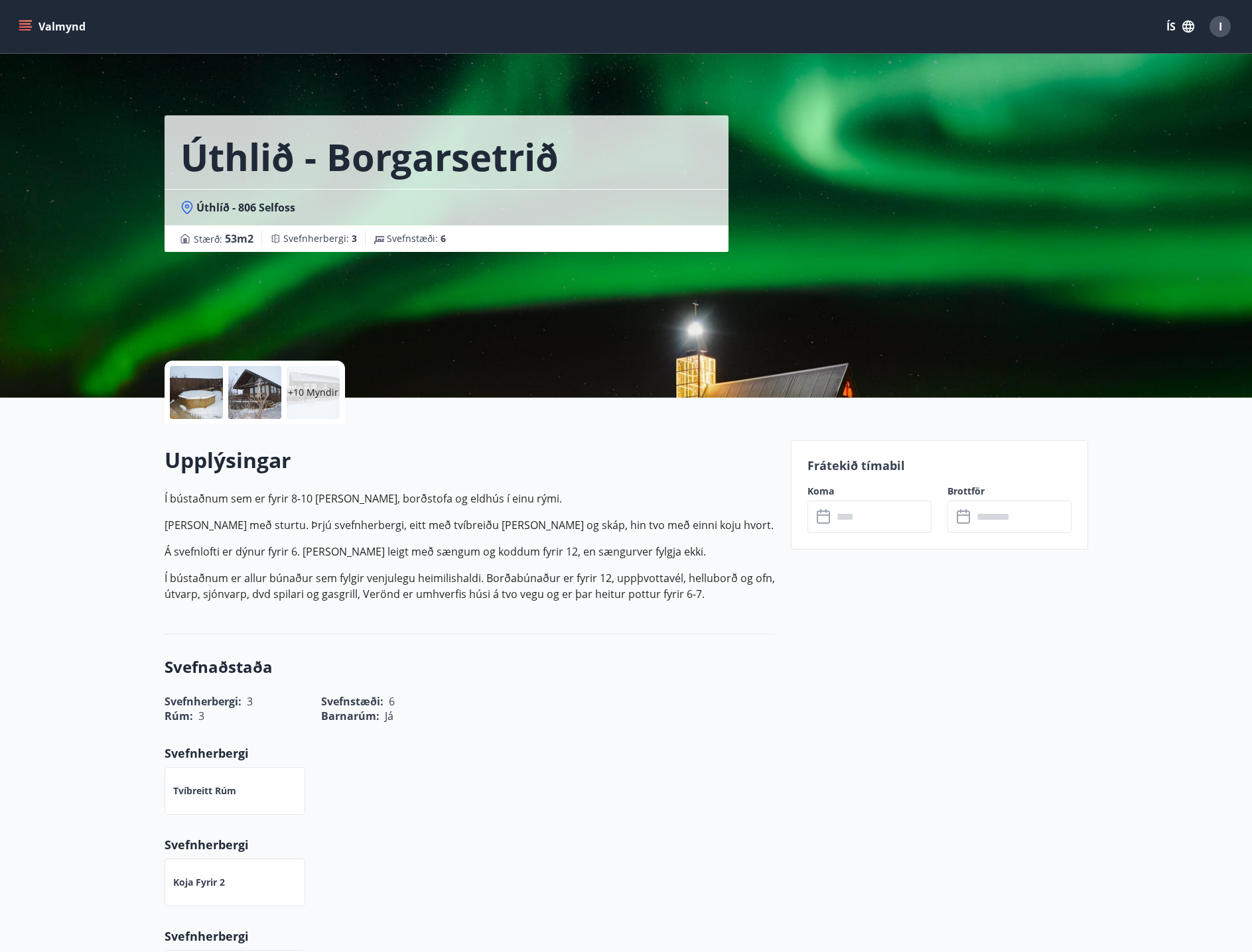
click at [305, 391] on p "+10 Myndir" at bounding box center [313, 393] width 50 height 13
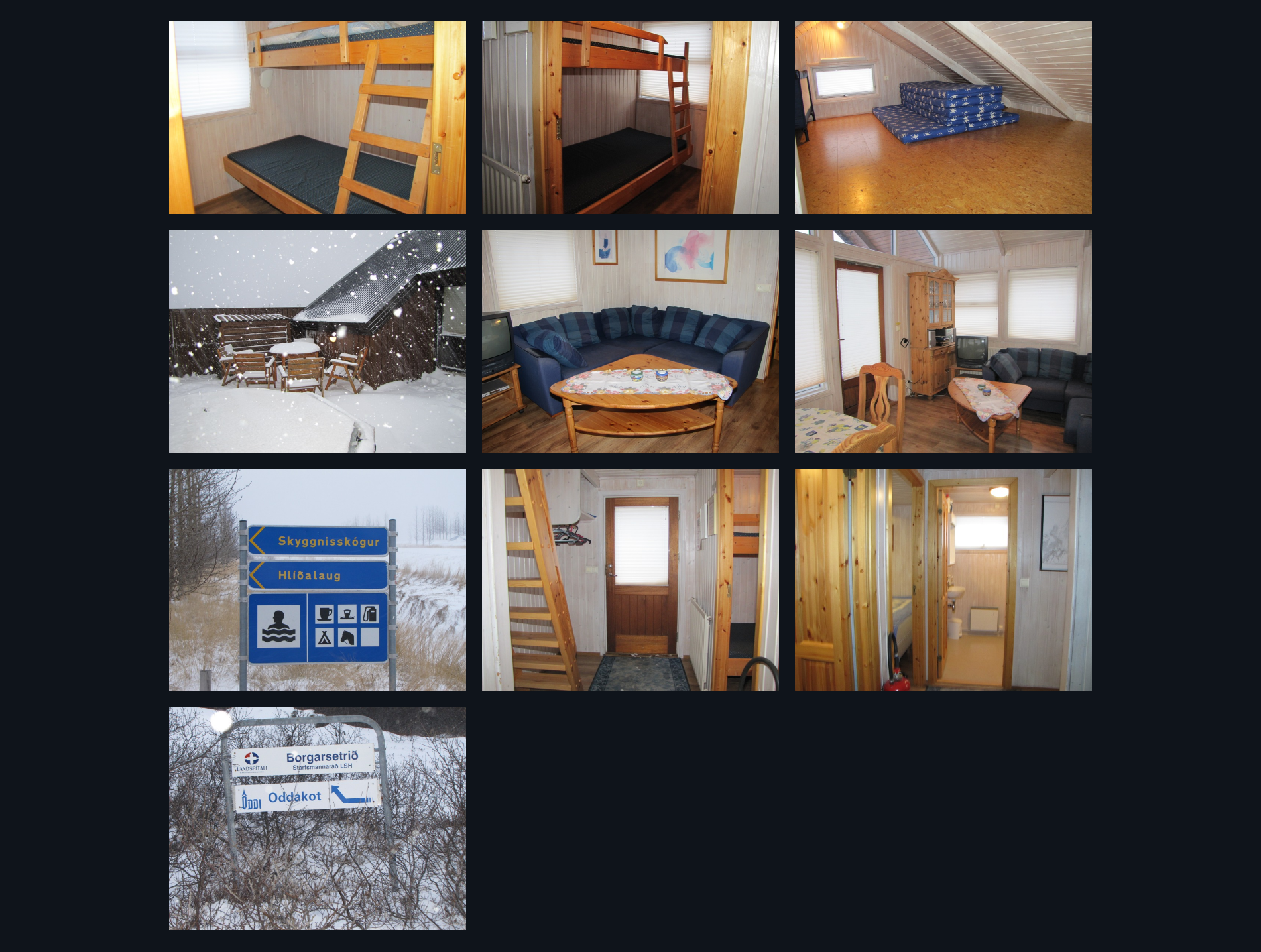
scroll to position [564, 0]
